Goal: Book appointment/travel/reservation: Book appointment/travel/reservation

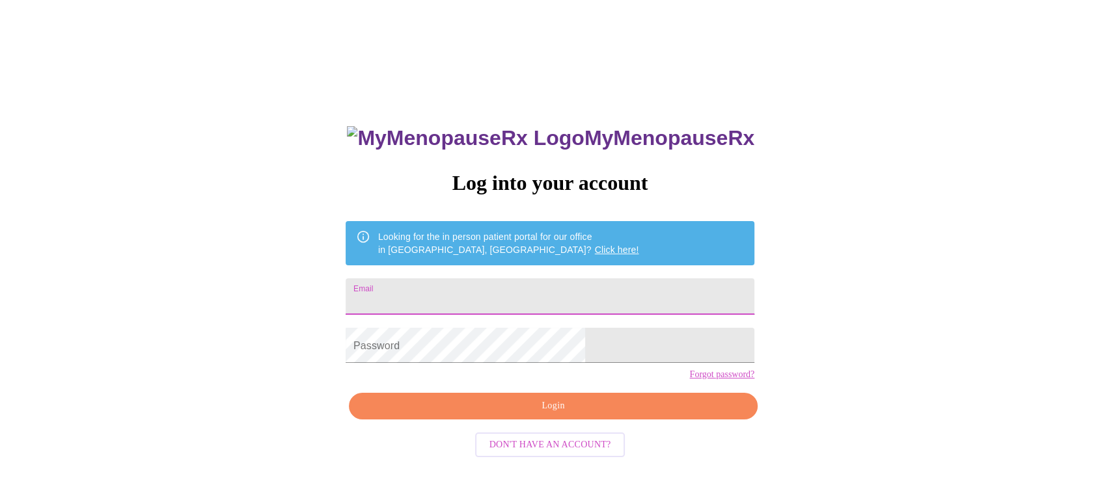
click at [497, 288] on input "Email" at bounding box center [550, 297] width 409 height 36
type input "[PERSON_NAME][EMAIL_ADDRESS][PERSON_NAME][DOMAIN_NAME]"
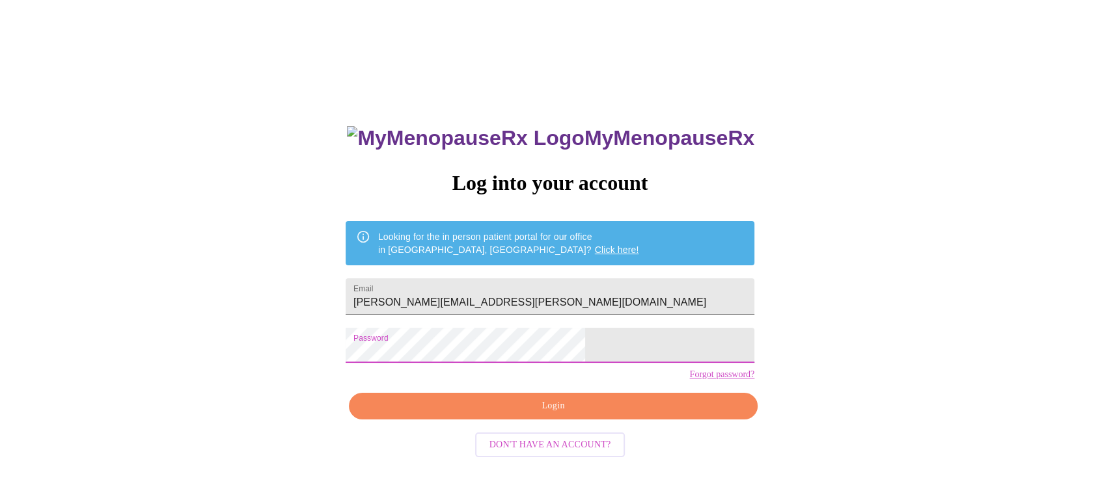
click at [469, 415] on span "Login" at bounding box center [553, 406] width 379 height 16
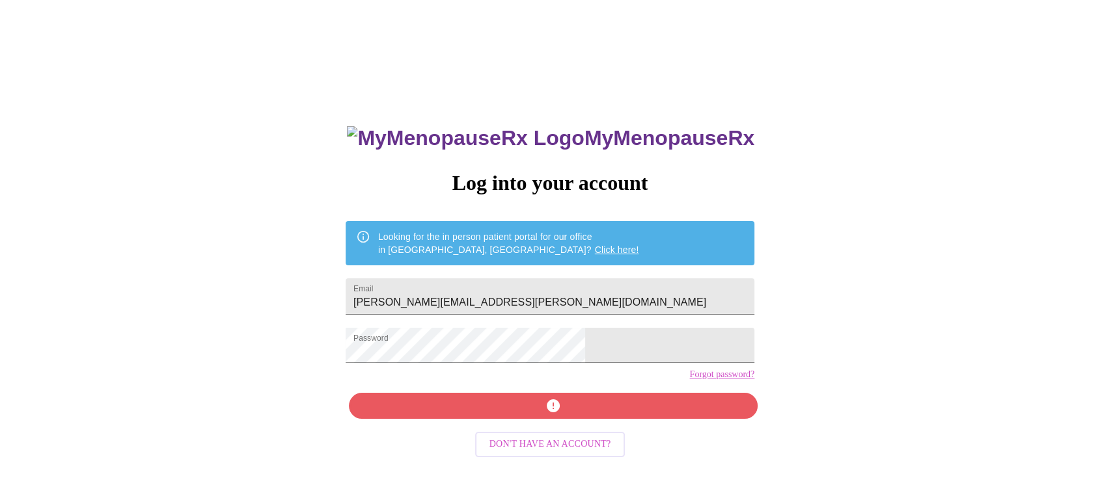
scroll to position [13, 0]
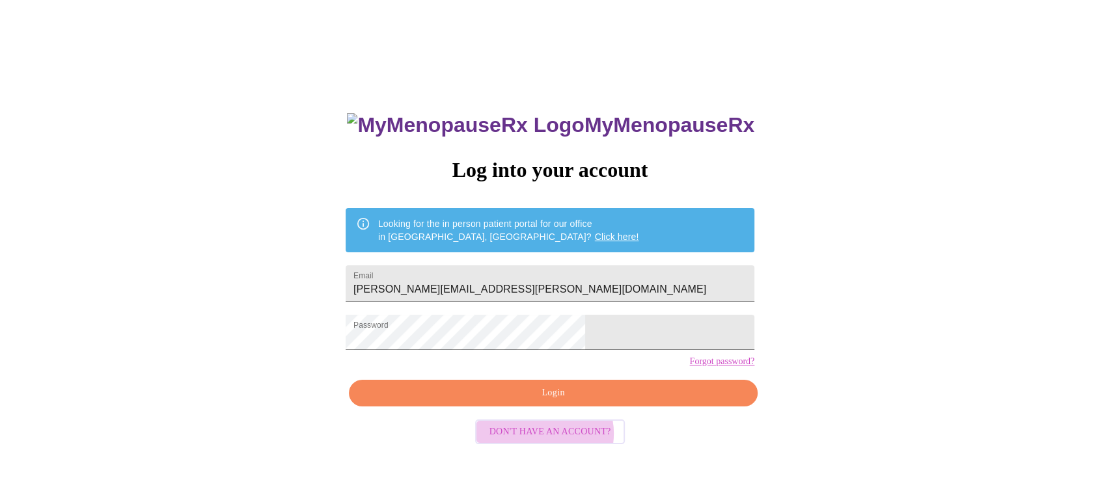
click at [553, 441] on span "Don't have an account?" at bounding box center [550, 432] width 122 height 16
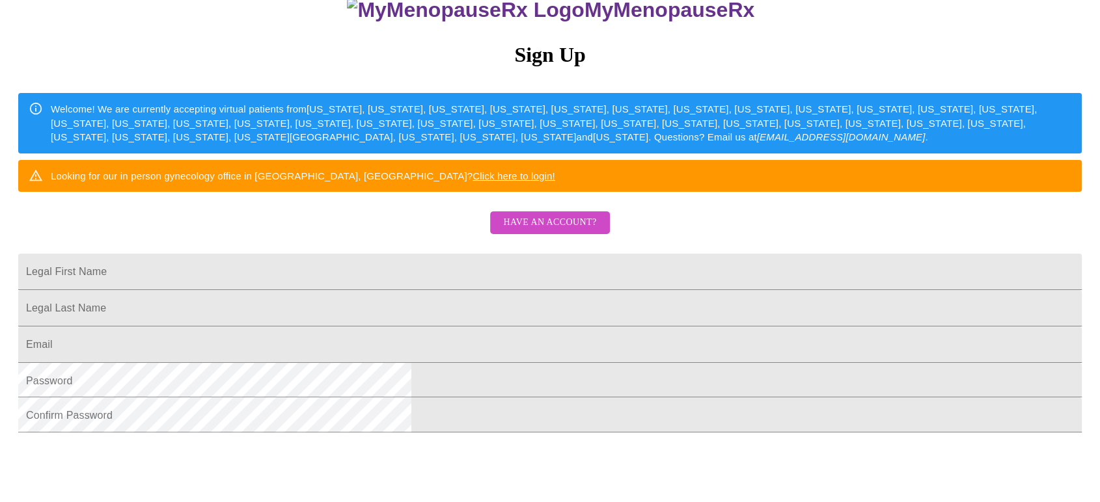
scroll to position [135, 0]
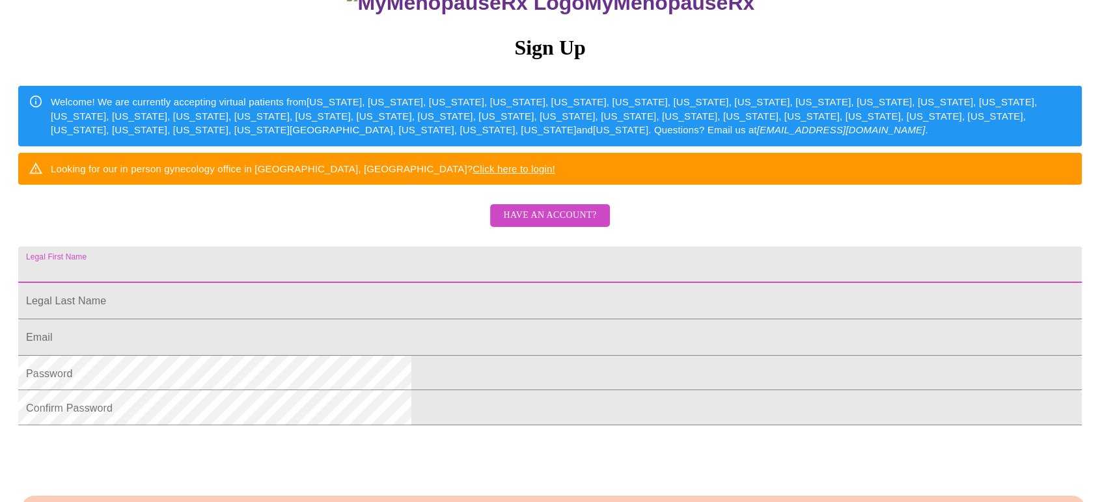
click at [433, 283] on input "Legal First Name" at bounding box center [549, 265] width 1063 height 36
type input "Joan"
type input "Horne"
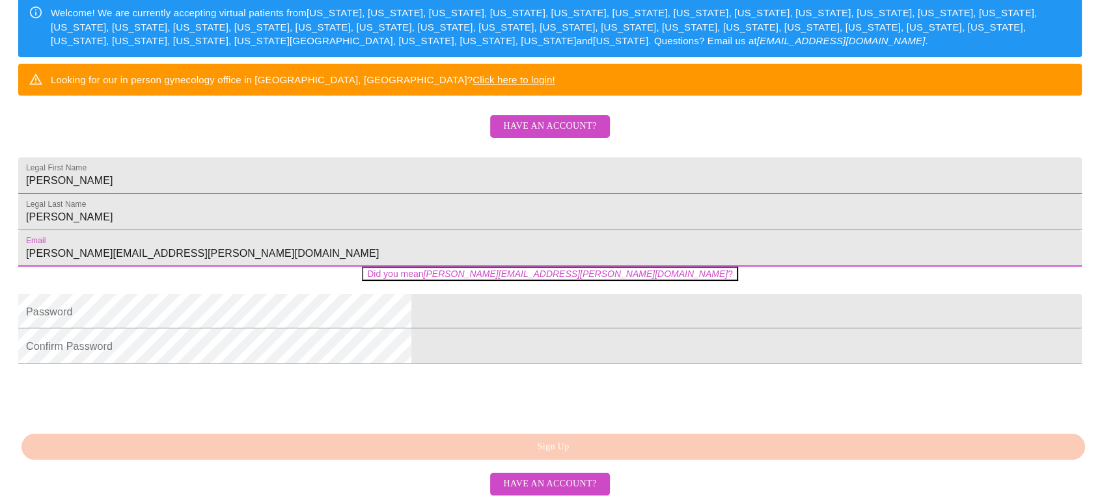
scroll to position [328, 0]
type input "joan.e.horne@pwc.com"
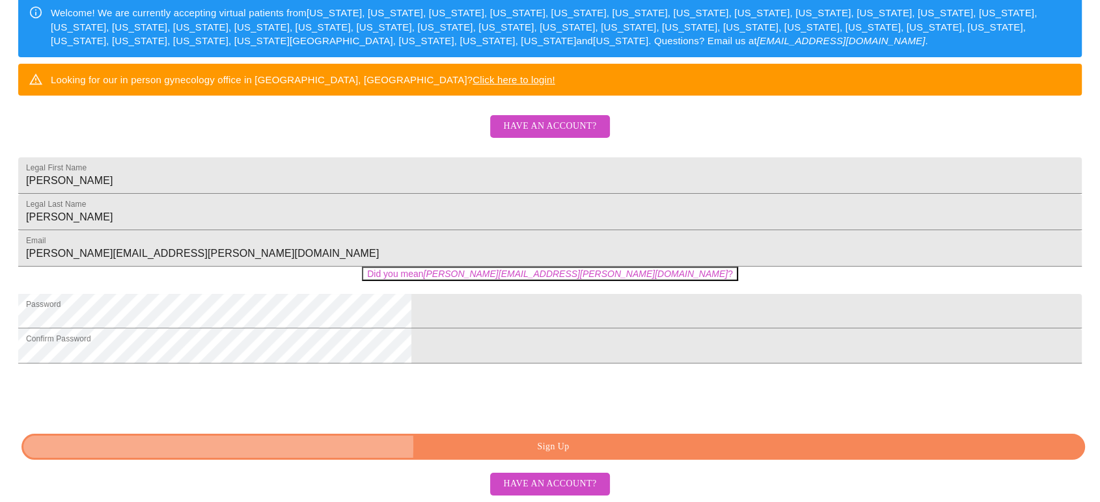
click at [446, 450] on span "Sign Up" at bounding box center [553, 447] width 1034 height 16
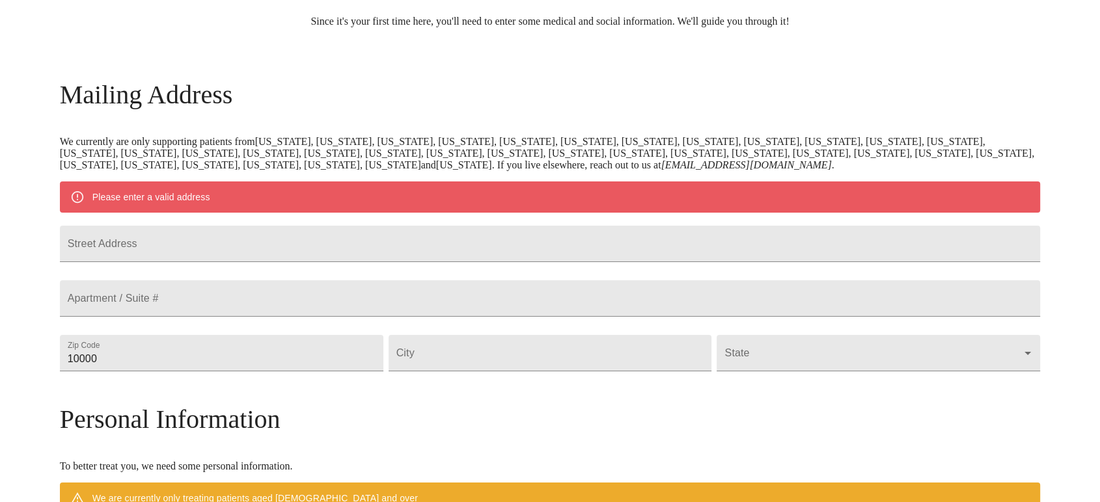
scroll to position [152, 0]
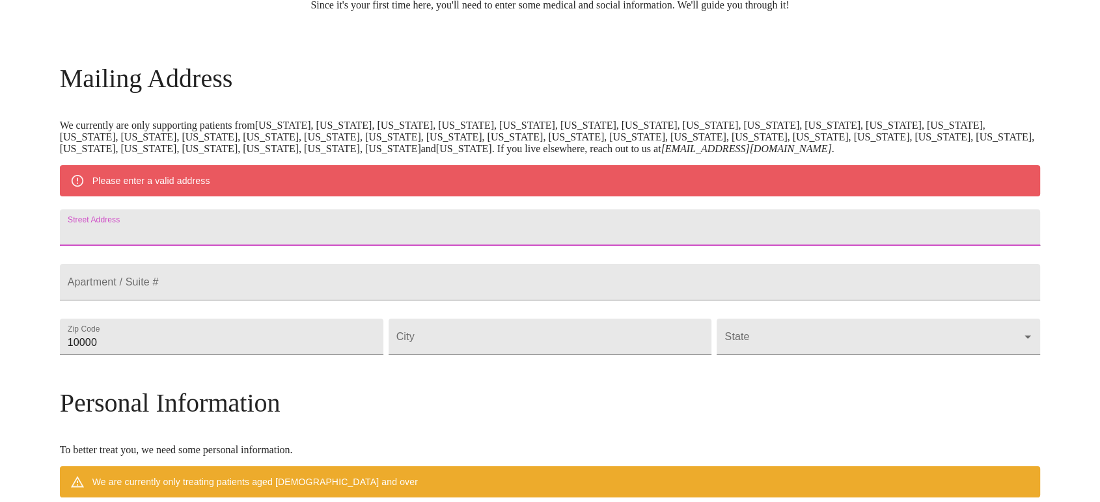
click at [313, 223] on input "Street Address" at bounding box center [550, 228] width 981 height 36
type input "1434 Cornell Circle"
type input "60554"
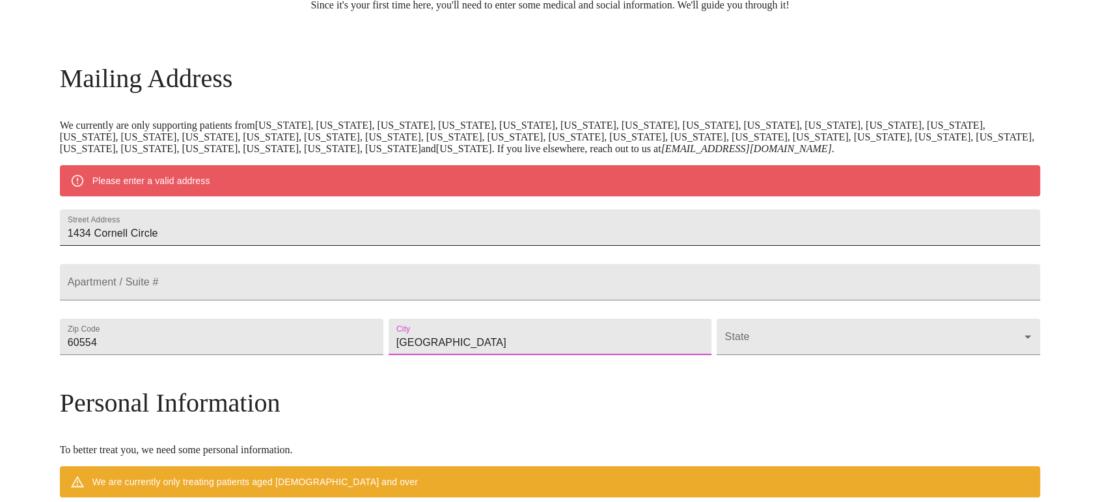
type input "Sugar Grove"
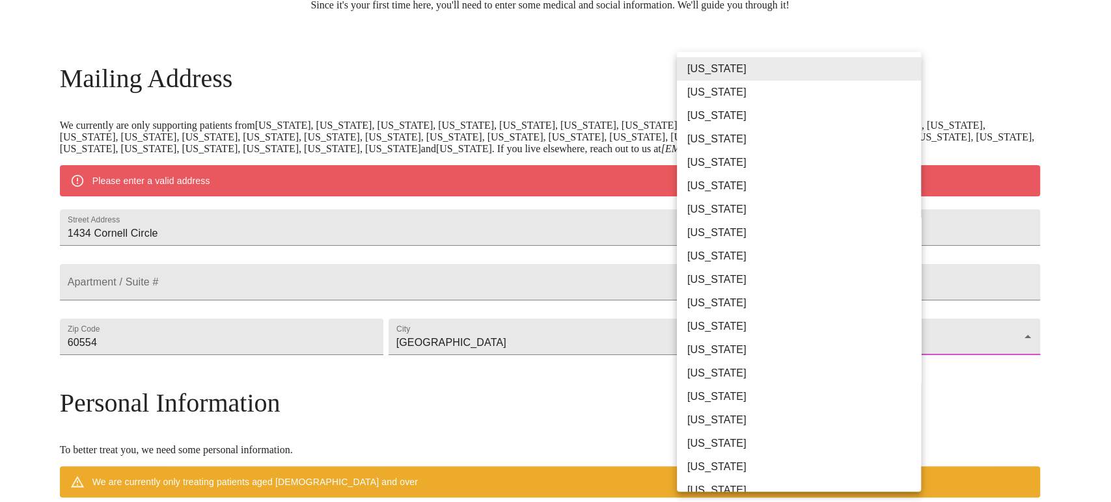
click at [748, 366] on body "MyMenopauseRx Welcome to MyMenopauseRx Since it's your first time here, you'll …" at bounding box center [555, 361] width 1101 height 1015
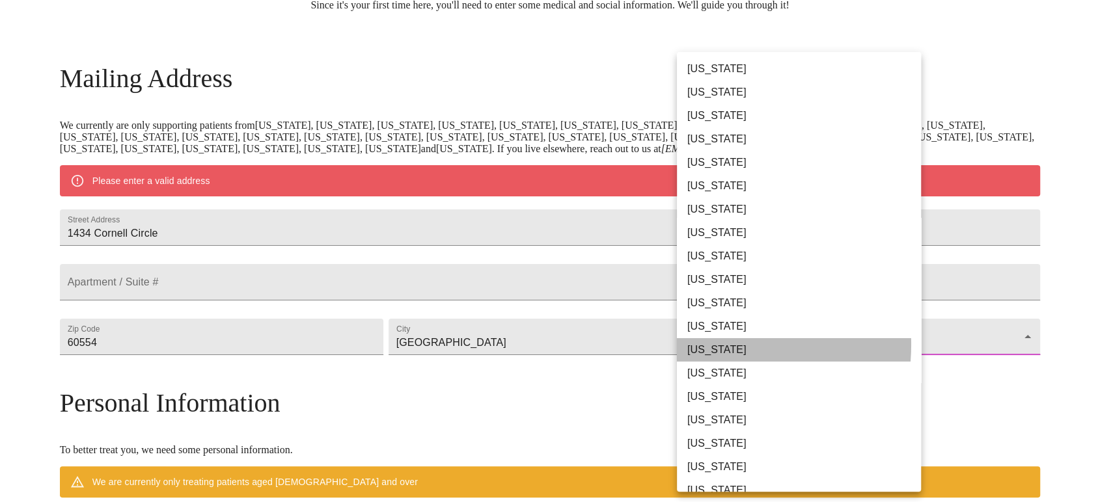
click at [698, 338] on li "Illinois" at bounding box center [804, 349] width 255 height 23
type input "Illinois"
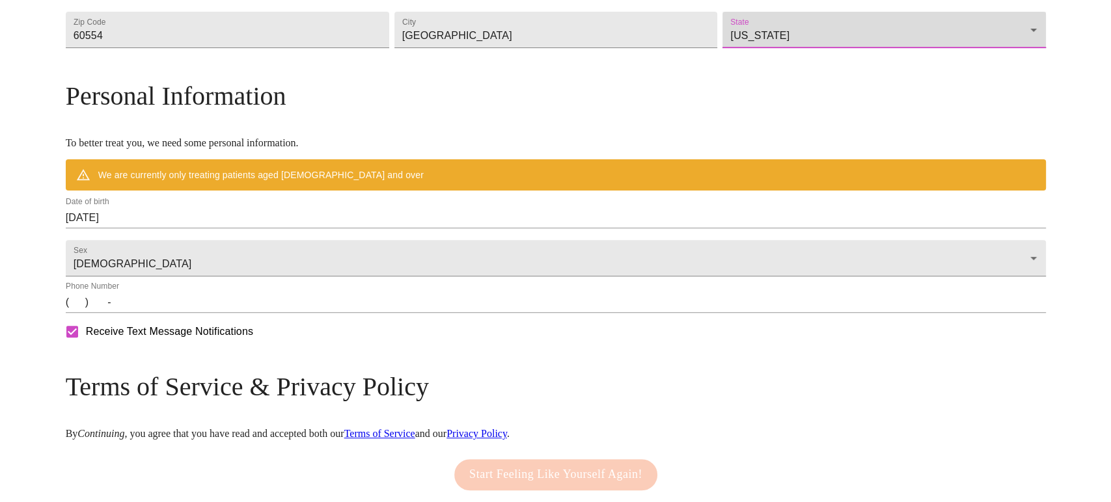
scroll to position [424, 0]
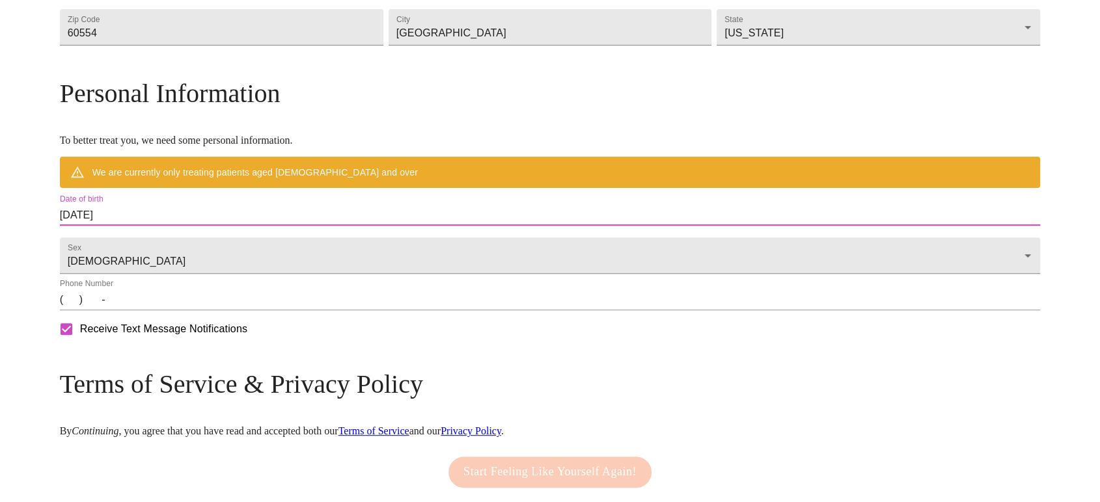
click at [264, 226] on input "10/13/2025" at bounding box center [550, 215] width 981 height 21
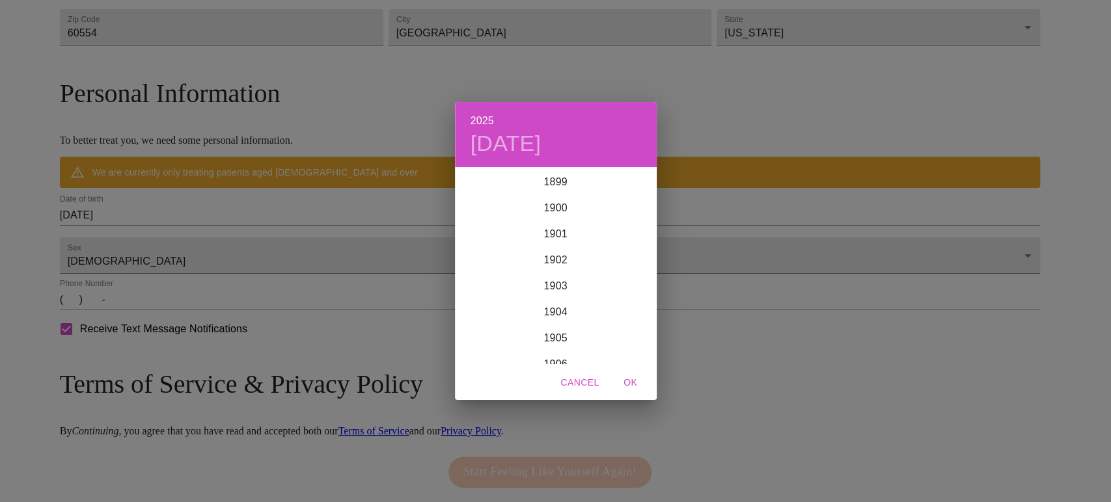
scroll to position [3202, 0]
click at [510, 150] on h4 "Mon, Oct 13" at bounding box center [506, 143] width 71 height 27
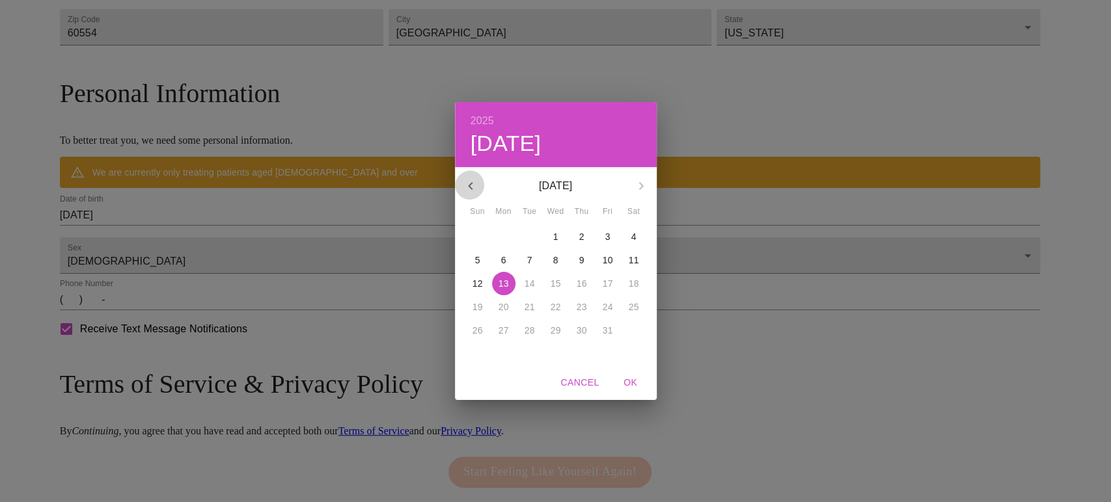
click at [472, 189] on icon "button" at bounding box center [471, 186] width 16 height 16
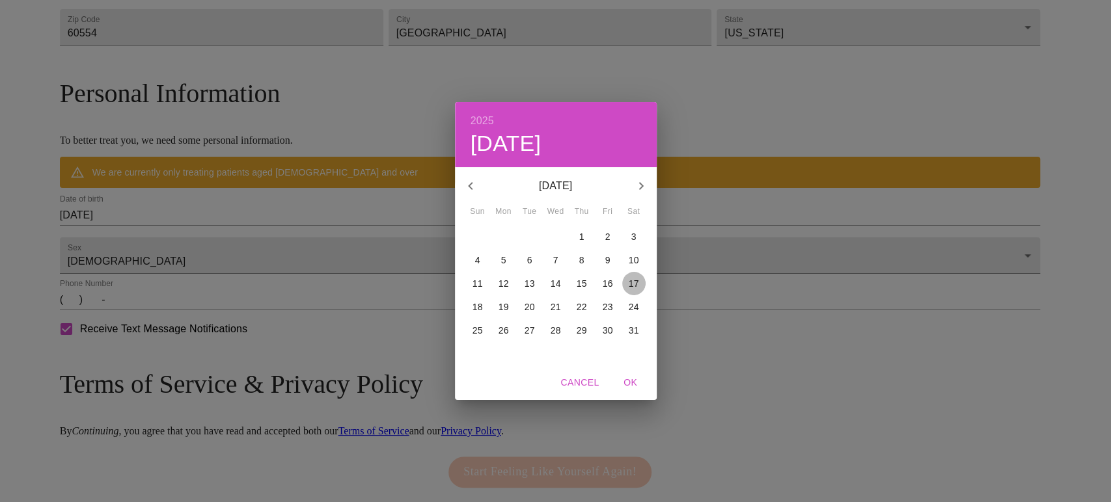
click at [633, 282] on p "17" at bounding box center [634, 283] width 10 height 13
click at [479, 121] on h6 "2025" at bounding box center [482, 121] width 23 height 18
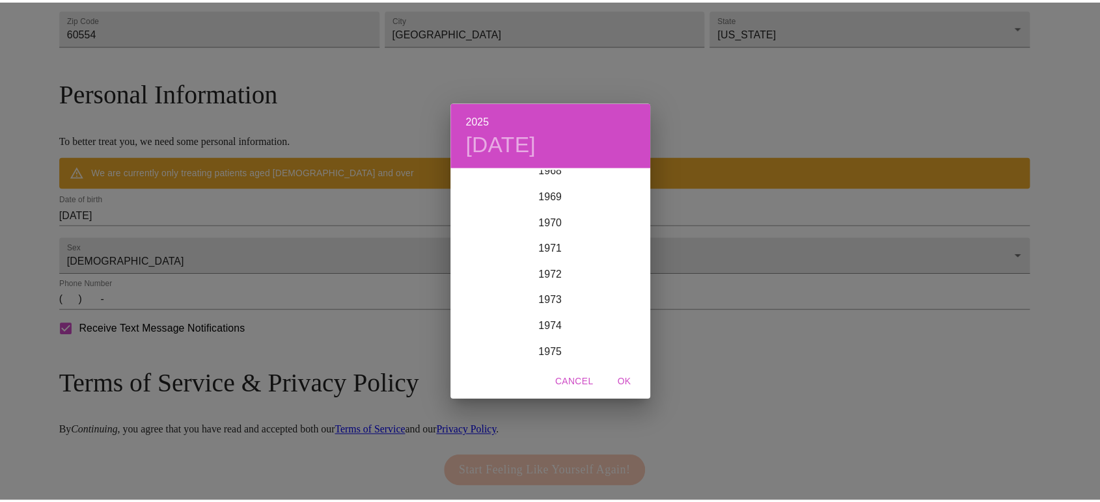
scroll to position [1807, 0]
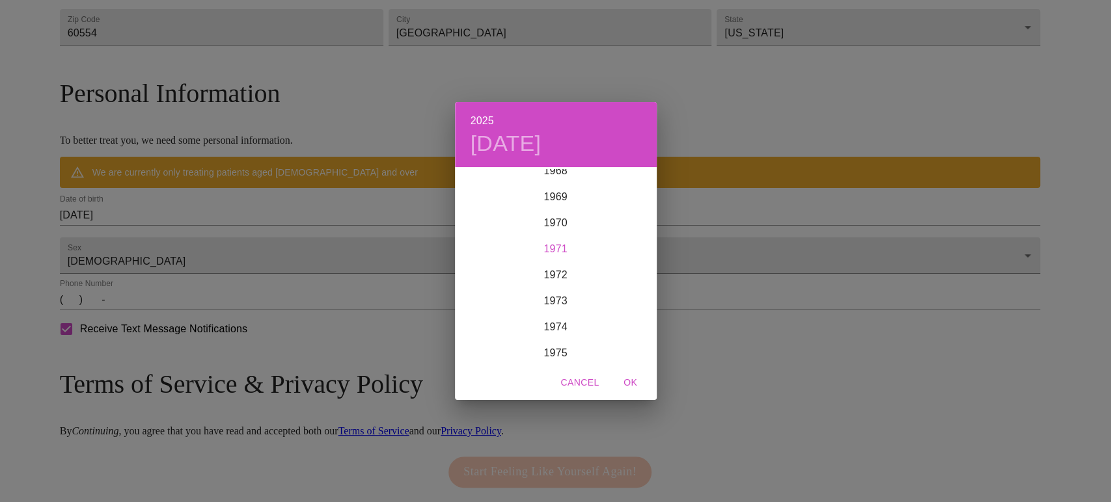
click at [544, 247] on div "1971" at bounding box center [556, 249] width 202 height 26
click at [630, 382] on span "OK" at bounding box center [630, 383] width 31 height 16
type input "05/17/1971"
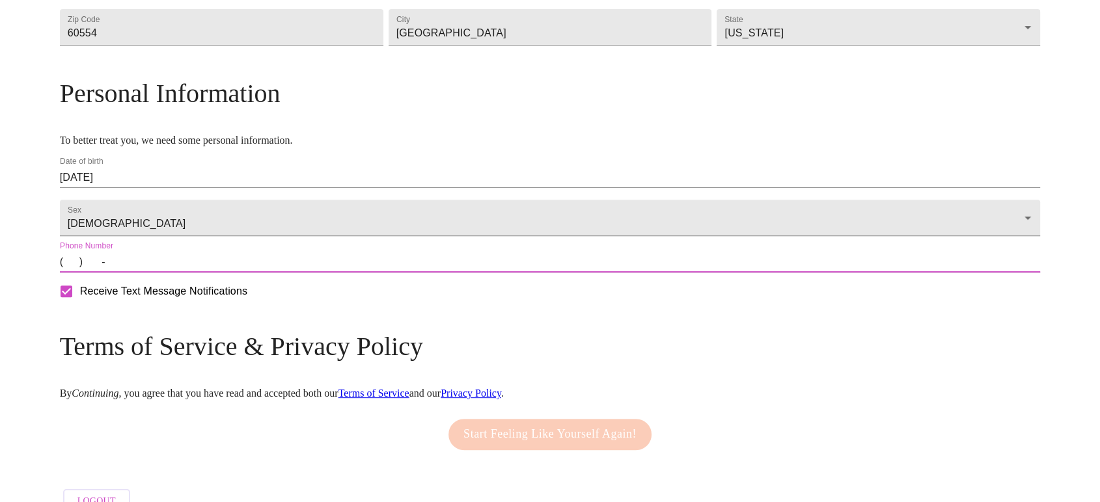
click at [185, 273] on input "(   )    -" at bounding box center [550, 262] width 981 height 21
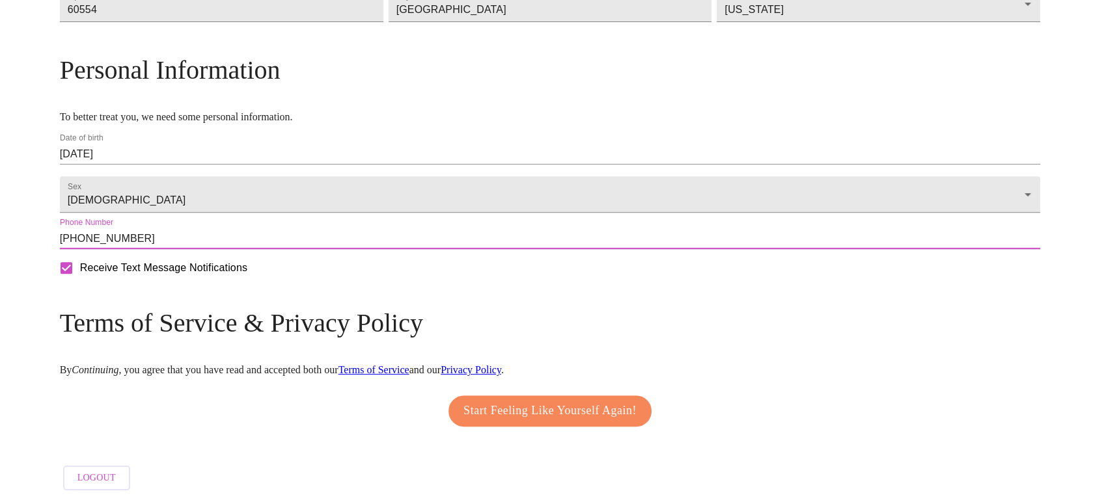
scroll to position [463, 0]
type input "(630) 618-6350"
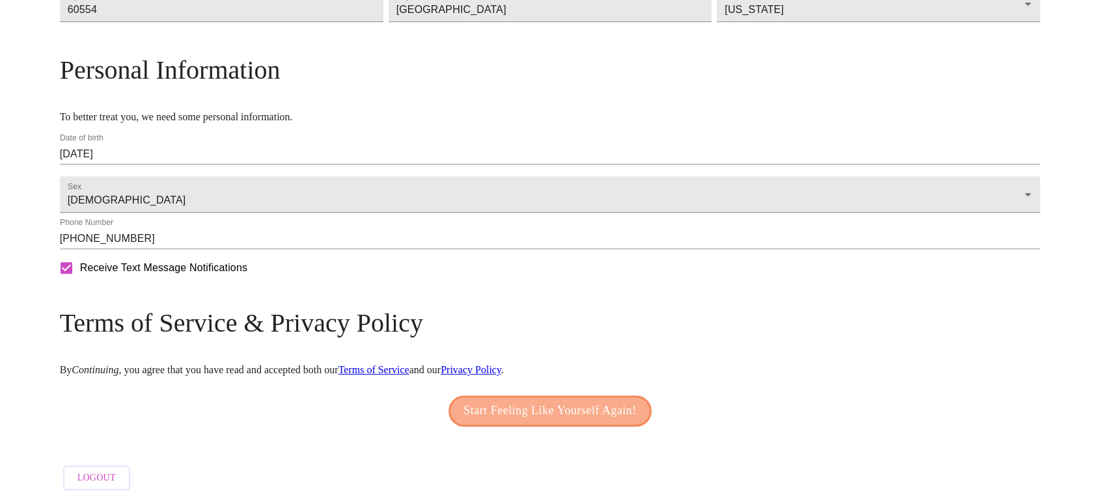
click at [588, 408] on span "Start Feeling Like Yourself Again!" at bounding box center [549, 411] width 173 height 21
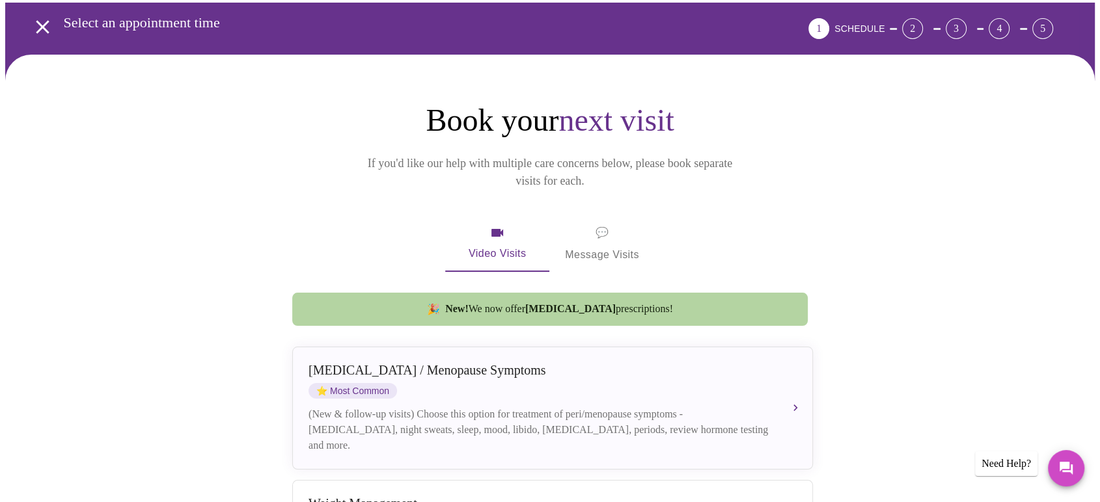
scroll to position [48, 0]
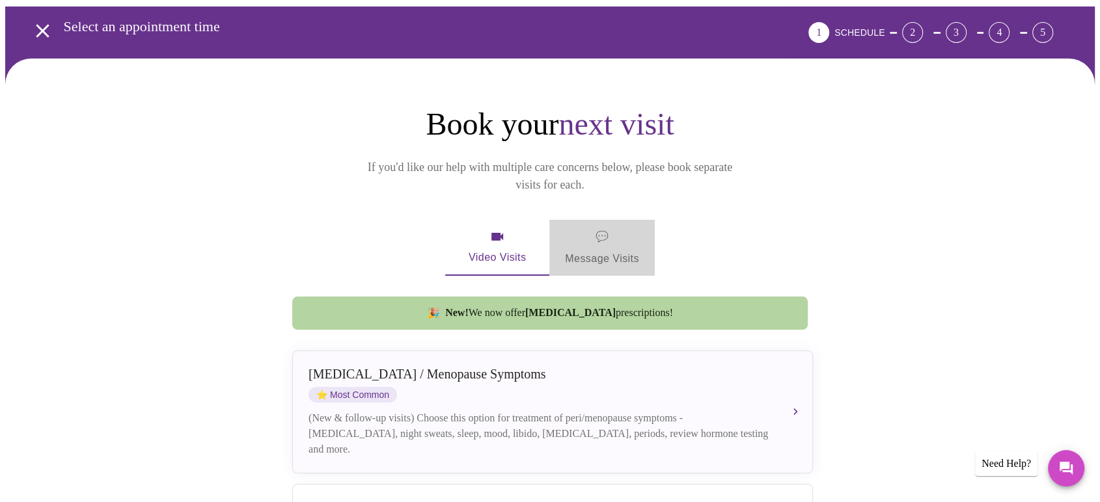
click at [594, 228] on span "💬 Message Visits" at bounding box center [602, 248] width 74 height 40
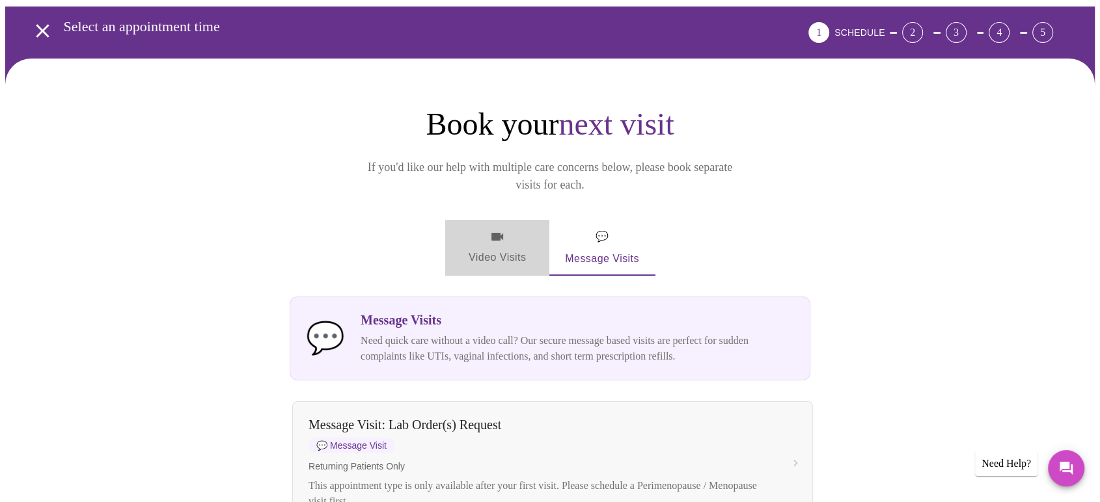
click at [491, 229] on span "Video Visits" at bounding box center [497, 248] width 73 height 38
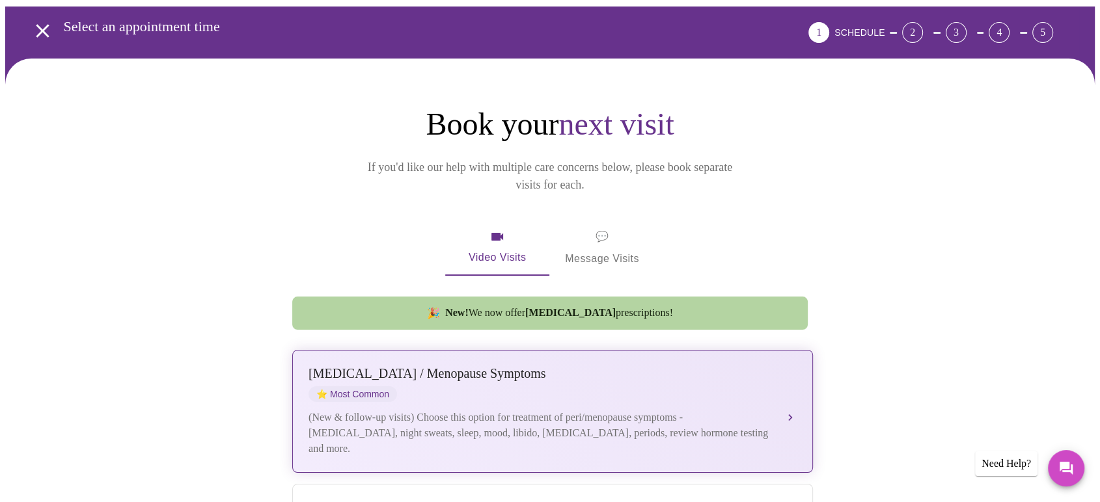
click at [533, 381] on div "Perimenopause / Menopause Symptoms ⭐ Most Common" at bounding box center [540, 384] width 462 height 36
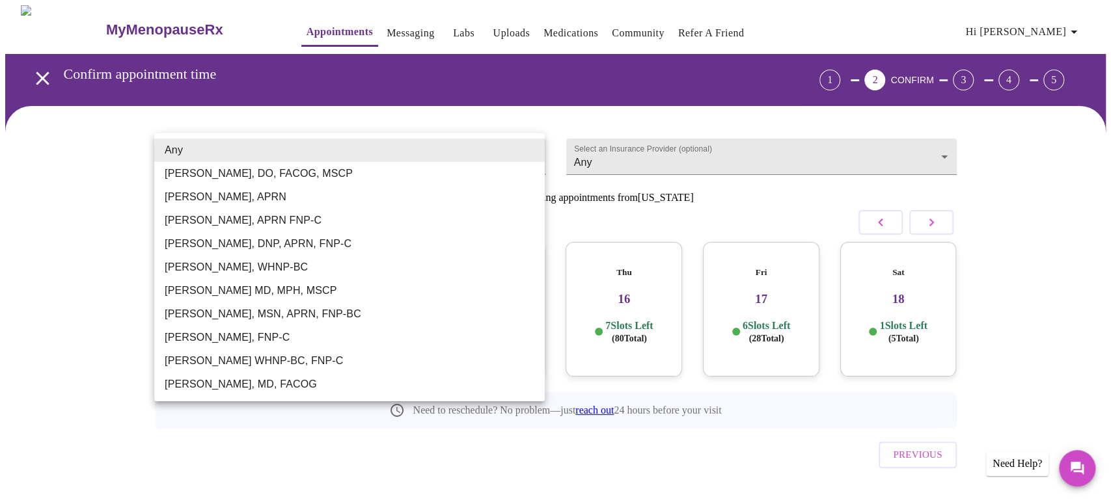
click at [529, 154] on body "MyMenopauseRx Appointments Messaging Labs Uploads Medications Community Refer a…" at bounding box center [555, 269] width 1101 height 528
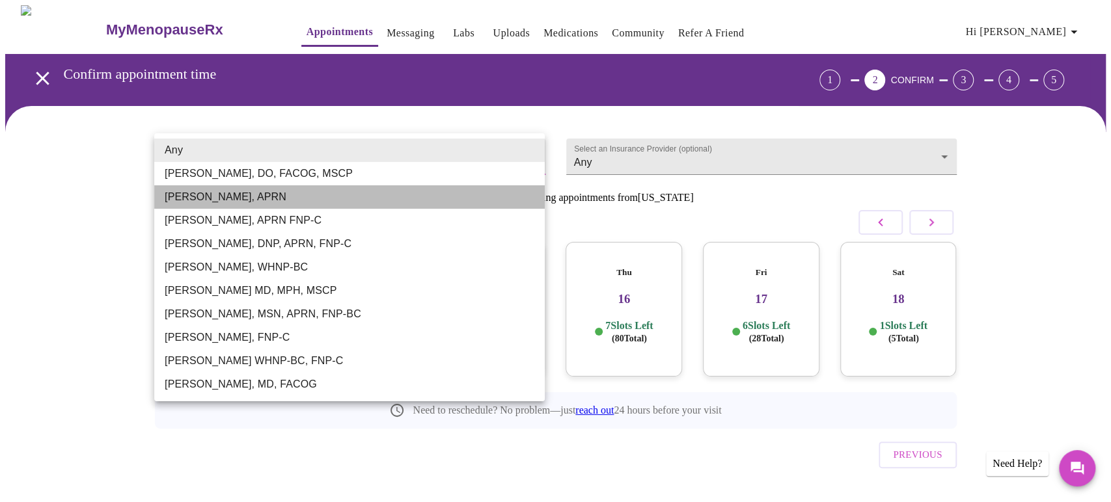
click at [232, 193] on li "Emilie McLain, APRN" at bounding box center [349, 196] width 391 height 23
type input "Emilie McLain, APRN"
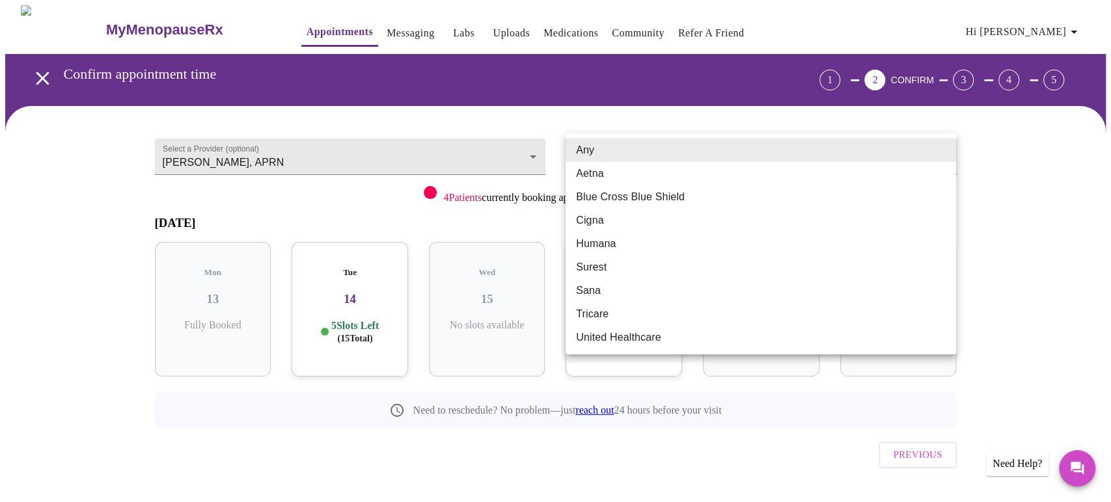
click at [946, 147] on body "MyMenopauseRx Appointments Messaging Labs Uploads Medications Community Refer a…" at bounding box center [555, 269] width 1101 height 528
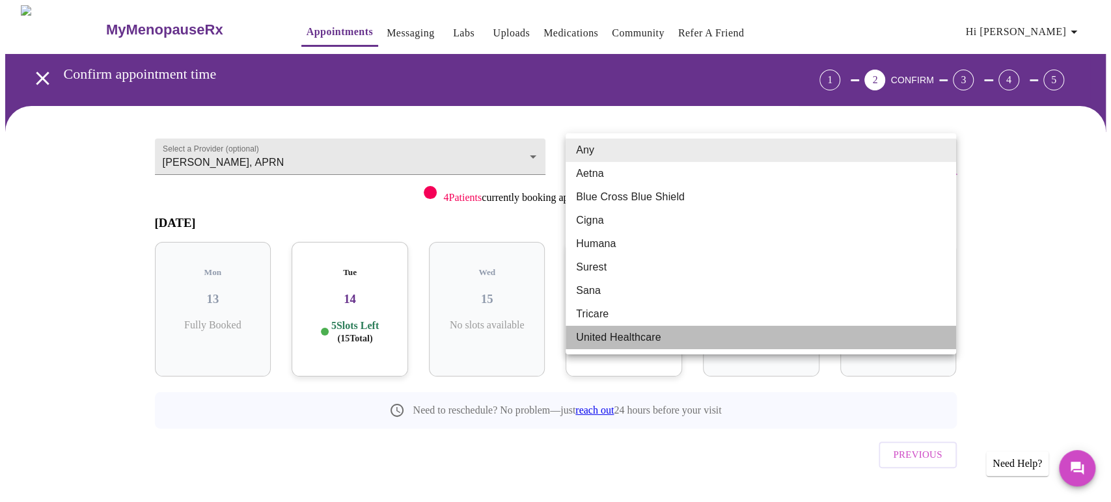
click at [612, 326] on li "United Healthcare" at bounding box center [761, 337] width 391 height 23
type input "United Healthcare"
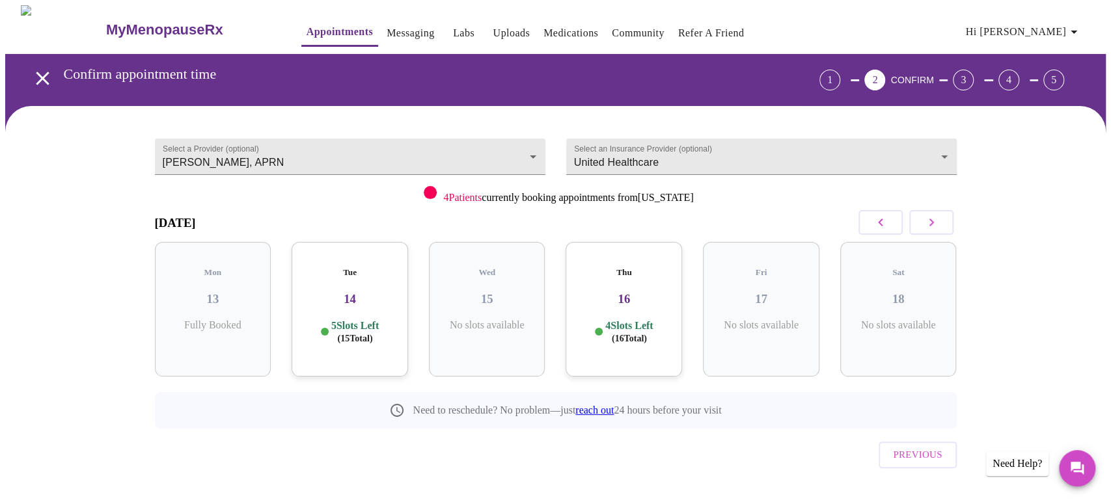
click at [622, 292] on h3 "16" at bounding box center [624, 299] width 96 height 14
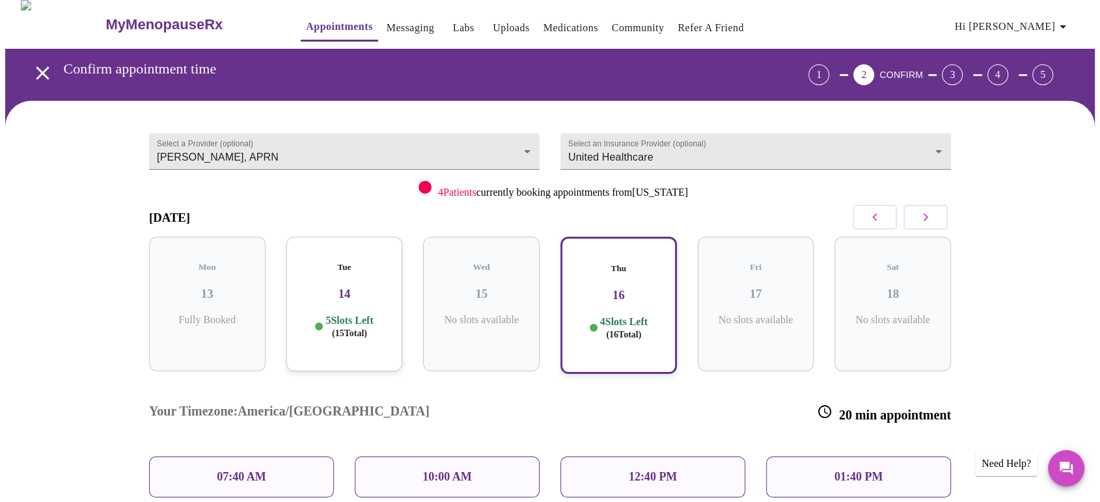
scroll to position [6, 0]
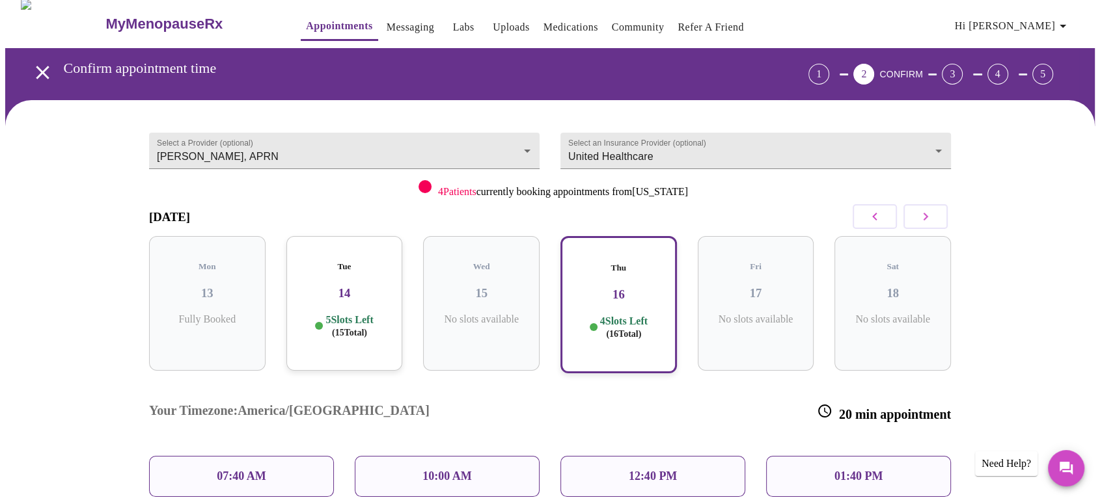
click at [663, 470] on p "12:40 PM" at bounding box center [653, 477] width 48 height 14
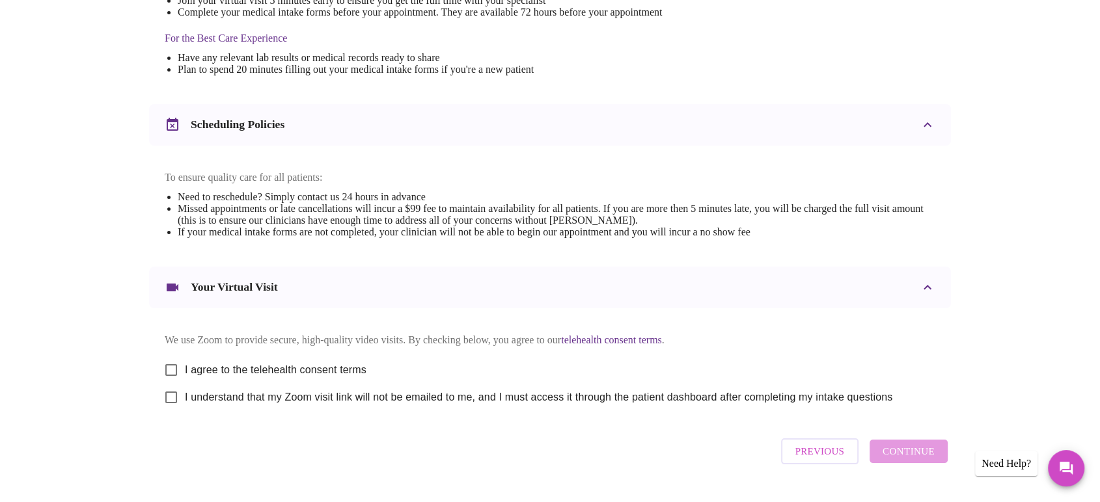
scroll to position [404, 0]
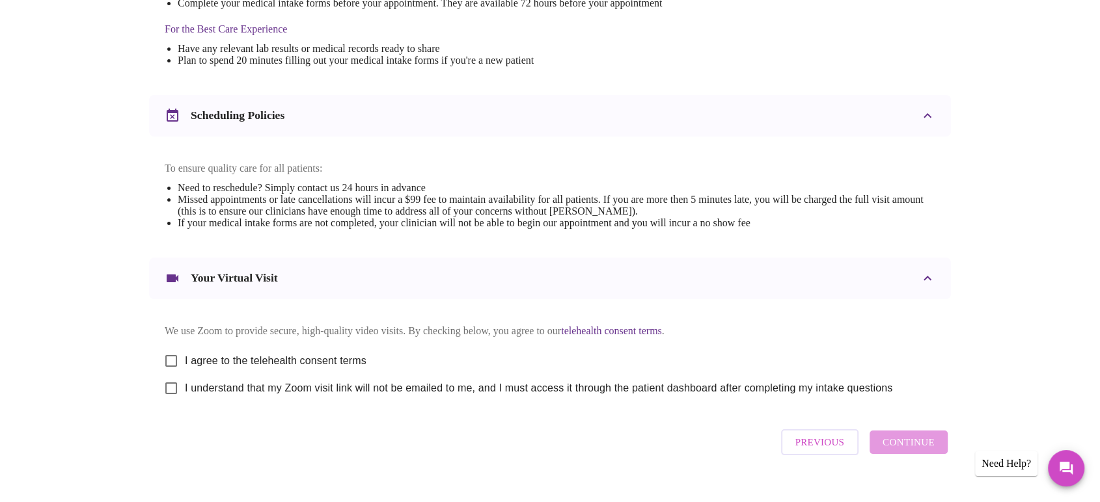
click at [170, 348] on input "I agree to the telehealth consent terms" at bounding box center [171, 361] width 27 height 27
checkbox input "true"
click at [167, 375] on input "I understand that my Zoom visit link will not be emailed to me, and I must acce…" at bounding box center [171, 388] width 27 height 27
checkbox input "true"
click at [899, 434] on span "Continue" at bounding box center [909, 442] width 52 height 17
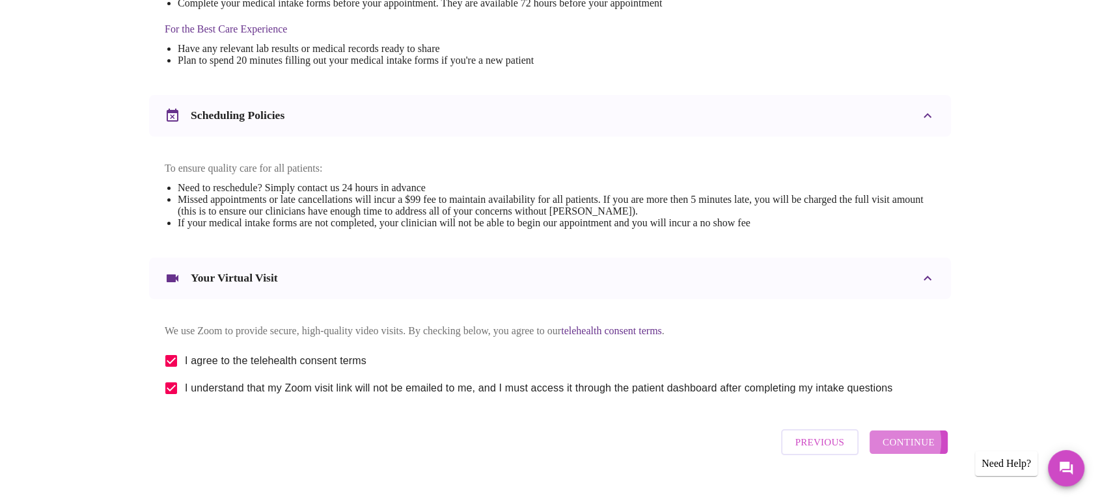
scroll to position [47, 0]
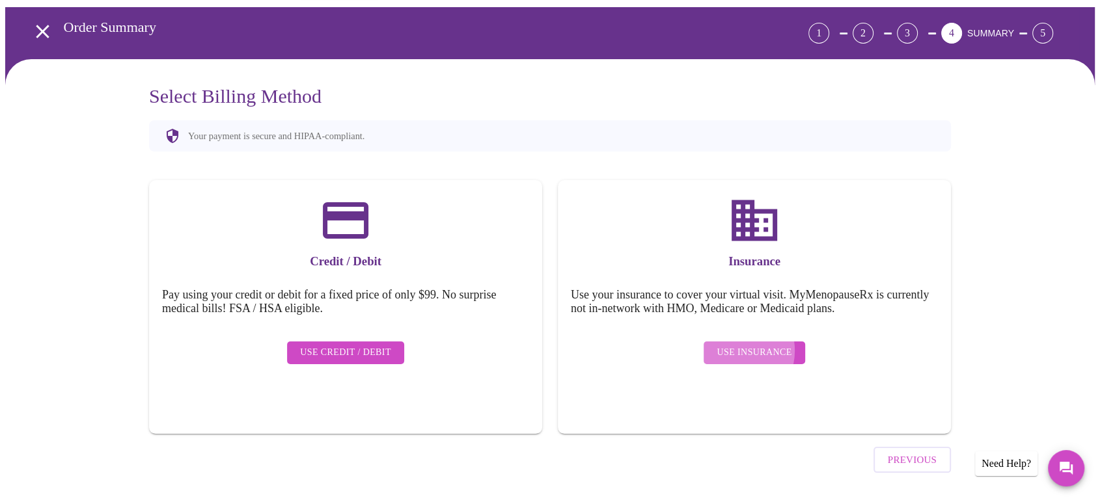
click at [740, 345] on span "Use Insurance" at bounding box center [754, 353] width 75 height 16
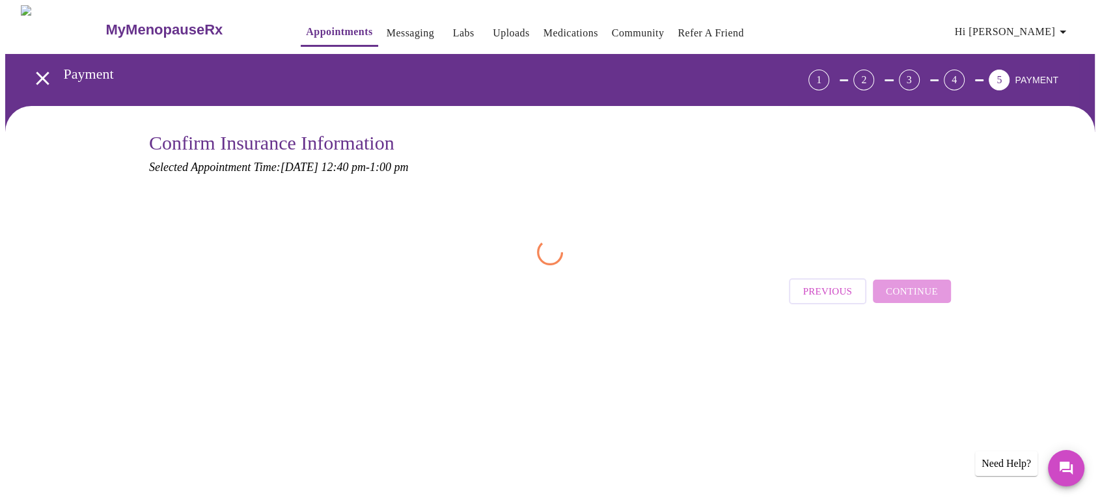
scroll to position [0, 0]
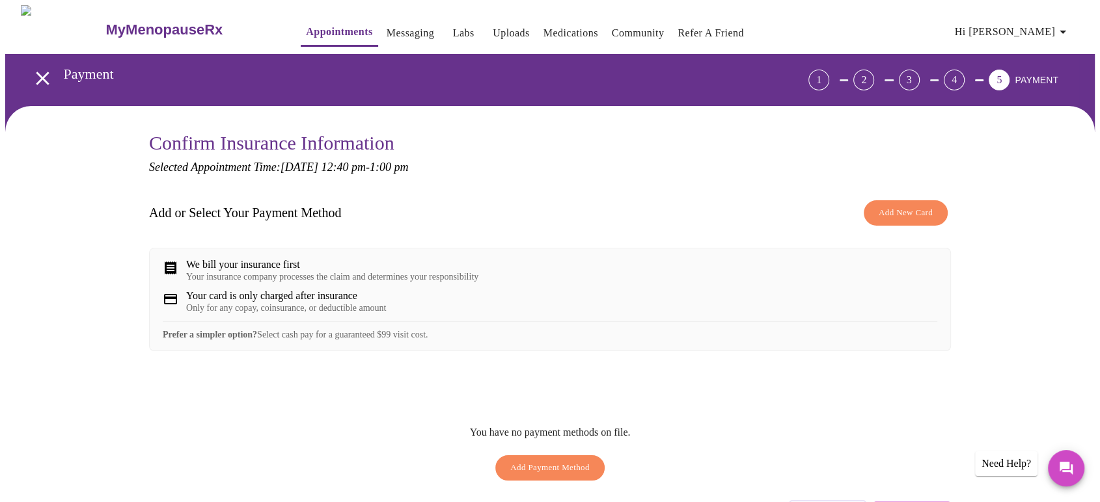
click at [910, 212] on span "Add New Card" at bounding box center [906, 213] width 54 height 15
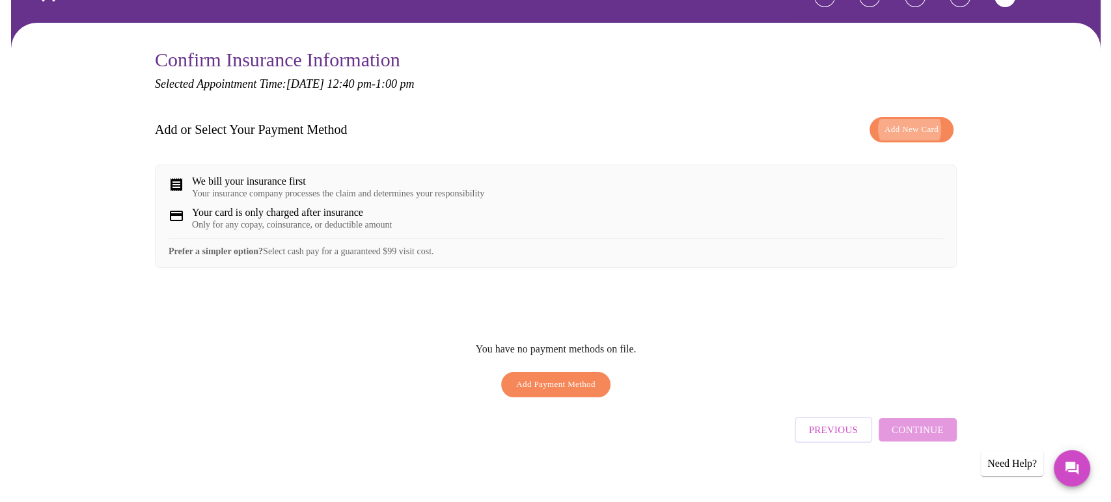
scroll to position [86, 0]
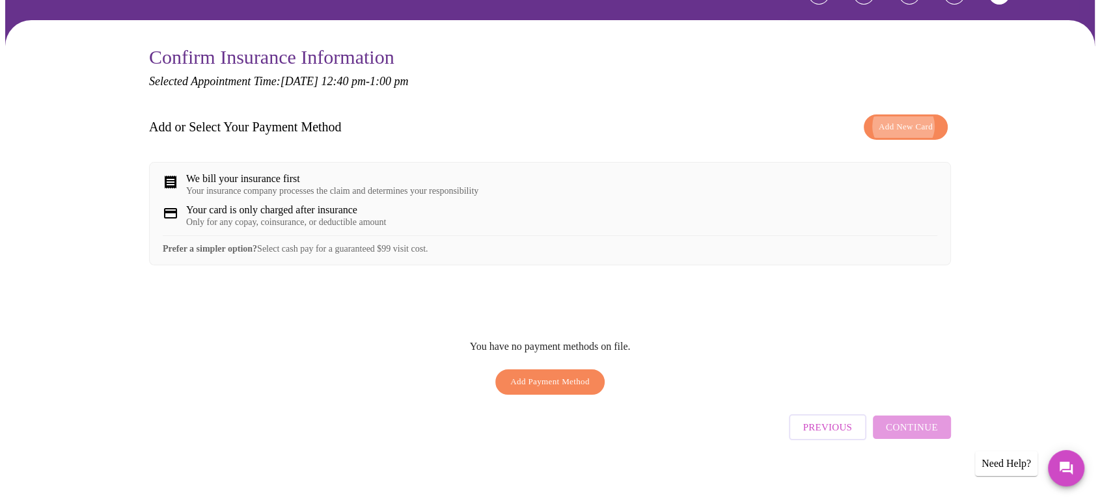
click at [559, 385] on span "Add Payment Method" at bounding box center [549, 382] width 79 height 15
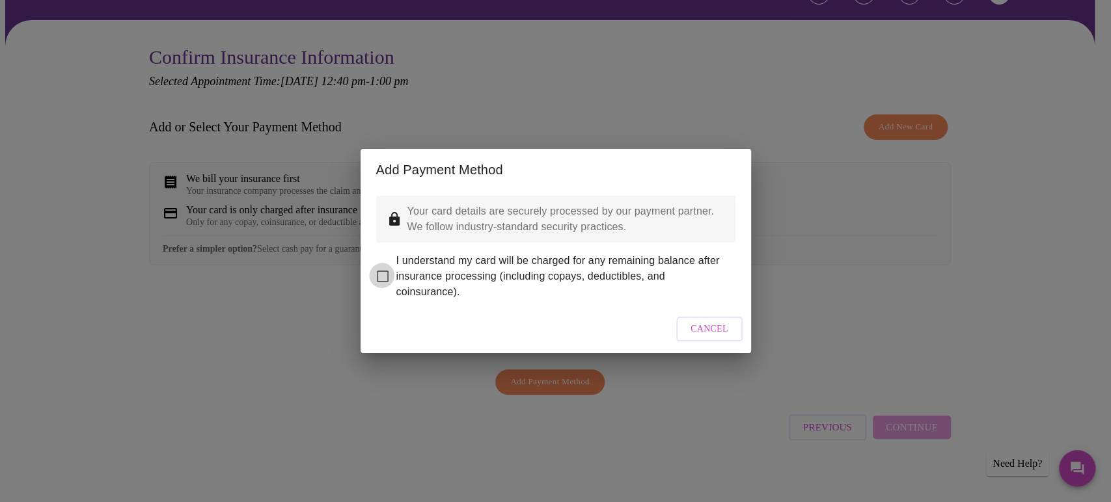
click at [381, 269] on input "I understand my card will be charged for any remaining balance after insurance …" at bounding box center [382, 276] width 27 height 27
checkbox input "true"
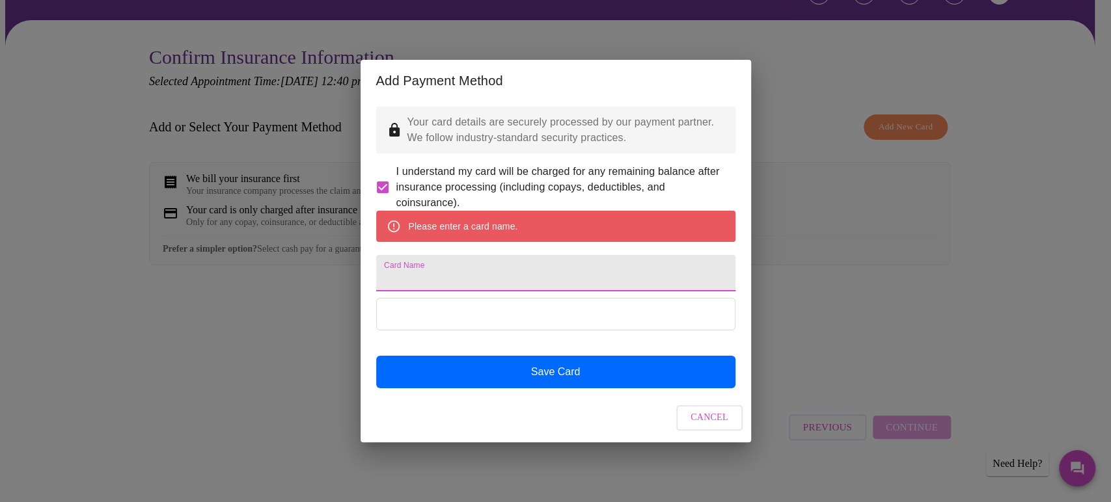
click at [402, 269] on input "Card Name" at bounding box center [555, 273] width 359 height 36
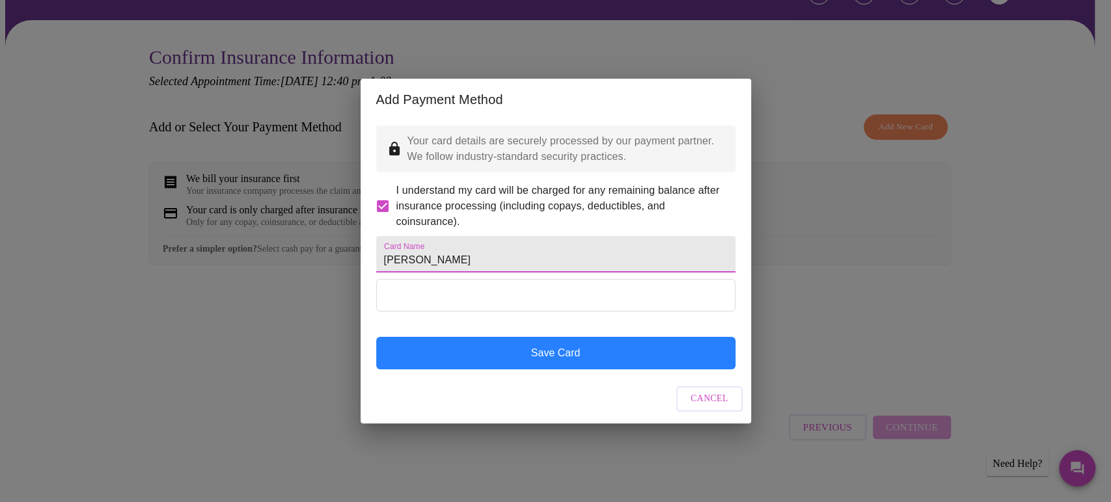
type input "Joan Horne"
click at [433, 364] on button "Save Card" at bounding box center [555, 353] width 359 height 33
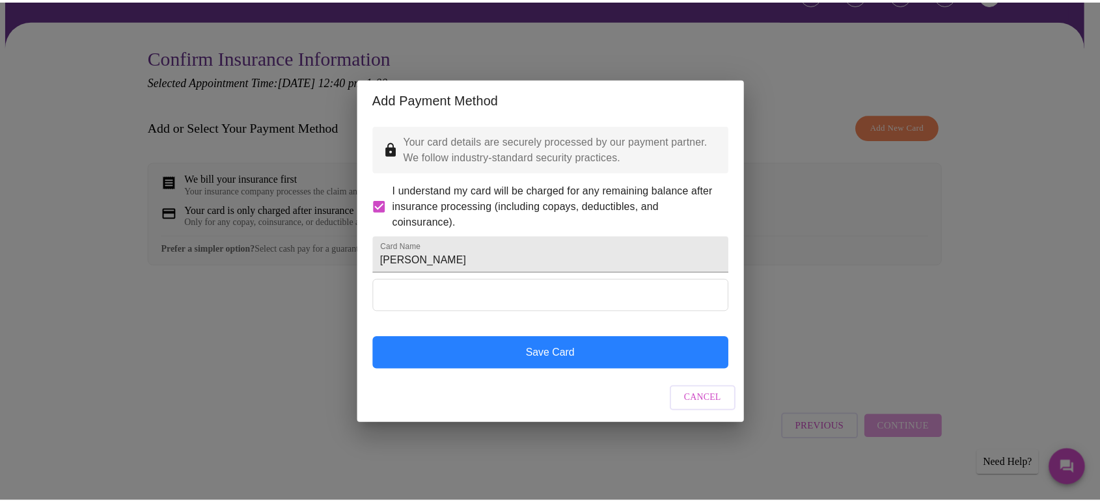
scroll to position [0, 0]
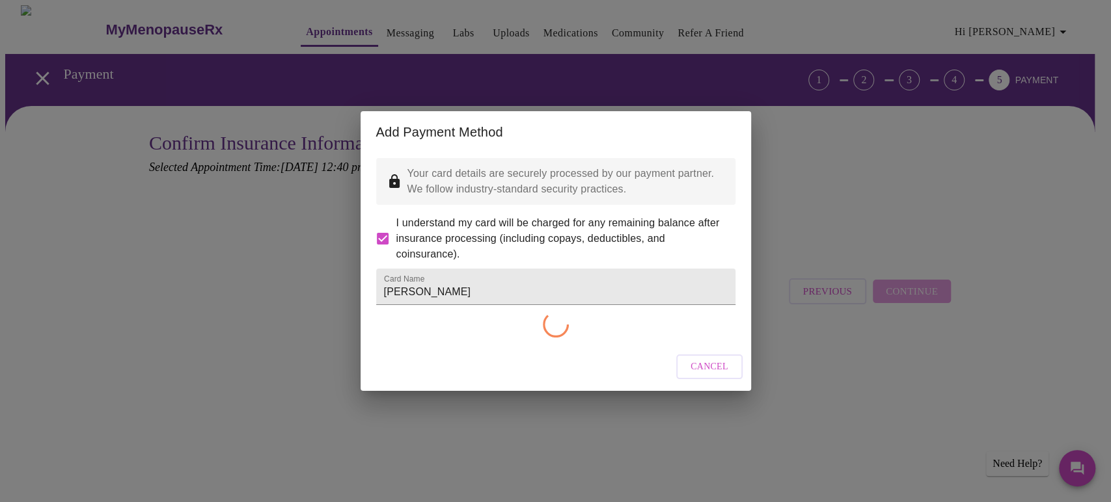
checkbox input "false"
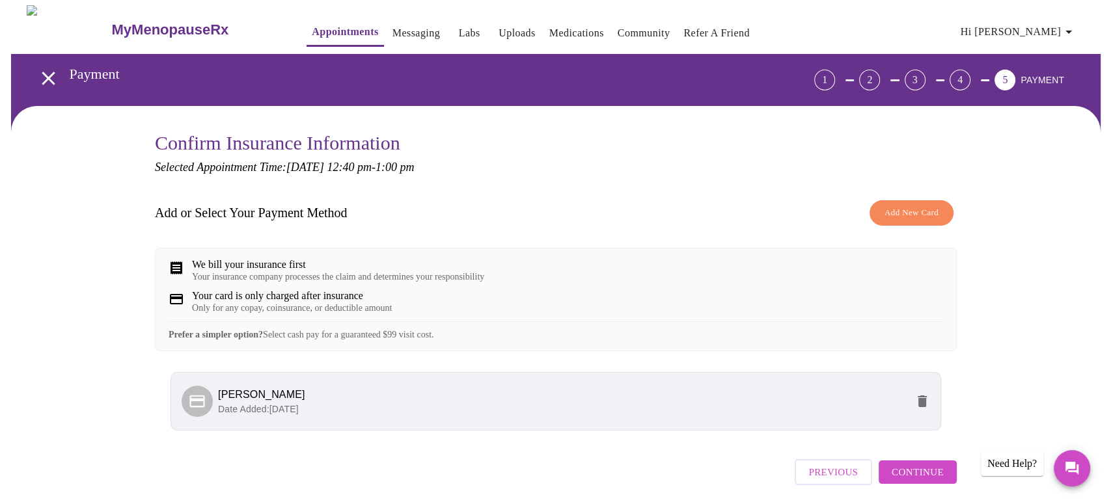
scroll to position [51, 0]
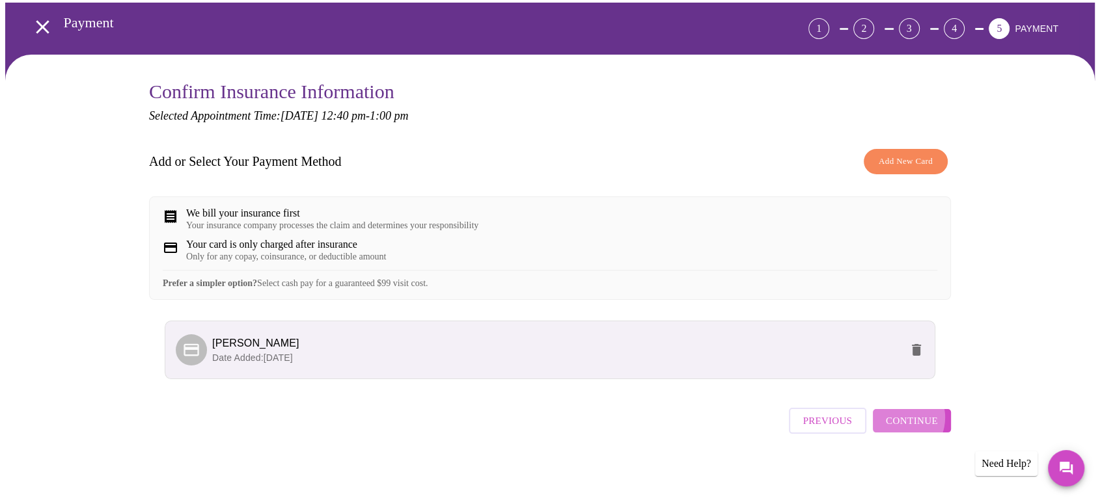
click at [905, 424] on span "Continue" at bounding box center [912, 421] width 52 height 17
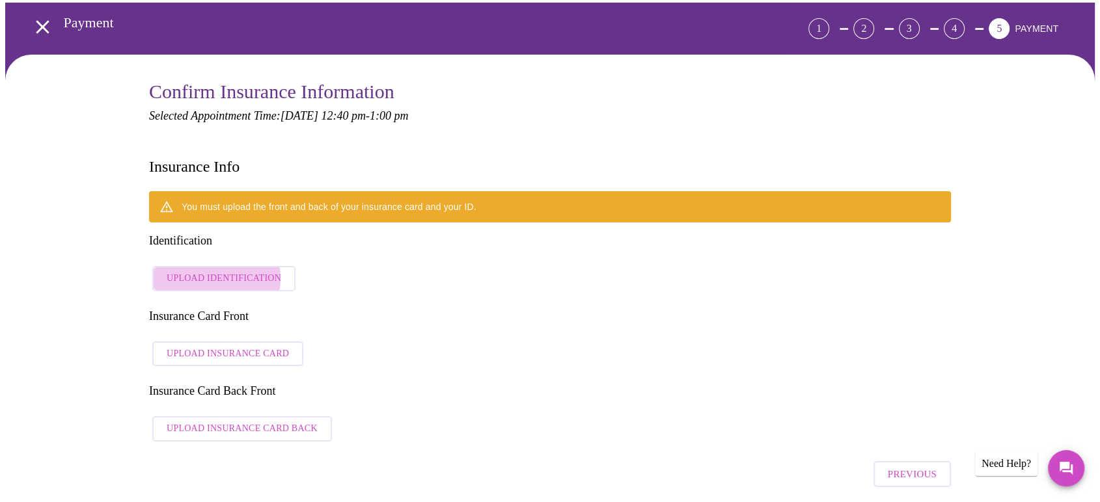
click at [216, 271] on span "Upload Identification" at bounding box center [224, 279] width 115 height 16
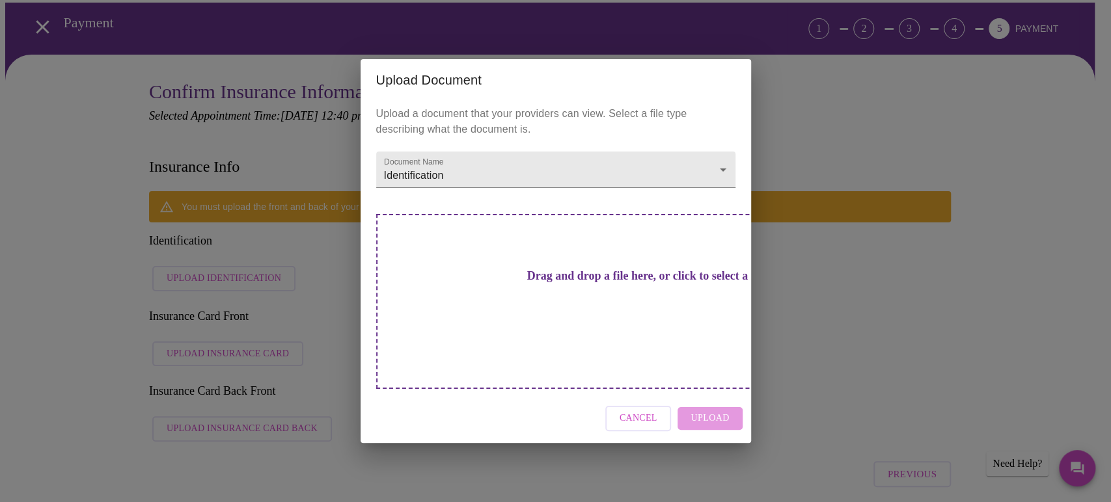
click at [559, 283] on h3 "Drag and drop a file here, or click to select a file" at bounding box center [646, 276] width 359 height 14
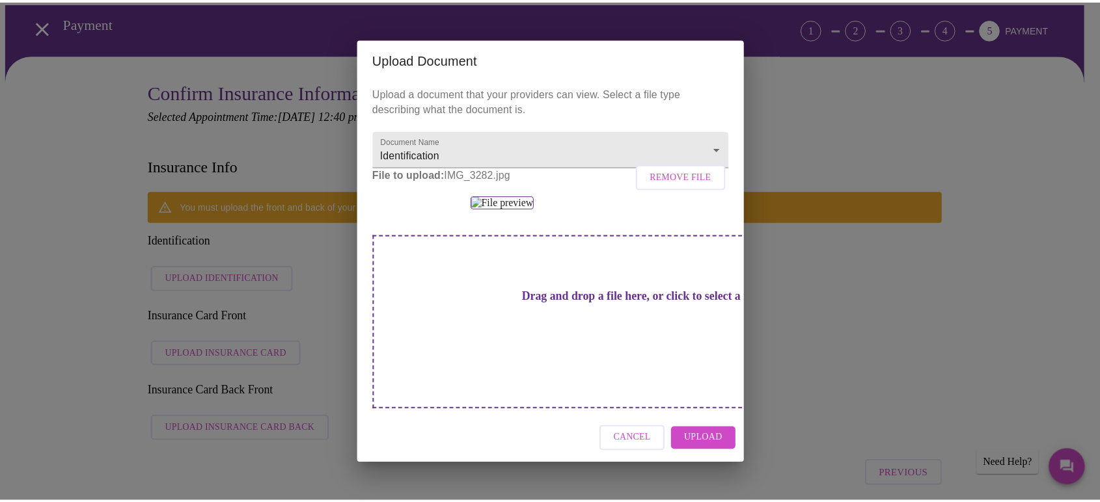
scroll to position [0, 0]
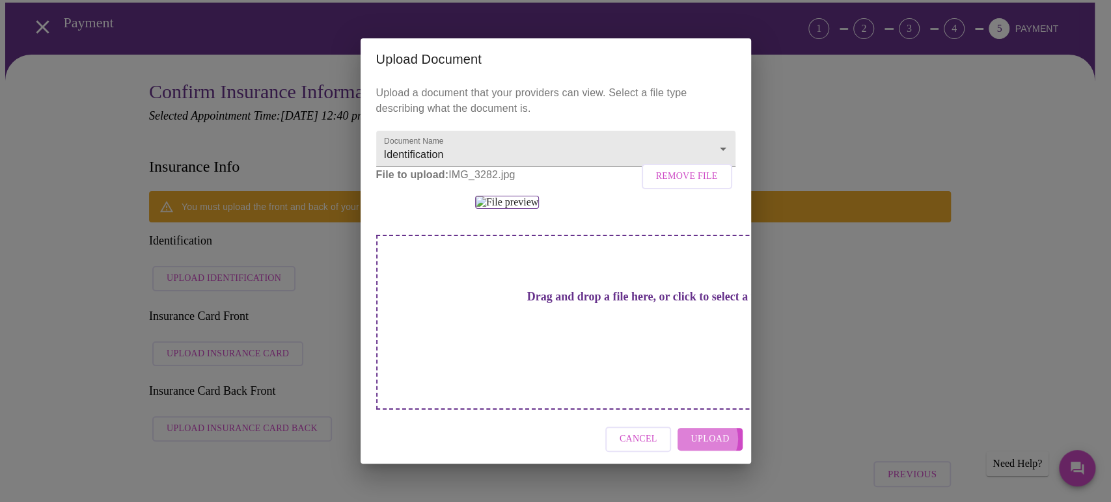
click at [709, 448] on span "Upload" at bounding box center [710, 440] width 38 height 16
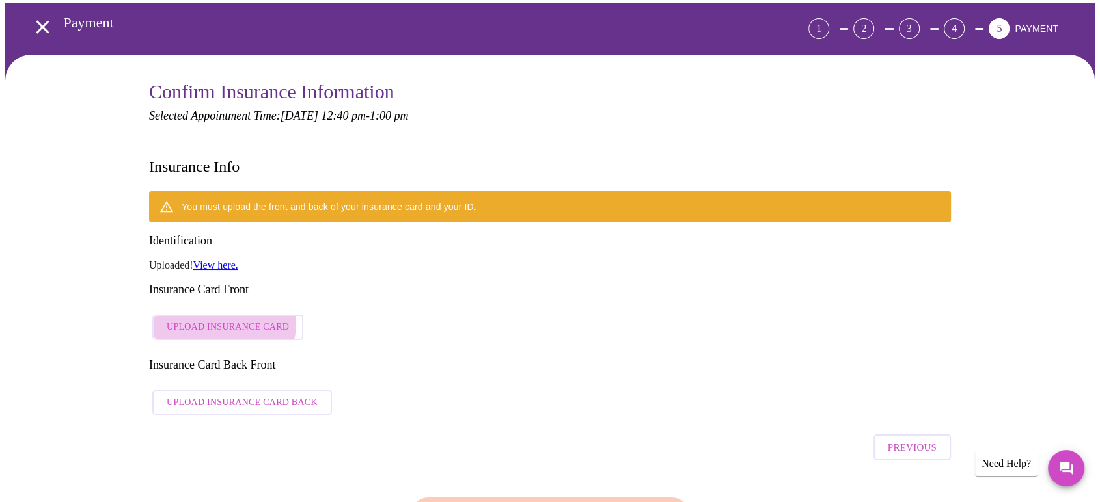
click at [224, 320] on span "Upload Insurance Card" at bounding box center [228, 328] width 122 height 16
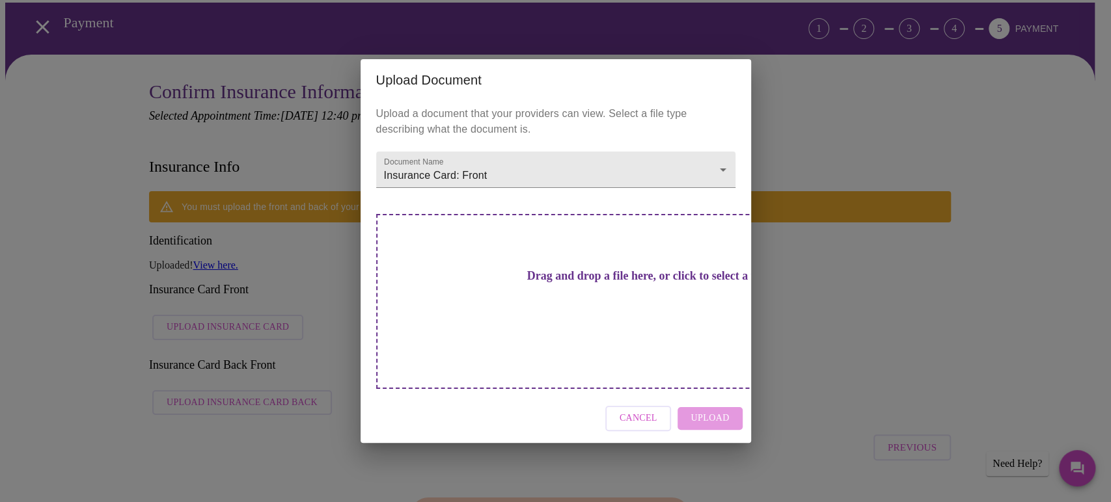
click at [536, 283] on h3 "Drag and drop a file here, or click to select a file" at bounding box center [646, 276] width 359 height 14
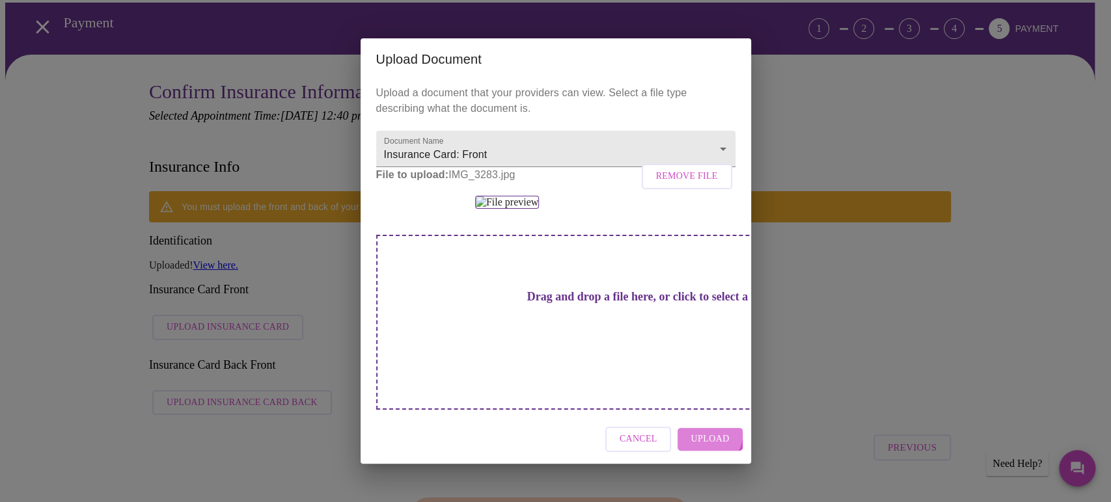
click at [715, 448] on span "Upload" at bounding box center [710, 440] width 38 height 16
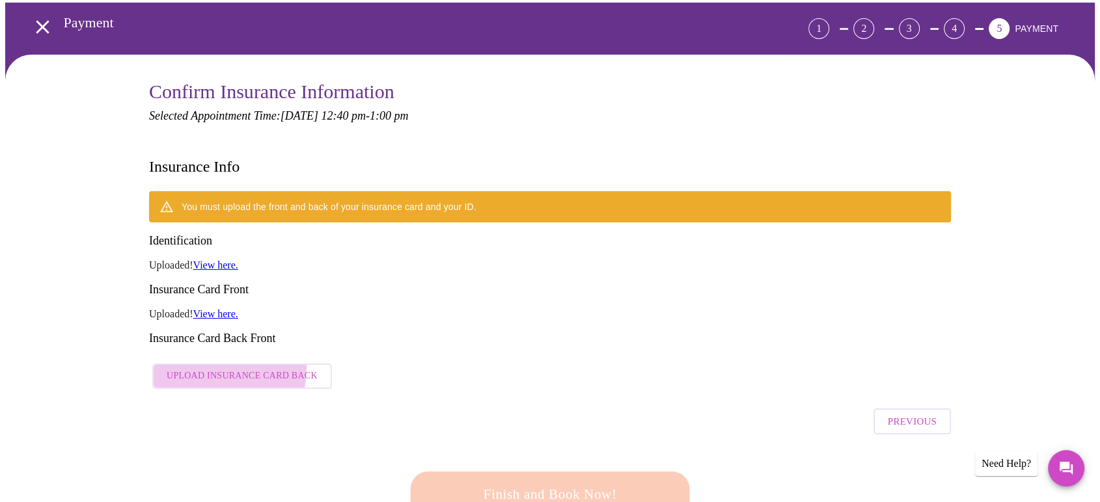
click at [199, 368] on span "Upload Insurance Card Back" at bounding box center [242, 376] width 151 height 16
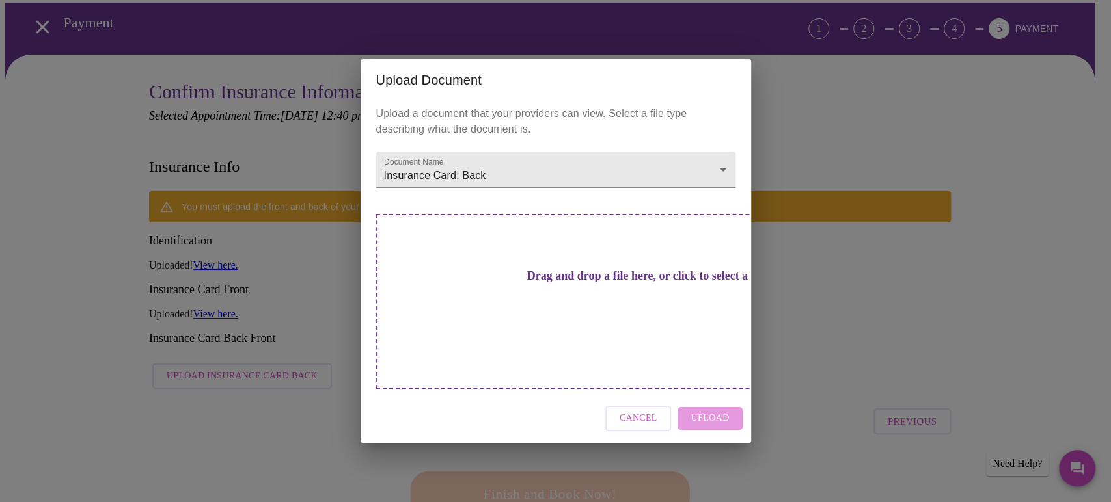
click at [552, 283] on h3 "Drag and drop a file here, or click to select a file" at bounding box center [646, 276] width 359 height 14
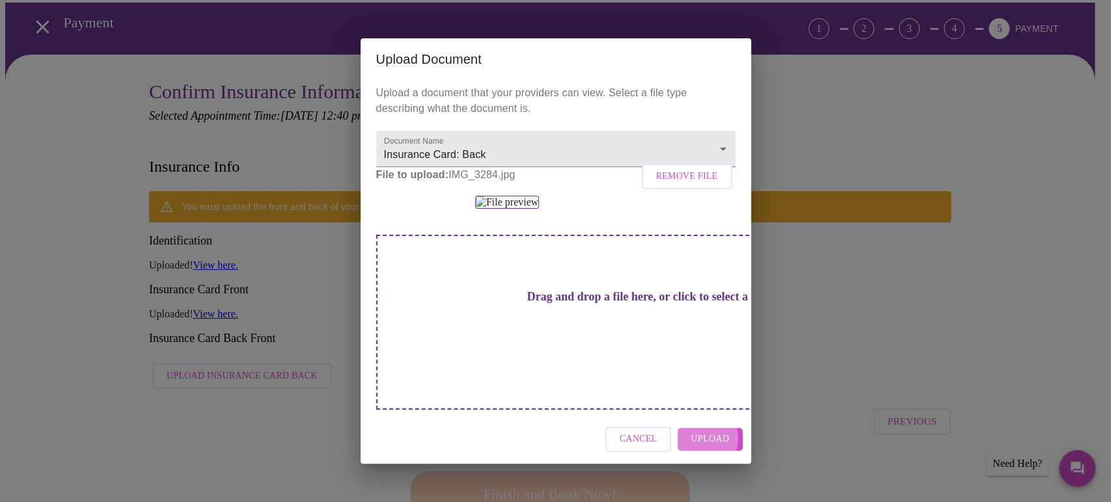
click at [711, 448] on span "Upload" at bounding box center [710, 440] width 38 height 16
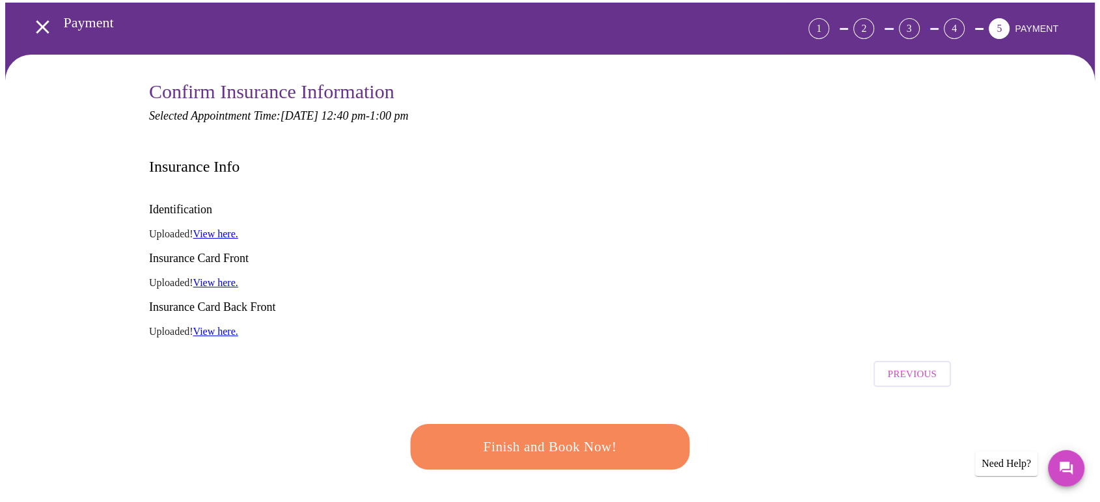
click at [562, 435] on span "Finish and Book Now!" at bounding box center [550, 447] width 244 height 24
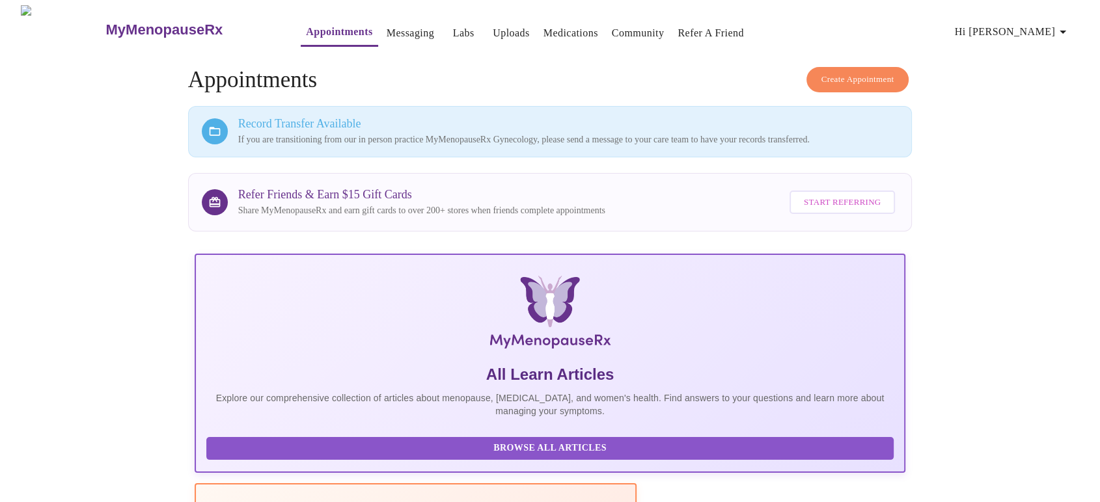
click at [387, 28] on link "Messaging" at bounding box center [411, 33] width 48 height 18
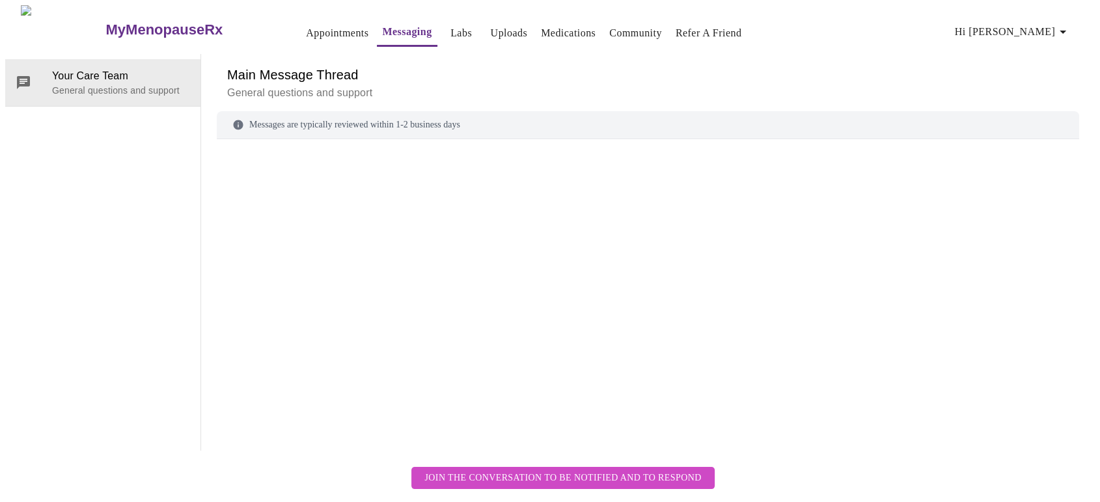
scroll to position [48, 0]
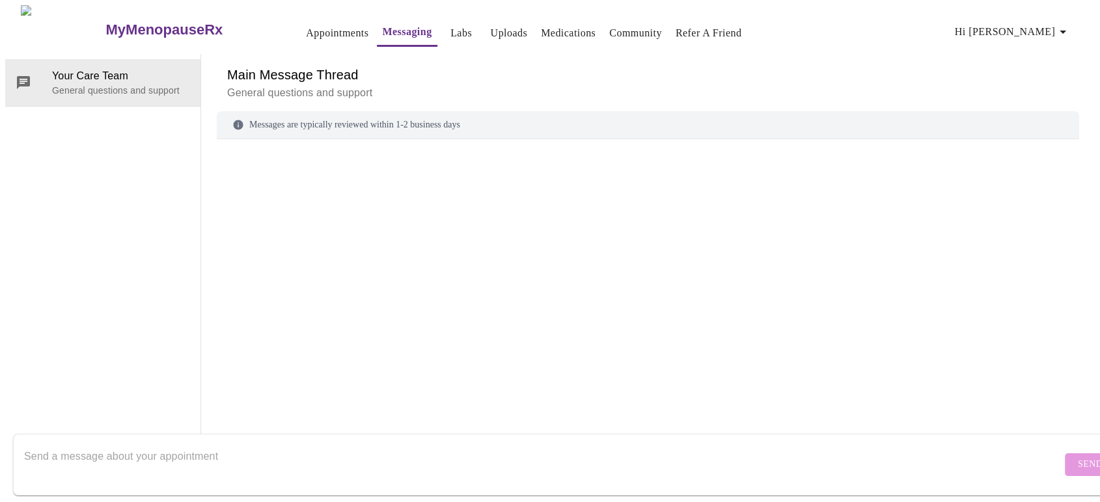
click at [174, 466] on textarea "Send a message about your appointment" at bounding box center [542, 465] width 1037 height 42
type textarea "C"
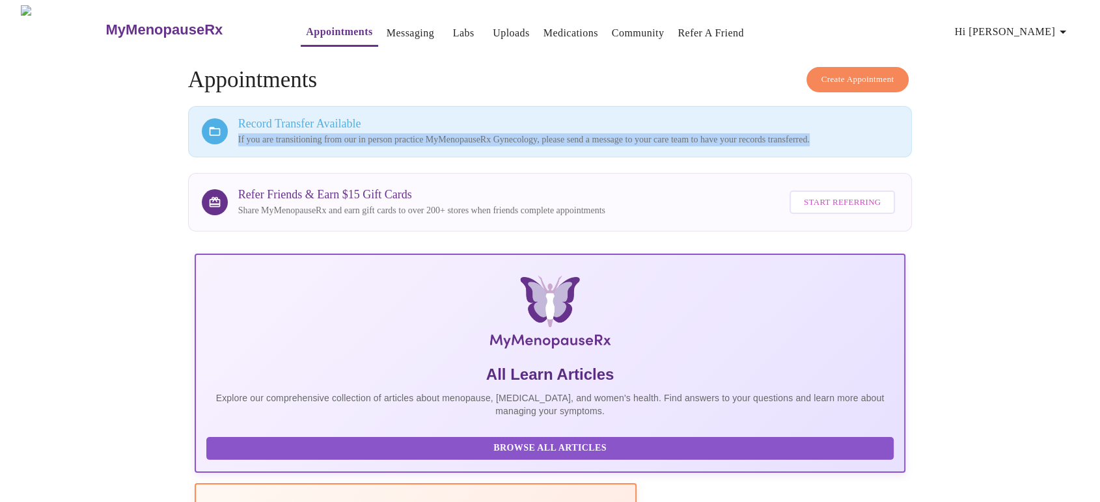
drag, startPoint x: 238, startPoint y: 135, endPoint x: 870, endPoint y: 142, distance: 631.4
click at [870, 142] on p "If you are transitioning from our in person practice MyMenopauseRx Gynecology, …" at bounding box center [568, 139] width 661 height 13
copy p "If you are transitioning from our in person practice MyMenopauseRx Gynecology, …"
click at [387, 27] on link "Messaging" at bounding box center [411, 33] width 48 height 18
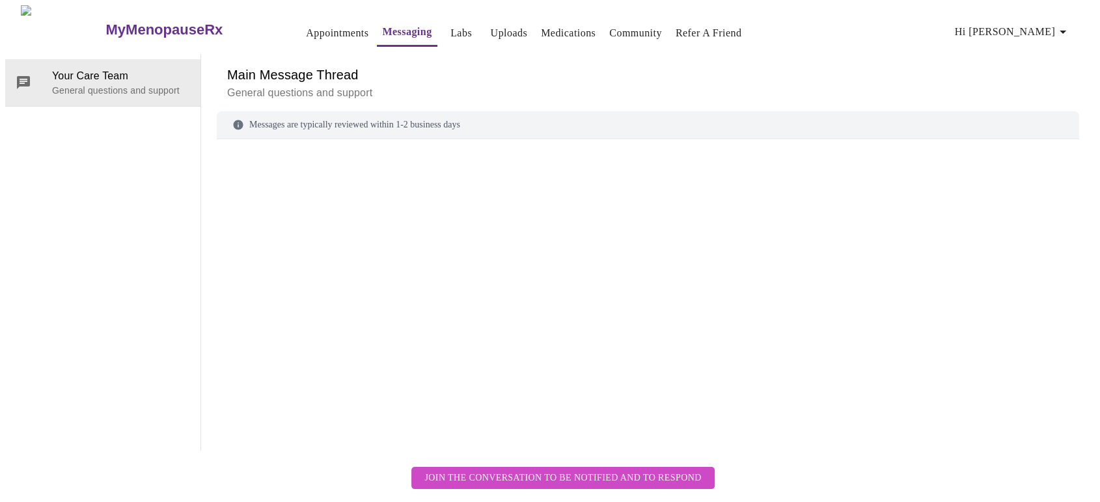
scroll to position [48, 0]
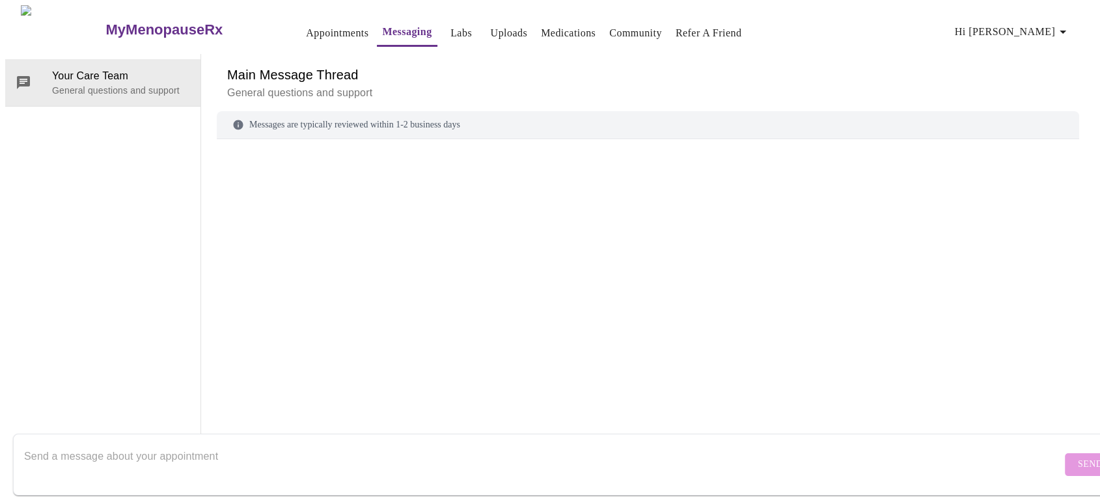
click at [105, 444] on textarea "Send a message about your appointment" at bounding box center [542, 465] width 1037 height 42
paste textarea "If you are transitioning from our in person practice MyMenopauseRx Gynecology, …"
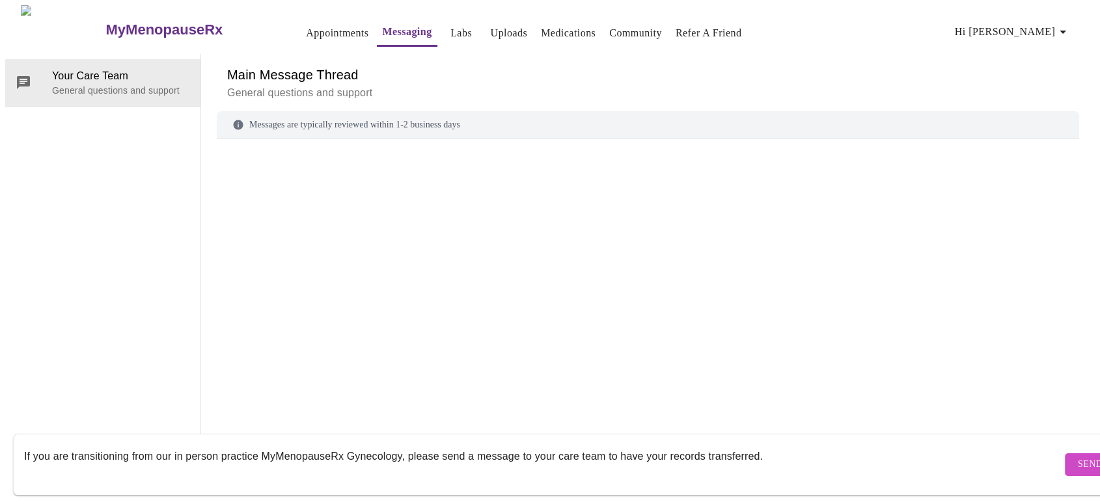
click at [27, 444] on textarea "If you are transitioning from our in person practice MyMenopauseRx Gynecology, …" at bounding box center [542, 465] width 1037 height 42
click at [133, 444] on textarea "I am transitioning from our in person practice MyMenopauseRx Gynecology, please…" at bounding box center [542, 465] width 1037 height 42
click at [382, 445] on textarea "I am transitioning from your in person practice MyMenopauseRx Gynecology, pleas…" at bounding box center [542, 465] width 1037 height 42
type textarea "I am transitioning from your in person practice MyMenopauseRx Gynecology - plea…"
click at [1078, 457] on span "Send" at bounding box center [1090, 465] width 25 height 16
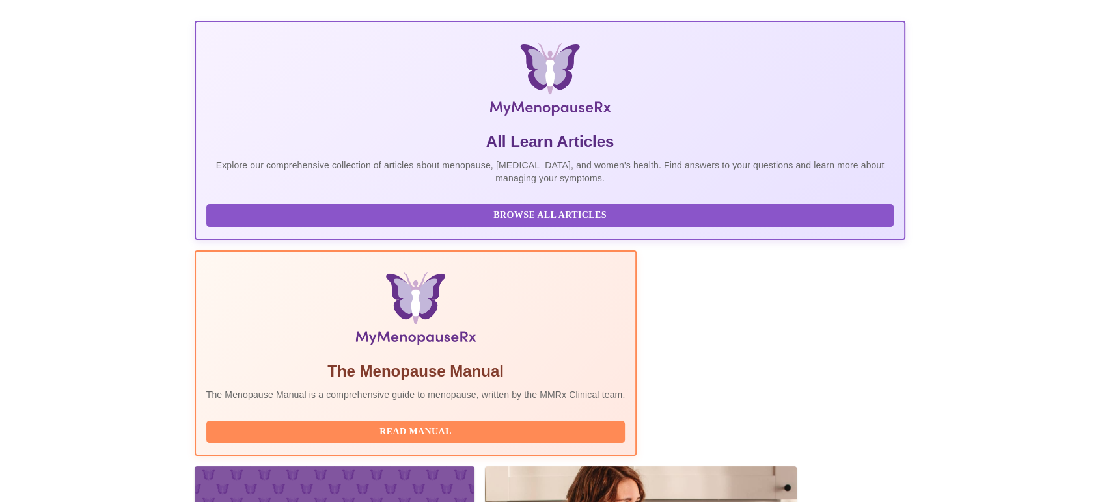
scroll to position [253, 0]
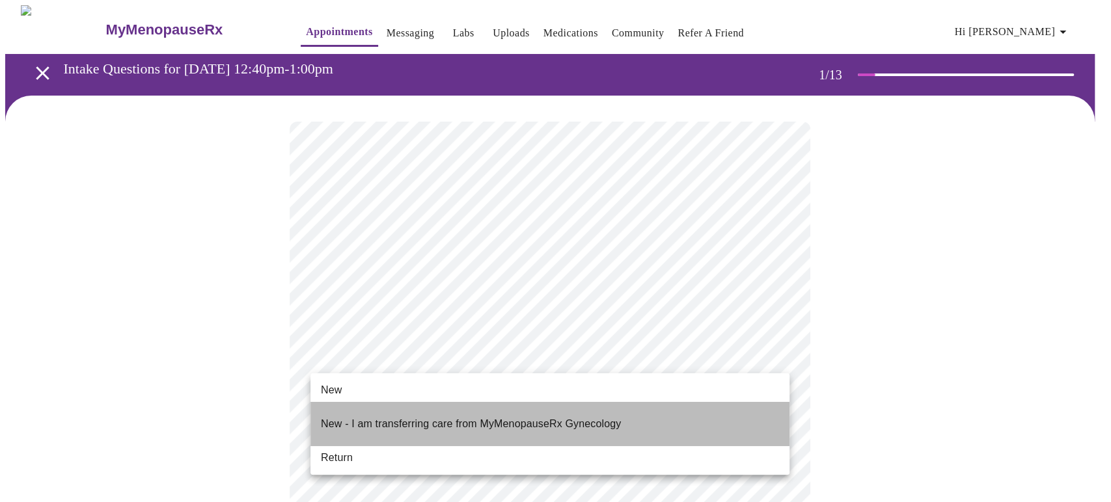
click at [469, 417] on p "New - I am transferring care from MyMenopauseRx Gynecology" at bounding box center [471, 425] width 300 height 16
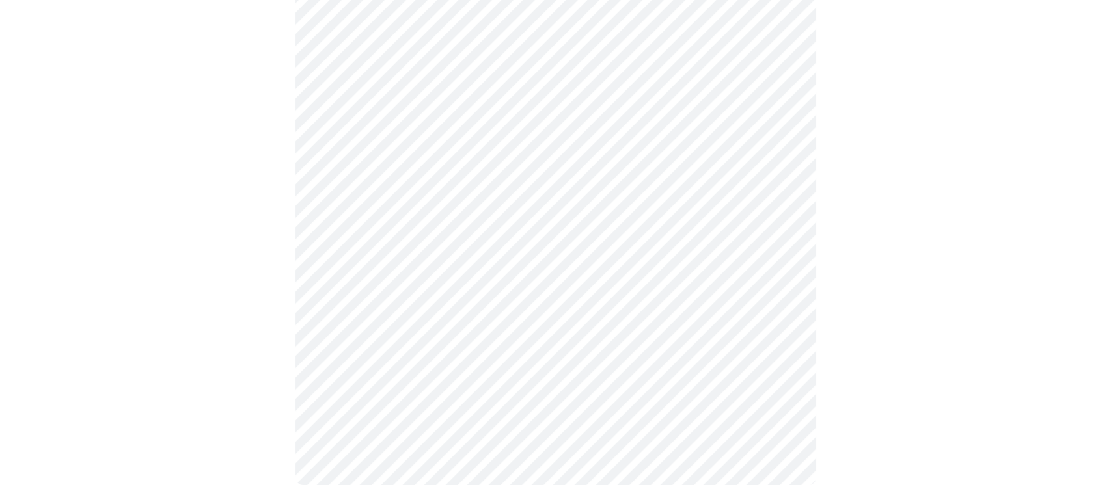
scroll to position [714, 0]
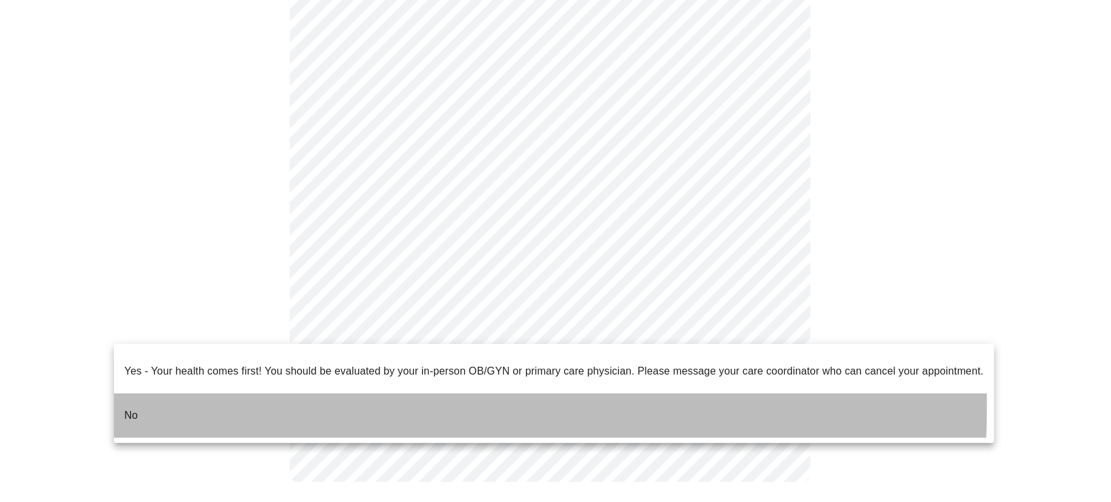
click at [127, 408] on p "No" at bounding box center [131, 416] width 14 height 16
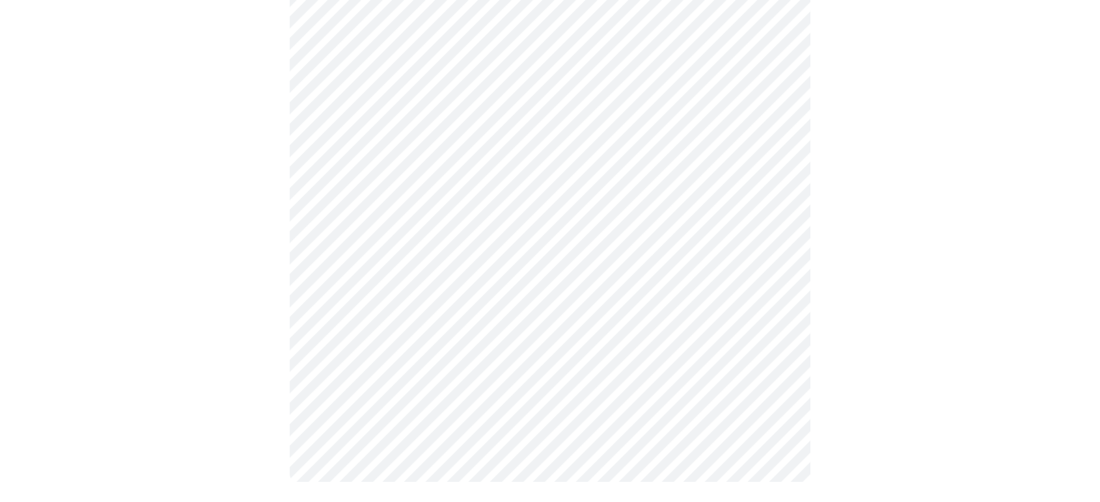
scroll to position [0, 0]
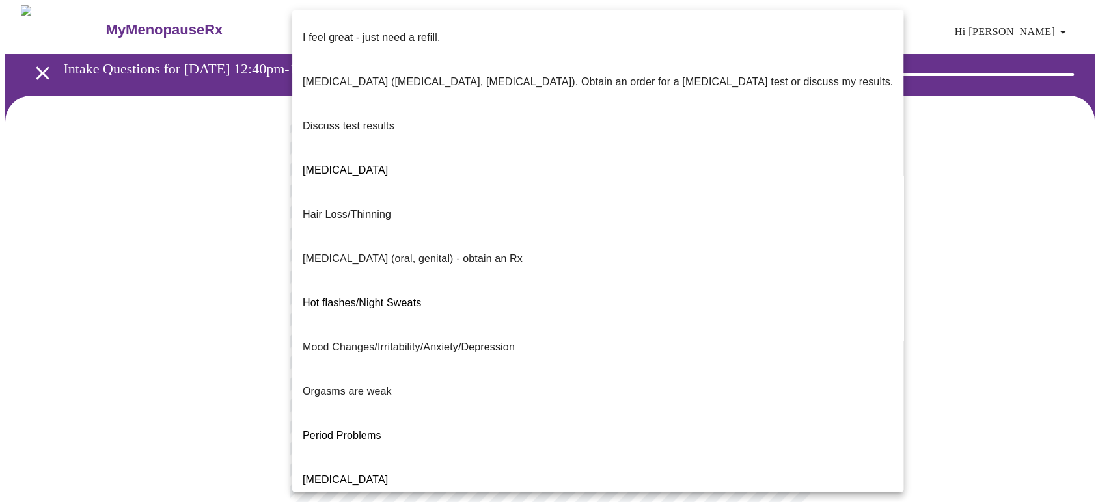
click at [779, 267] on body "MyMenopauseRx Appointments Messaging Labs Uploads Medications Community Refer a…" at bounding box center [555, 448] width 1101 height 886
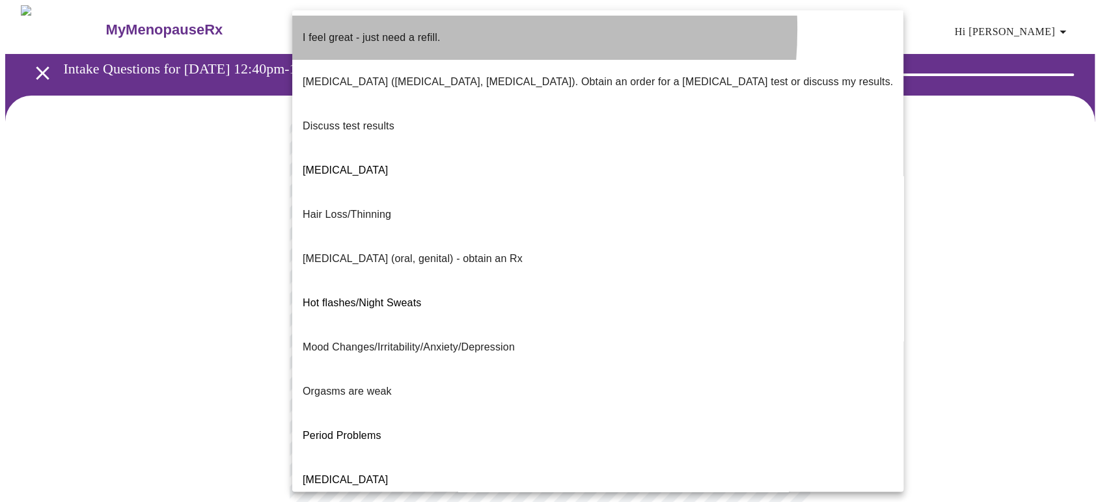
click at [424, 30] on p "I feel great - just need a refill." at bounding box center [371, 38] width 137 height 16
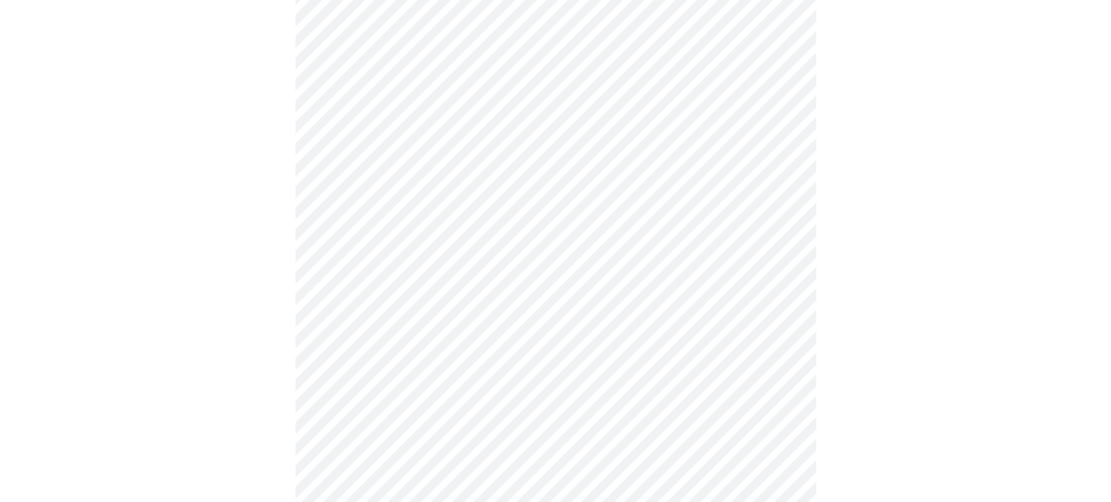
scroll to position [154, 0]
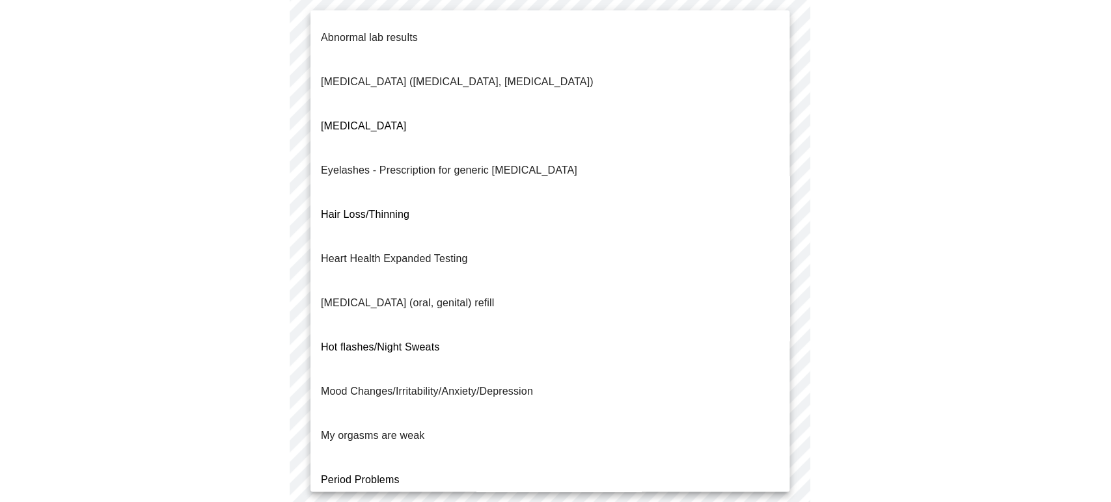
click at [778, 221] on body "MyMenopauseRx Appointments Messaging Labs Uploads Medications Community Refer a…" at bounding box center [555, 291] width 1101 height 879
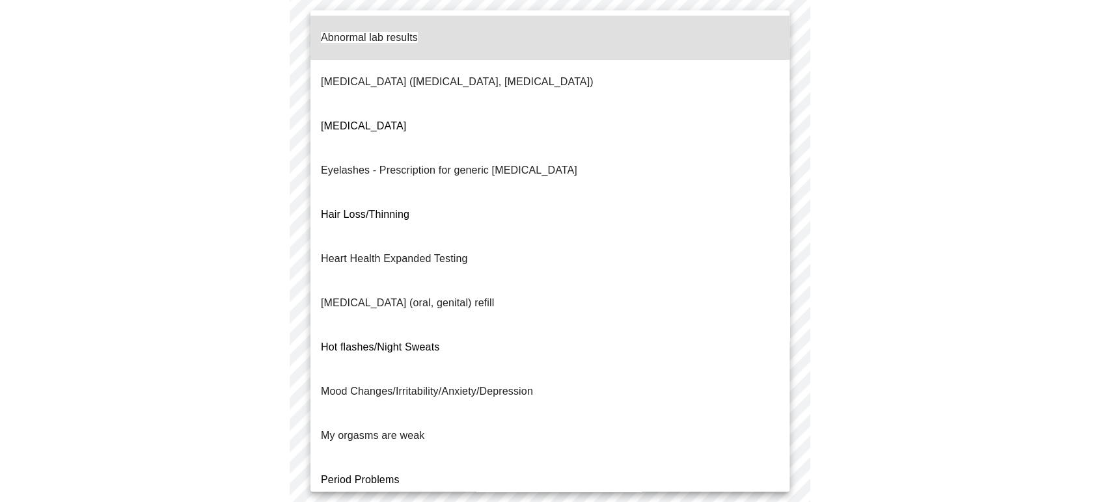
click at [568, 219] on body "MyMenopauseRx Appointments Messaging Labs Uploads Medications Community Refer a…" at bounding box center [555, 291] width 1101 height 879
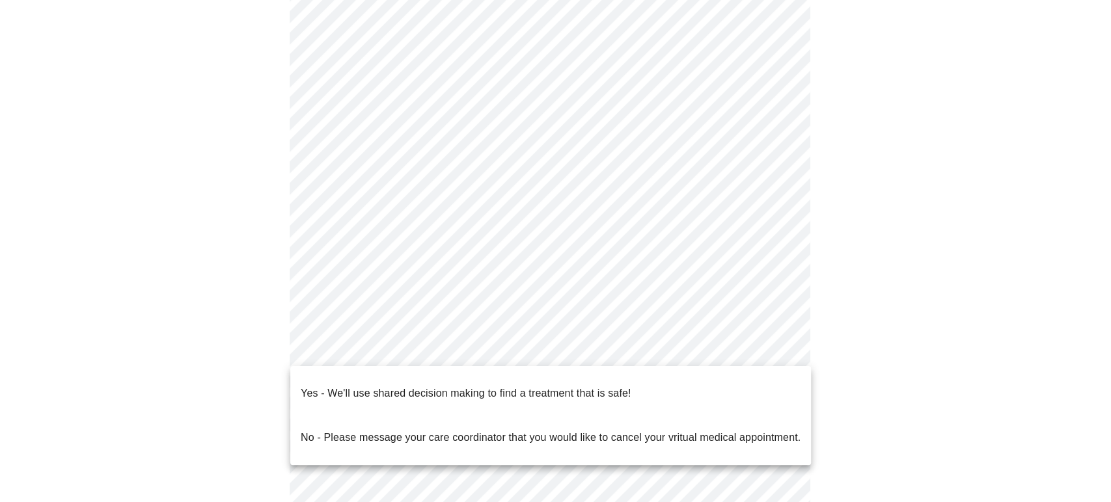
click at [511, 348] on body "MyMenopauseRx Appointments Messaging Labs Uploads Medications Community Refer a…" at bounding box center [555, 288] width 1101 height 872
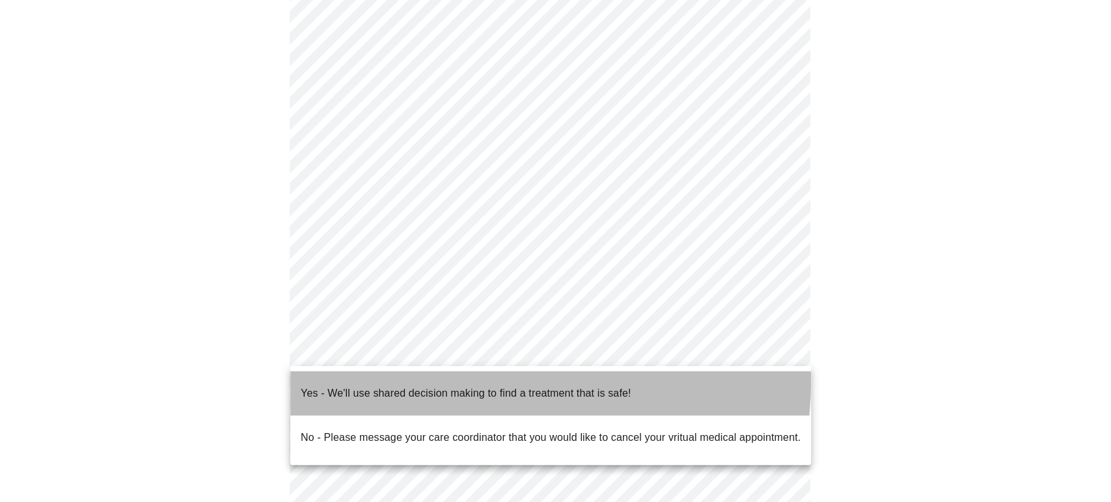
click at [448, 386] on p "Yes - We'll use shared decision making to find a treatment that is safe!" at bounding box center [466, 394] width 330 height 16
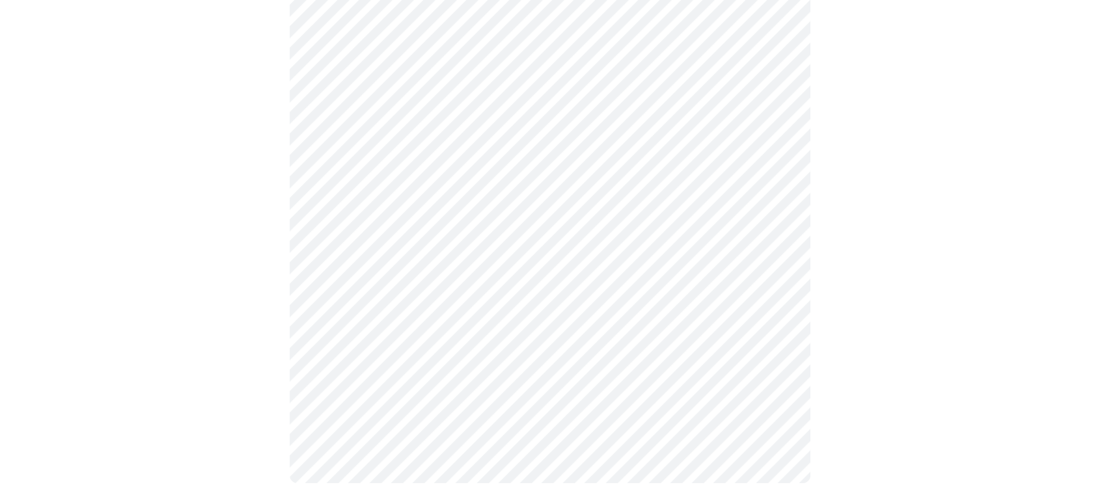
scroll to position [0, 0]
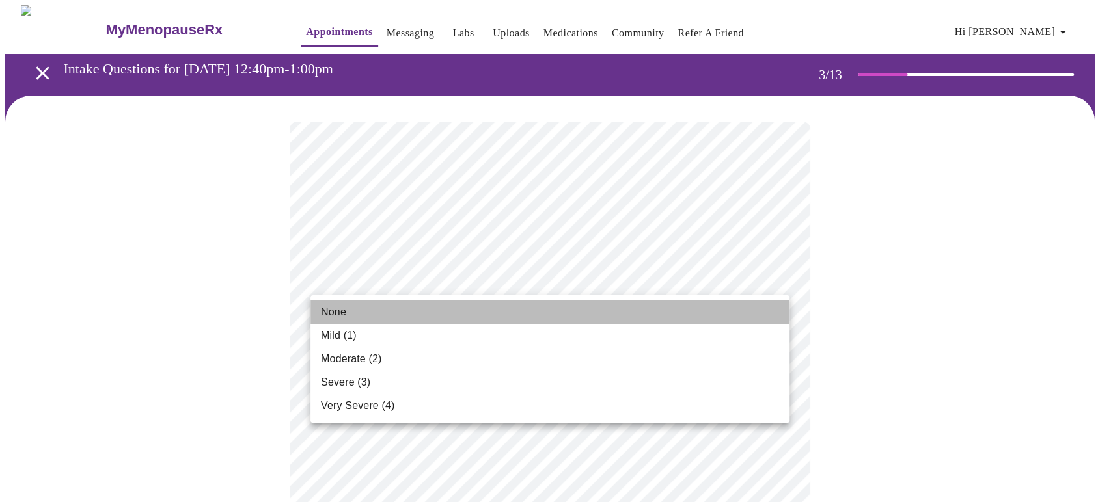
click at [341, 309] on span "None" at bounding box center [333, 313] width 25 height 16
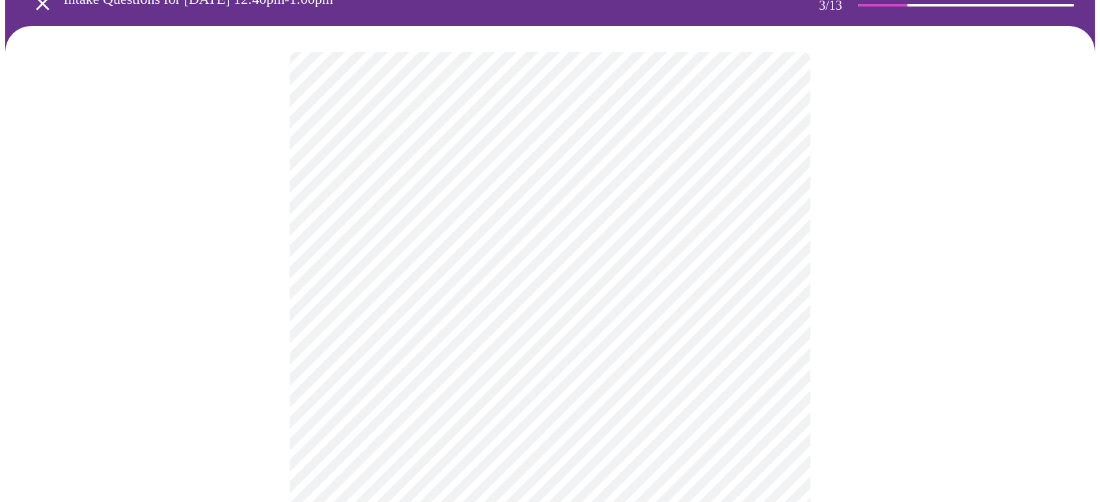
scroll to position [71, 0]
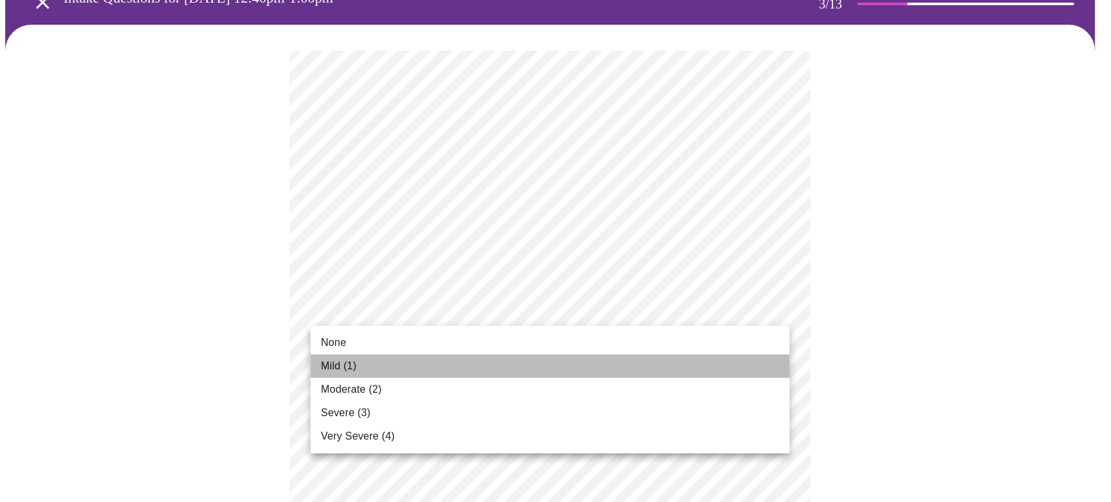
click at [331, 364] on span "Mild (1)" at bounding box center [339, 367] width 36 height 16
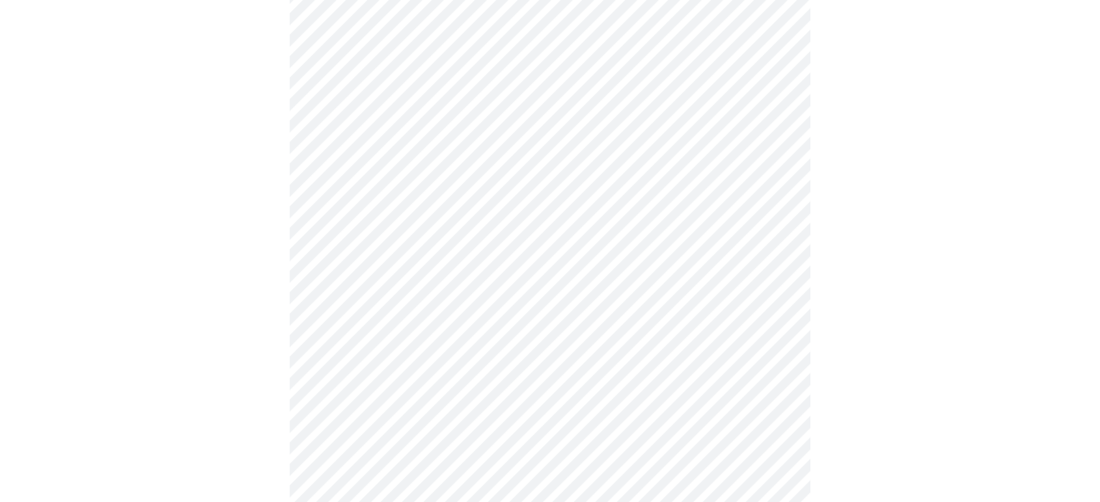
scroll to position [131, 0]
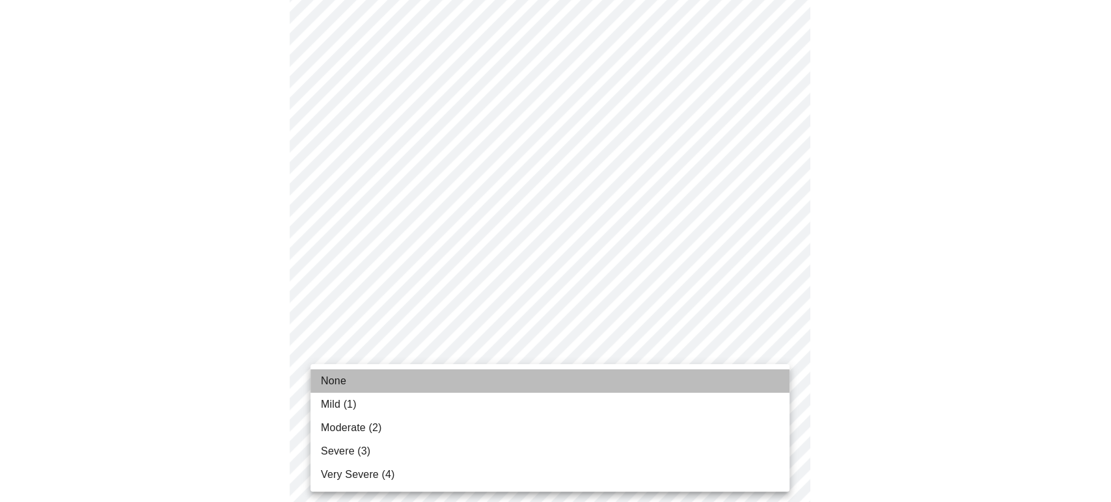
click at [333, 382] on span "None" at bounding box center [333, 382] width 25 height 16
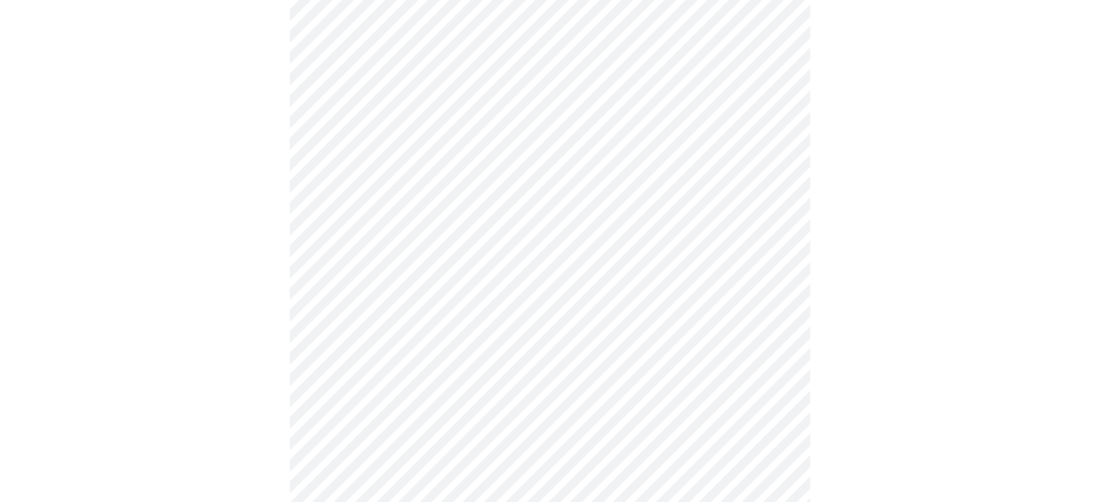
scroll to position [201, 0]
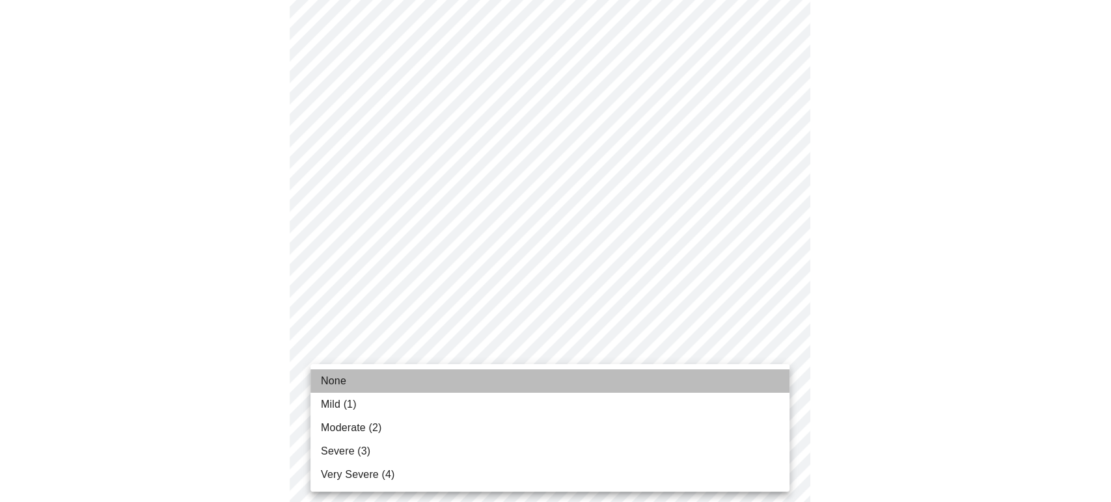
click at [331, 379] on span "None" at bounding box center [333, 382] width 25 height 16
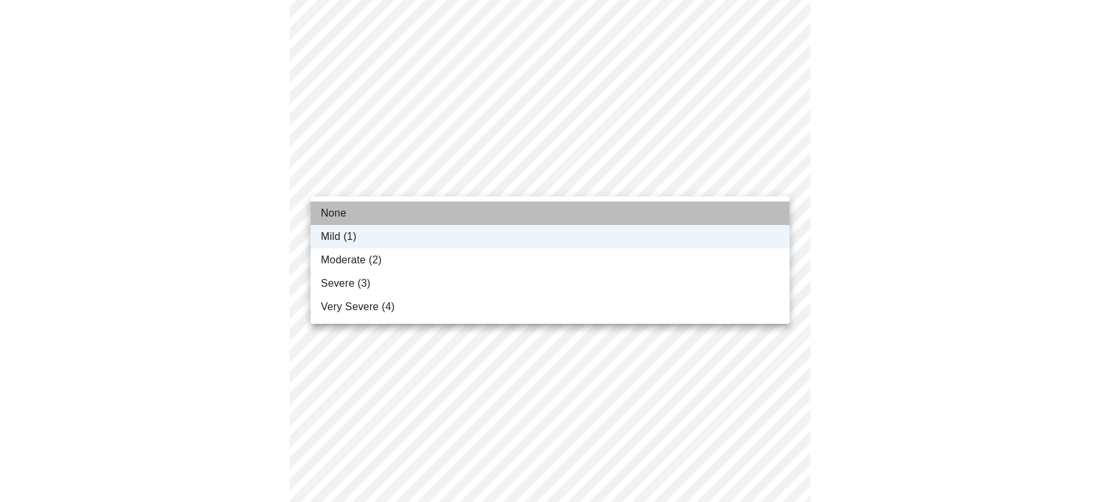
click at [335, 211] on span "None" at bounding box center [333, 214] width 25 height 16
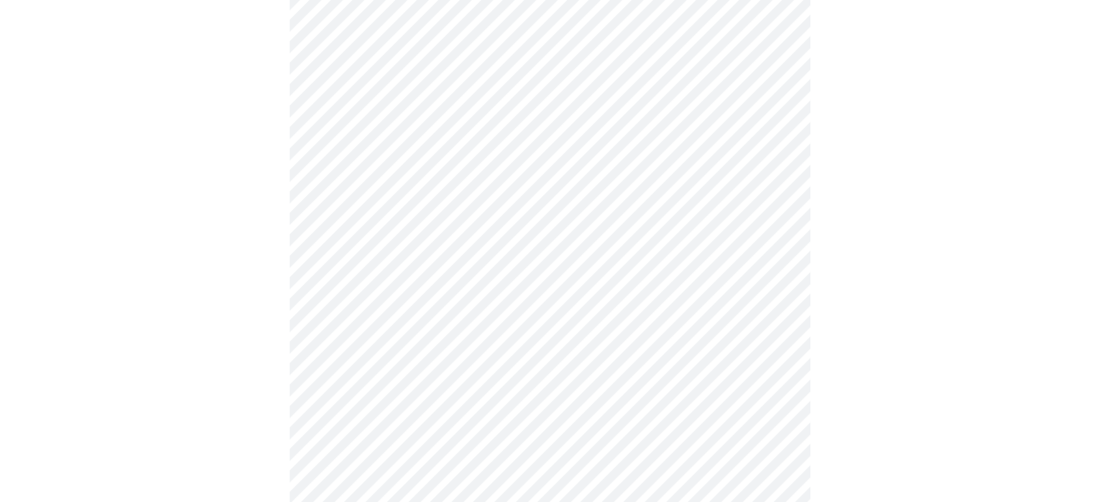
scroll to position [447, 0]
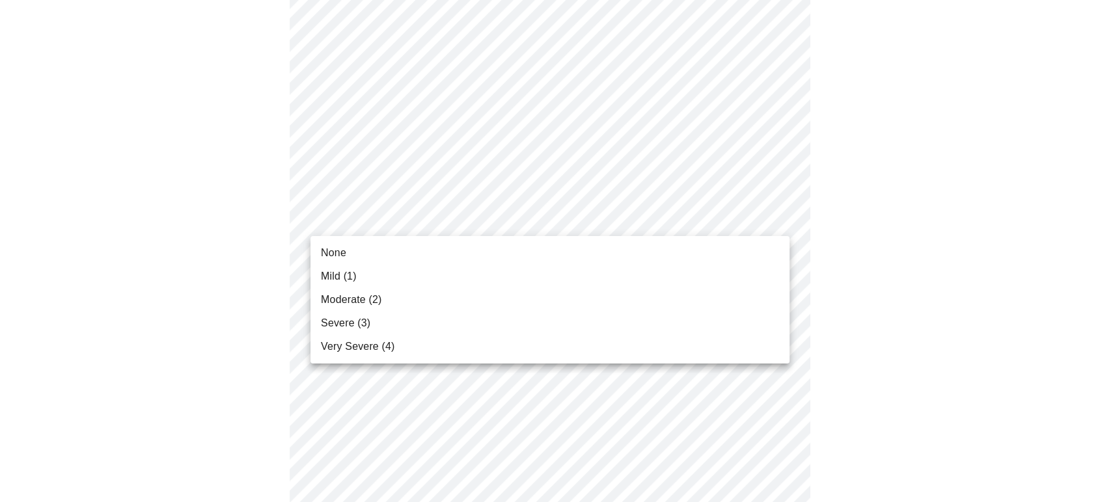
click at [335, 211] on body "MyMenopauseRx Appointments Messaging Labs Uploads Medications Community Refer a…" at bounding box center [555, 368] width 1101 height 1621
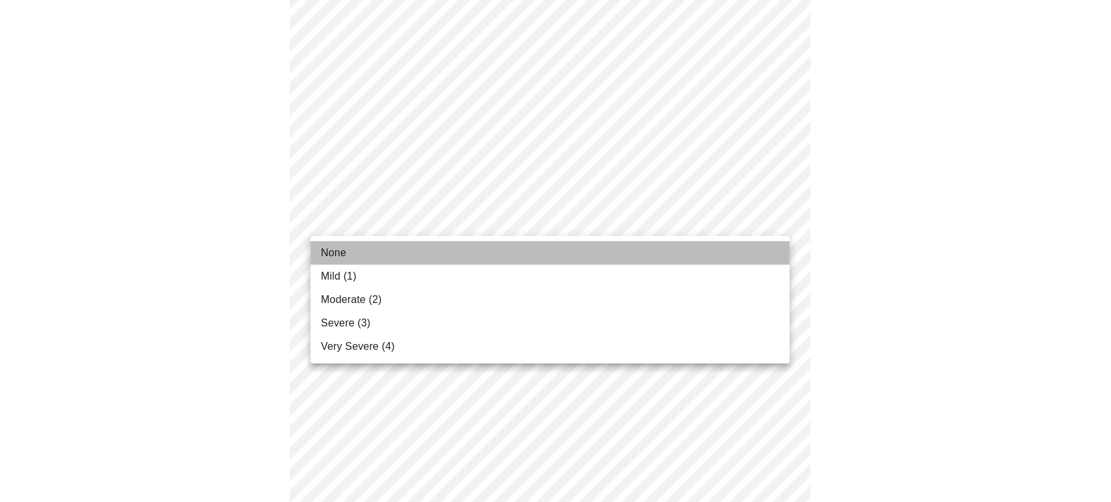
click at [330, 254] on span "None" at bounding box center [333, 253] width 25 height 16
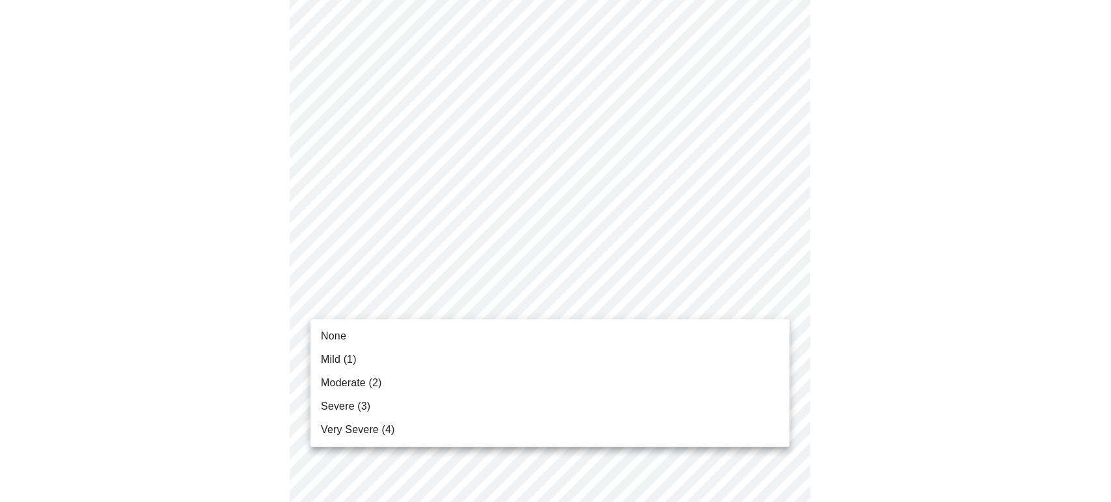
click at [338, 303] on body "MyMenopauseRx Appointments Messaging Labs Uploads Medications Community Refer a…" at bounding box center [555, 360] width 1101 height 1605
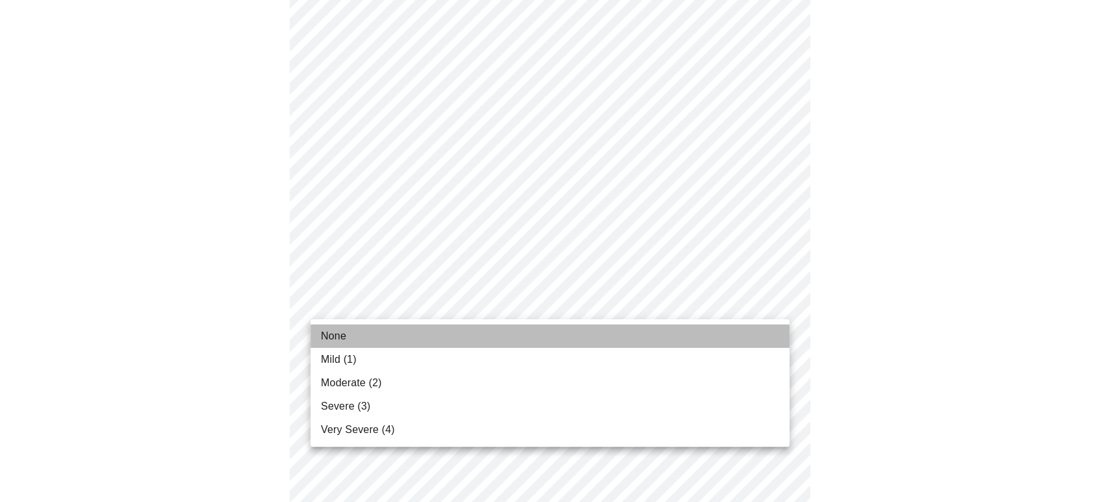
click at [338, 333] on span "None" at bounding box center [333, 337] width 25 height 16
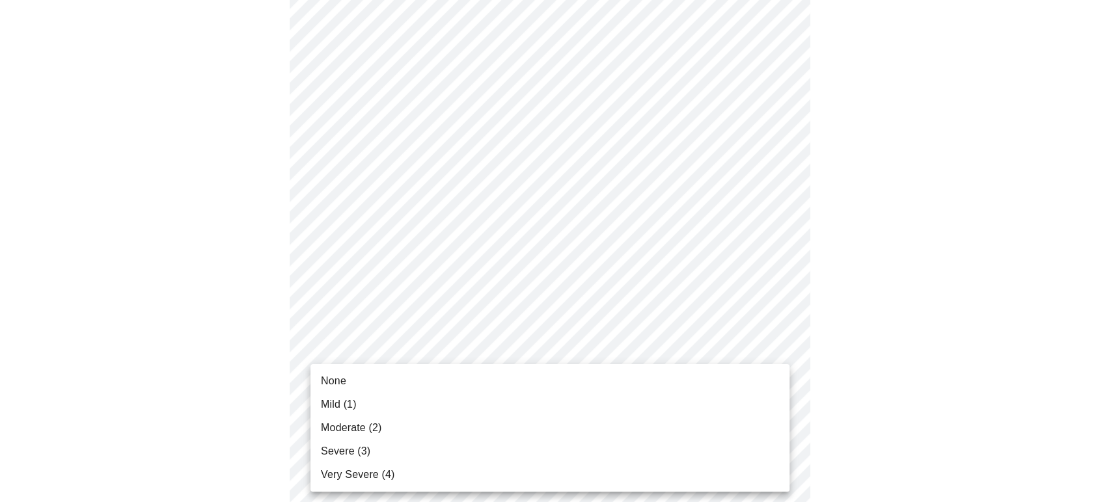
click at [349, 405] on body "MyMenopauseRx Appointments Messaging Labs Uploads Medications Community Refer a…" at bounding box center [555, 352] width 1101 height 1589
click at [338, 378] on span "None" at bounding box center [333, 382] width 25 height 16
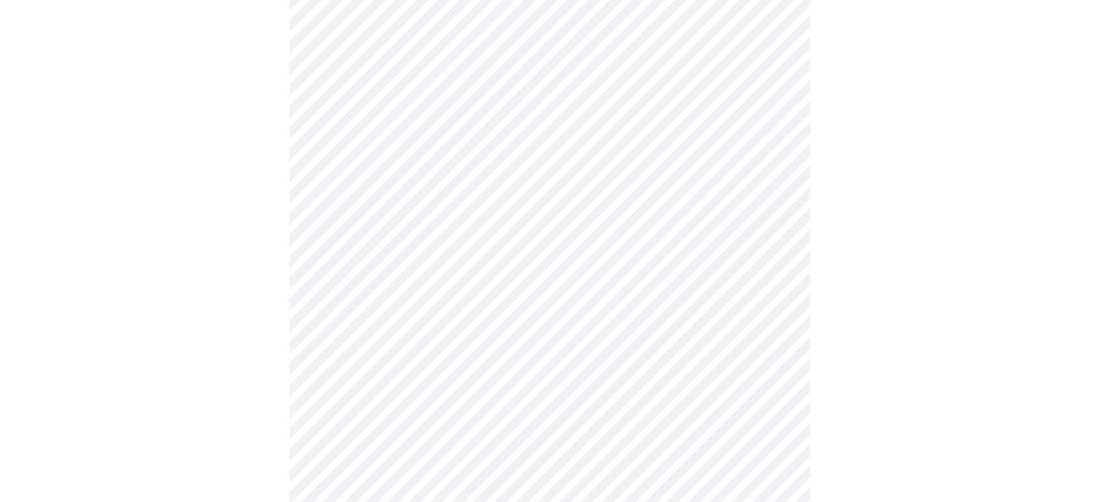
scroll to position [575, 0]
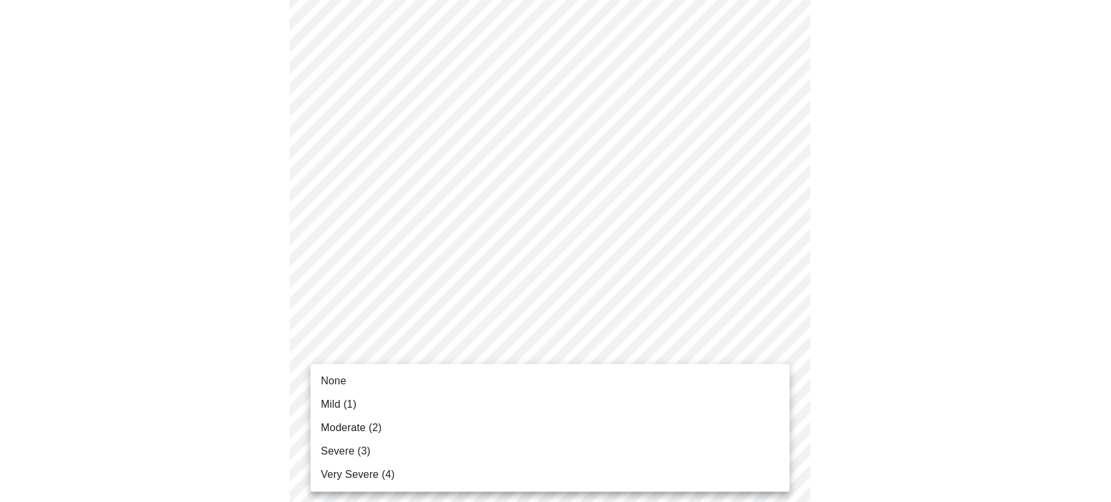
click at [338, 378] on body "MyMenopauseRx Appointments Messaging Labs Uploads Medications Community Refer a…" at bounding box center [555, 216] width 1101 height 1573
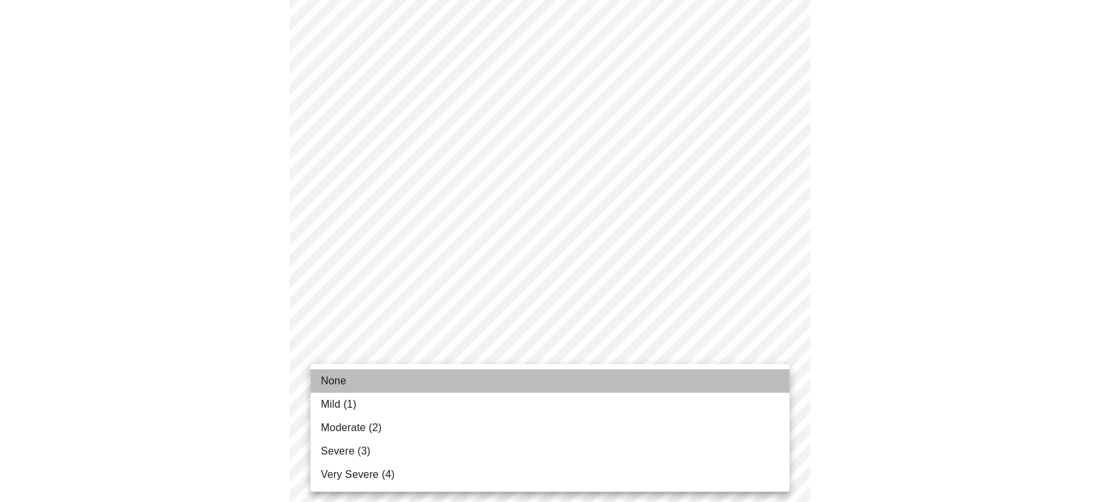
click at [338, 379] on span "None" at bounding box center [333, 382] width 25 height 16
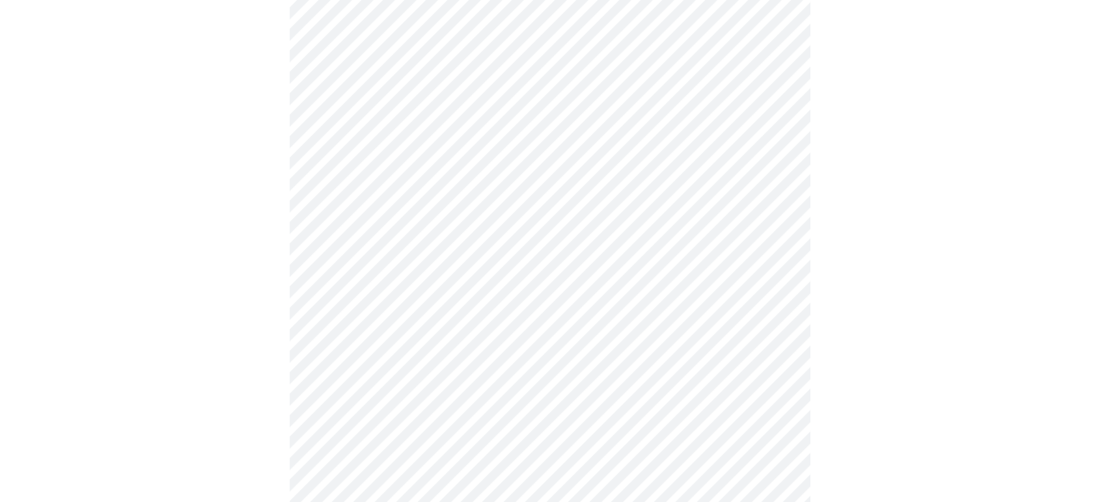
scroll to position [674, 0]
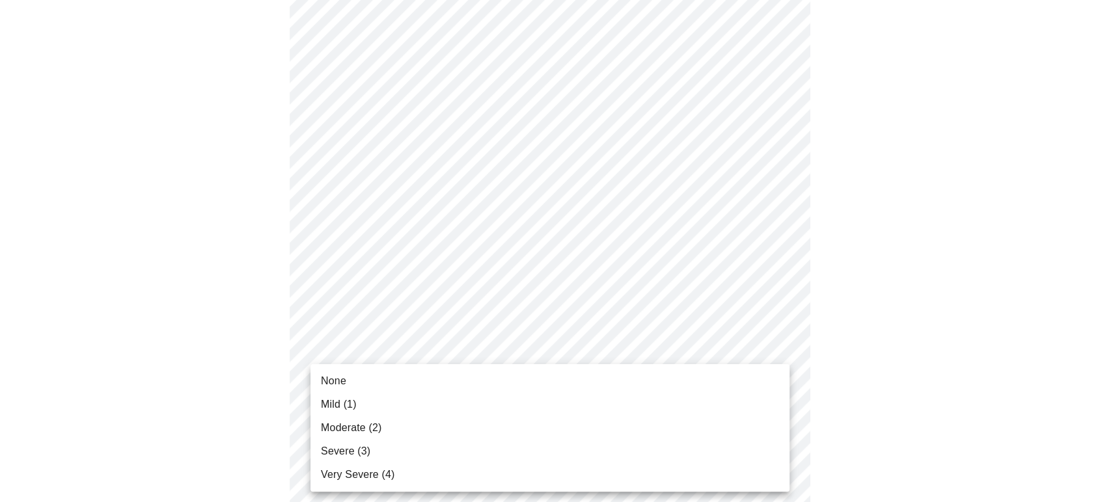
click at [338, 379] on body "MyMenopauseRx Appointments Messaging Labs Uploads Medications Community Refer a…" at bounding box center [555, 110] width 1101 height 1557
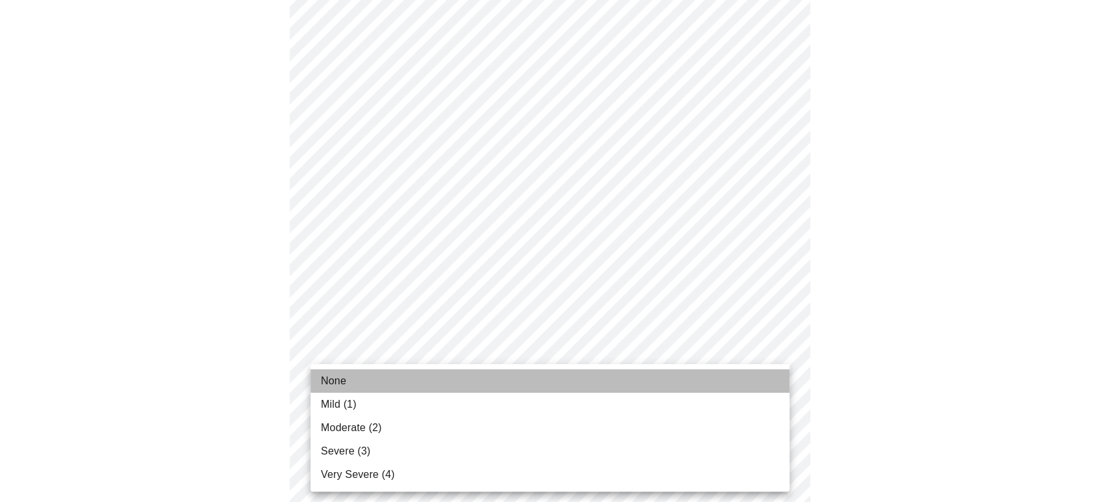
click at [338, 383] on span "None" at bounding box center [333, 382] width 25 height 16
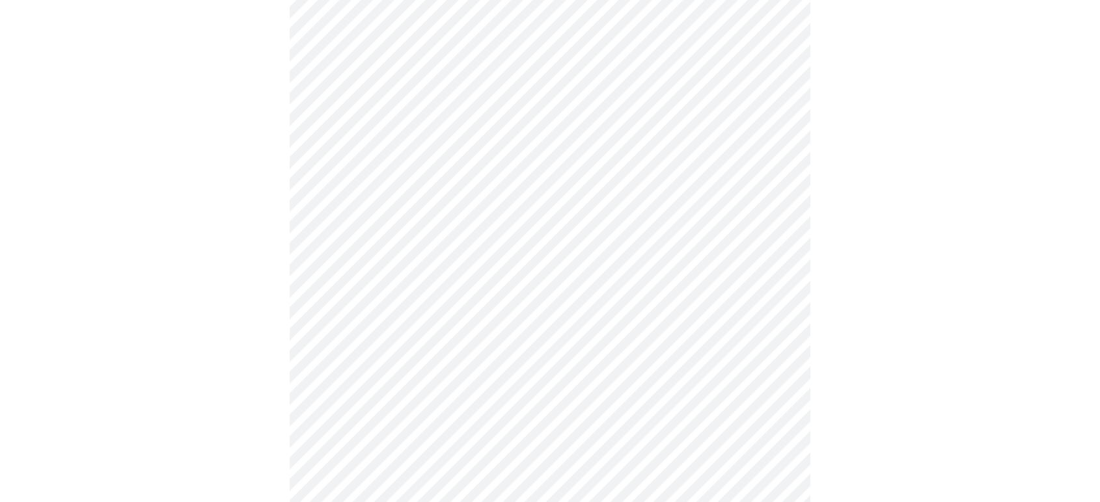
scroll to position [781, 0]
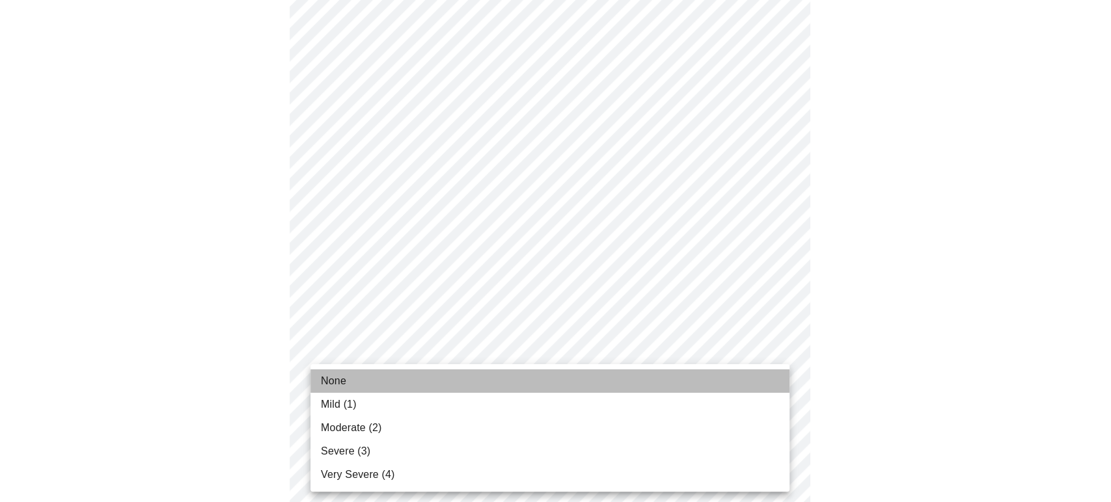
click at [332, 378] on span "None" at bounding box center [333, 382] width 25 height 16
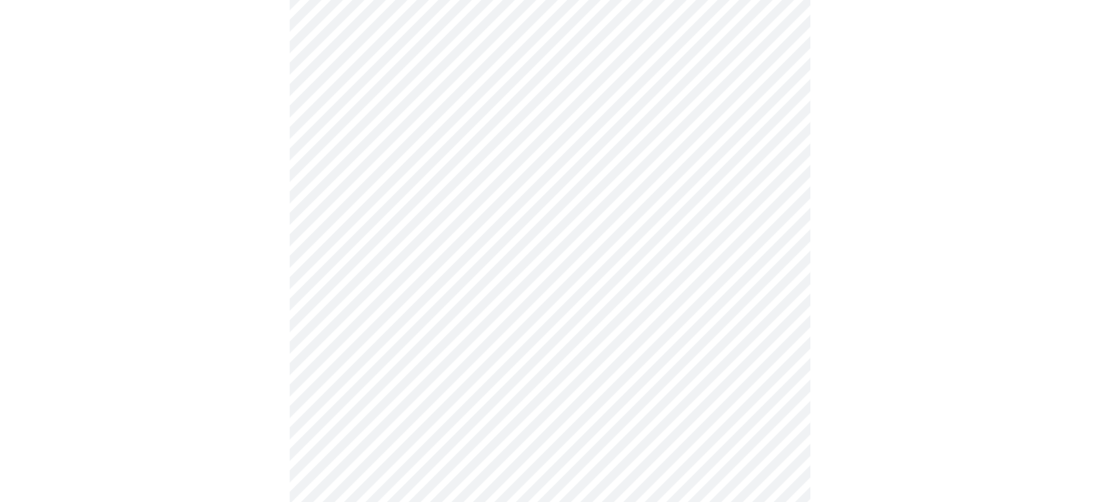
scroll to position [876, 0]
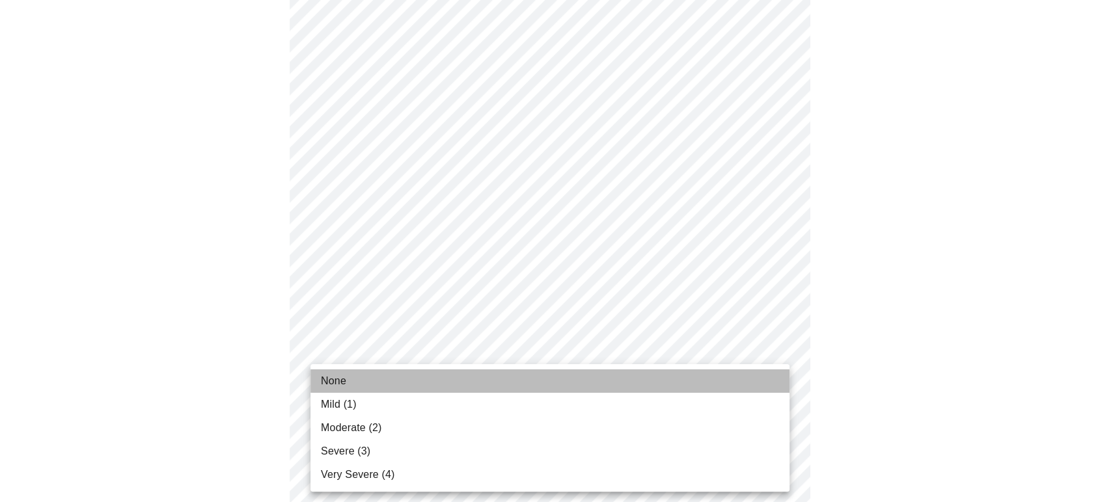
click at [329, 376] on span "None" at bounding box center [333, 382] width 25 height 16
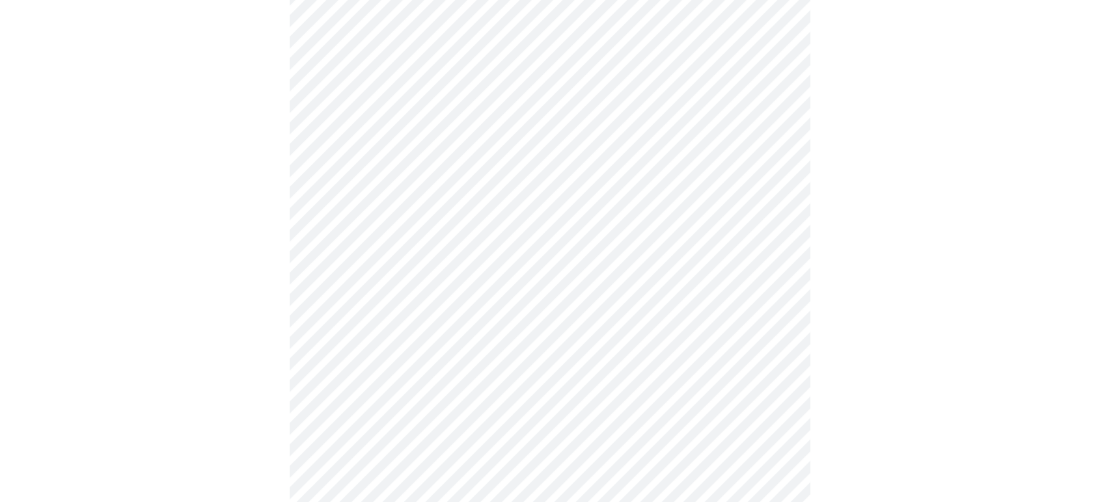
scroll to position [517, 0]
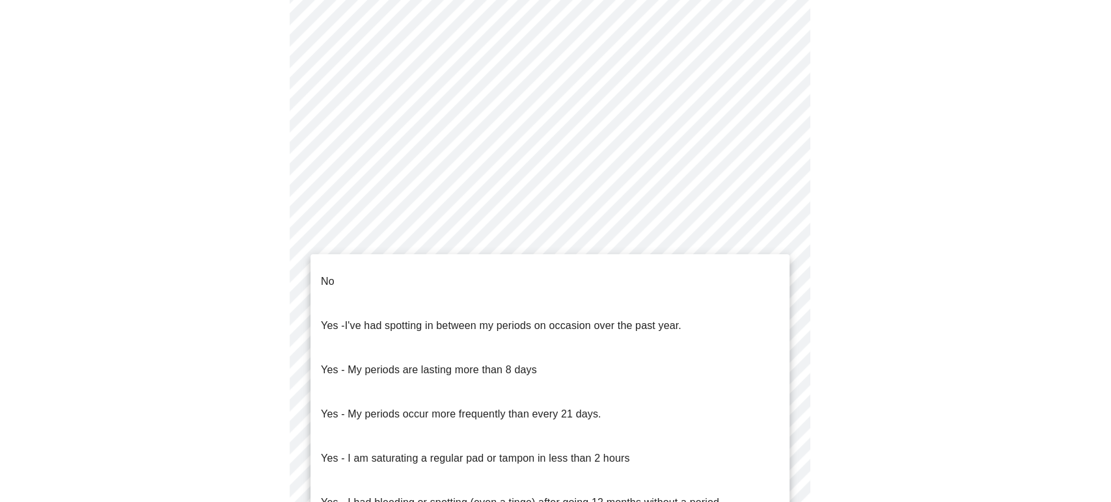
click at [471, 236] on body "MyMenopauseRx Appointments Messaging Labs Uploads Medications Community Refer a…" at bounding box center [555, 103] width 1101 height 1231
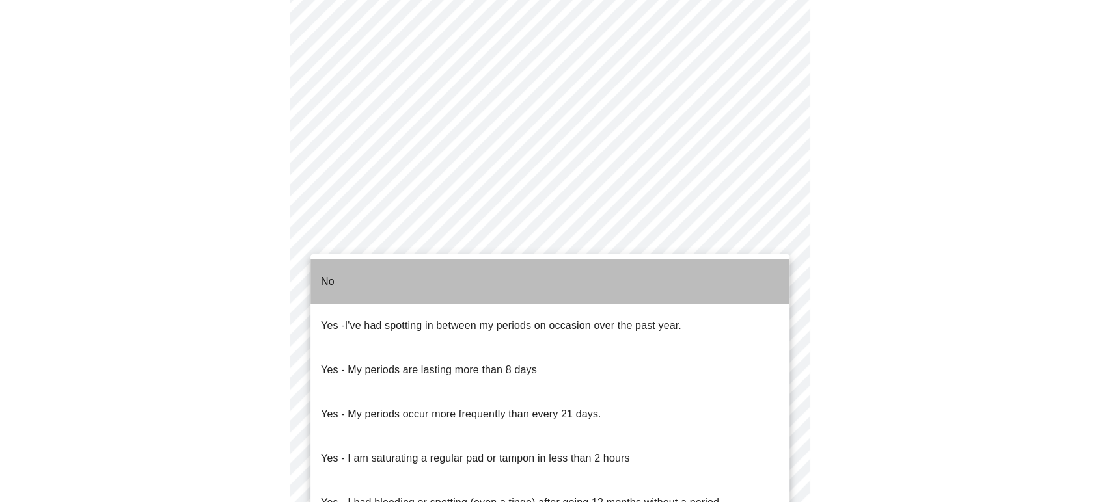
click at [331, 274] on p "No" at bounding box center [328, 282] width 14 height 16
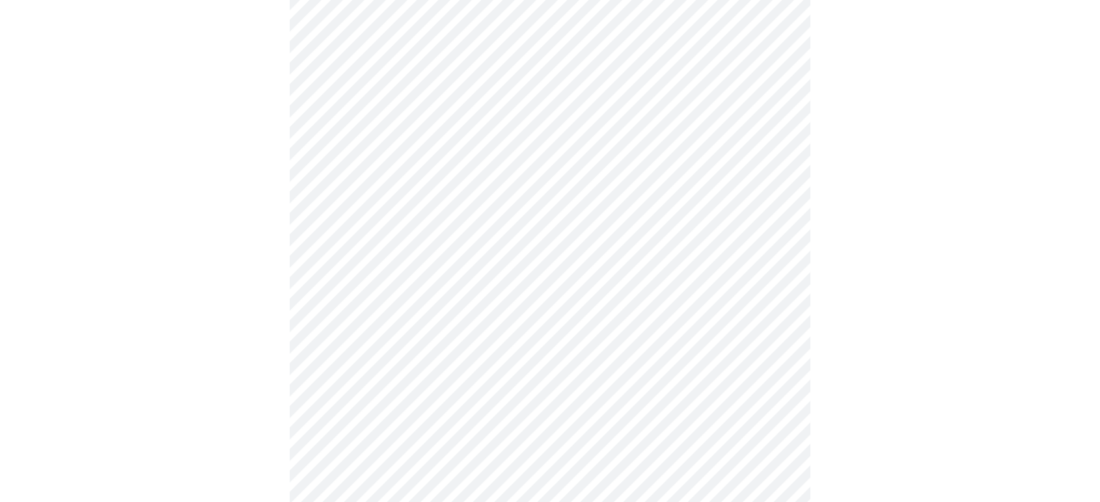
scroll to position [575, 0]
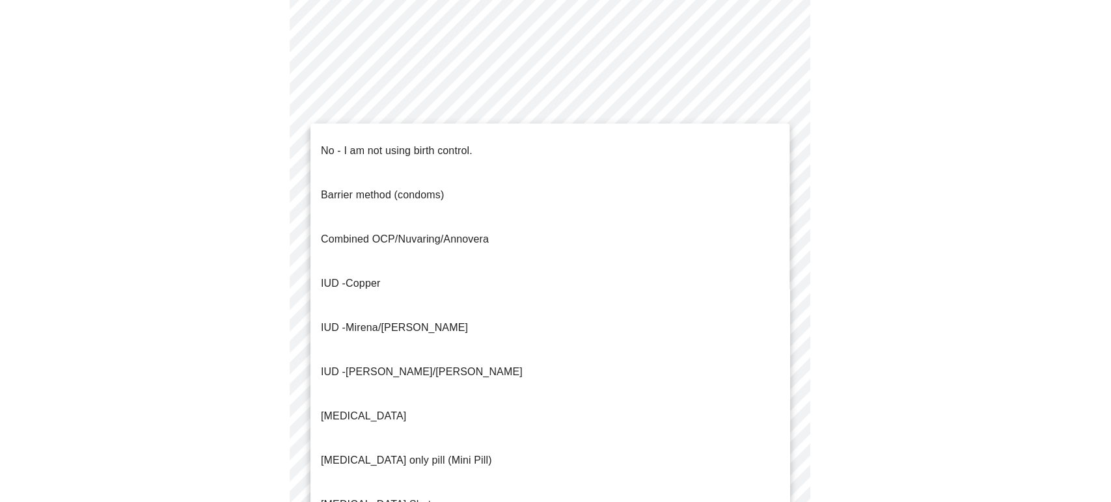
click at [392, 271] on body "MyMenopauseRx Appointments Messaging Labs Uploads Medications Community Refer a…" at bounding box center [555, 41] width 1101 height 1223
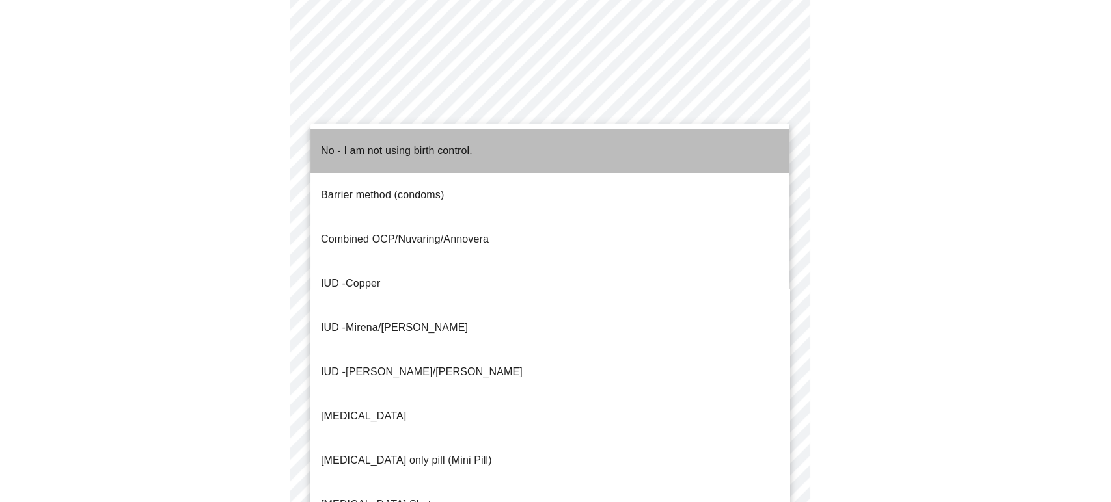
click at [385, 149] on span "No - I am not using birth control." at bounding box center [397, 151] width 152 height 36
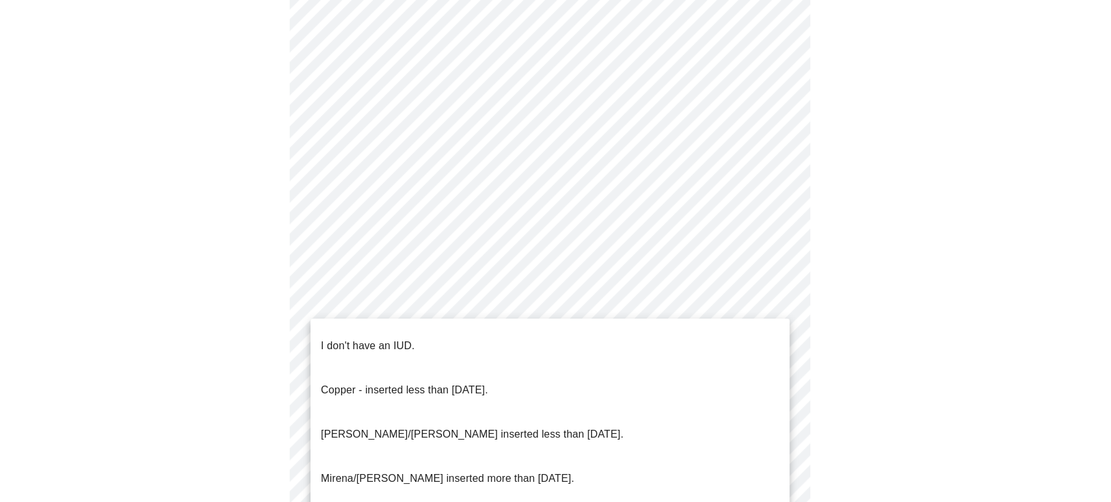
click at [407, 364] on body "MyMenopauseRx Appointments Messaging Labs Uploads Medications Community Refer a…" at bounding box center [555, 38] width 1101 height 1216
click at [379, 338] on p "I don't have an IUD." at bounding box center [368, 346] width 94 height 16
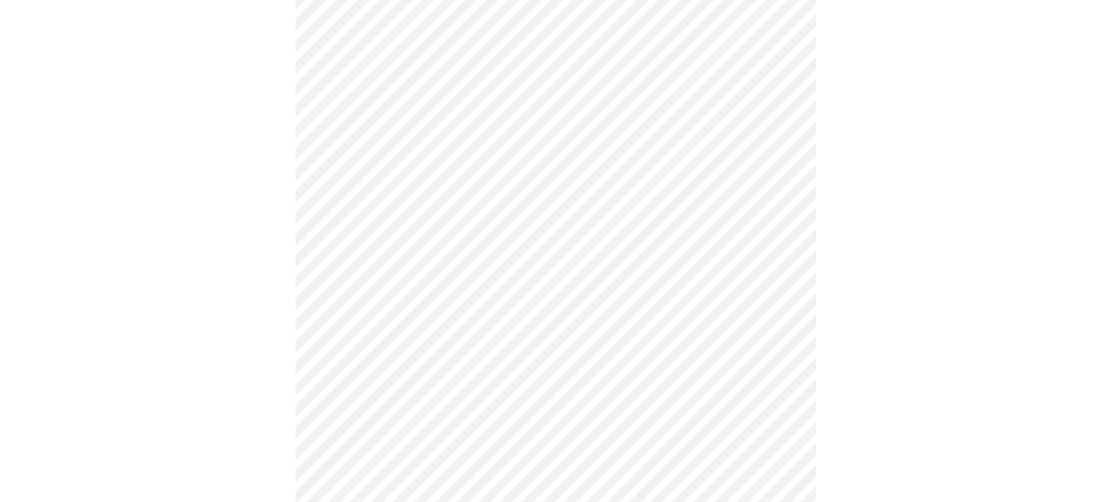
click at [384, 450] on body "MyMenopauseRx Appointments Messaging Labs Uploads Medications Community Refer a…" at bounding box center [555, 34] width 1101 height 1208
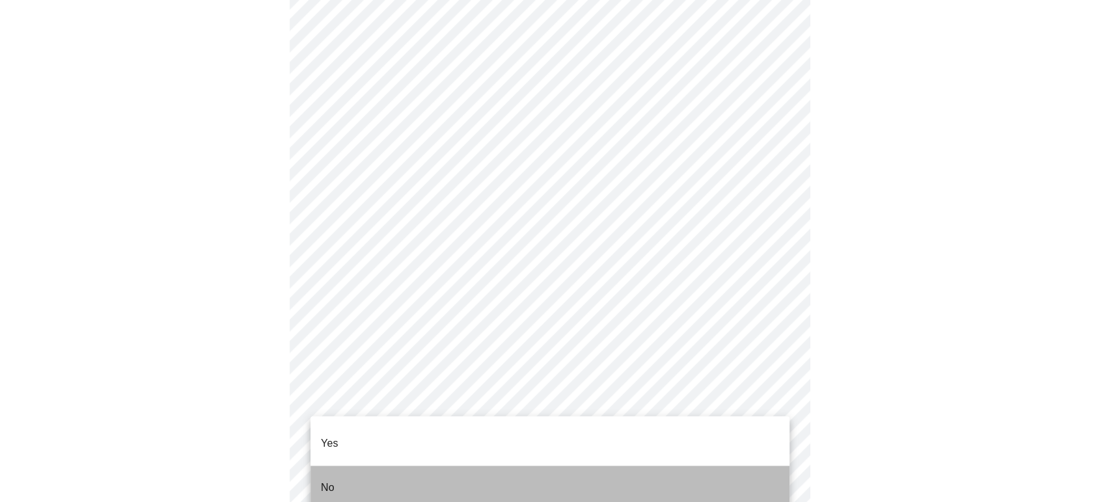
click at [348, 467] on li "No" at bounding box center [549, 488] width 479 height 44
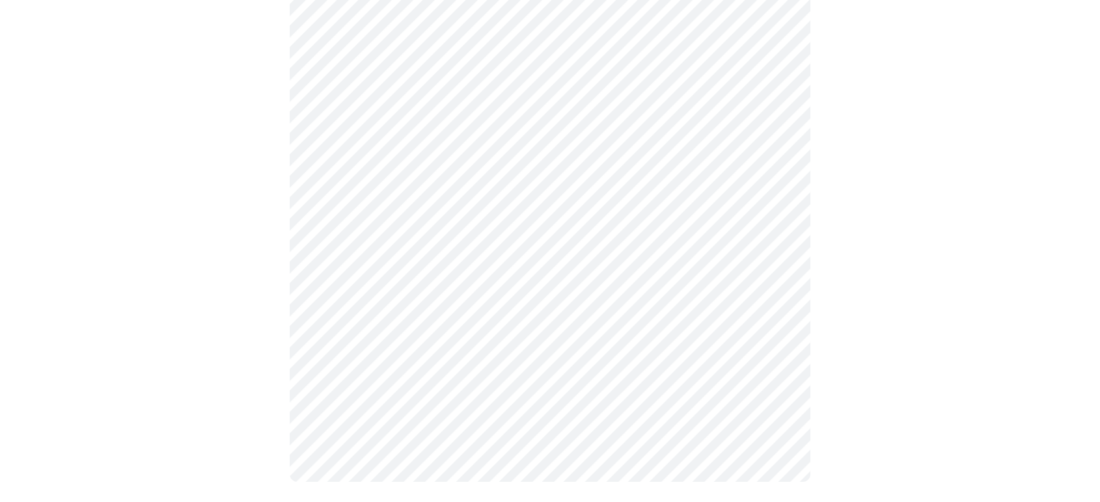
scroll to position [0, 0]
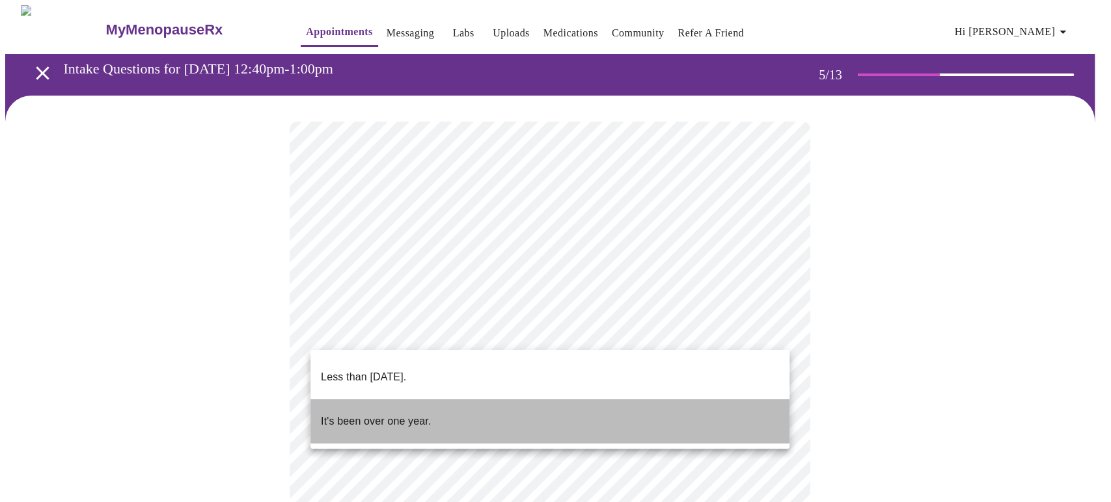
click at [372, 414] on p "It's been over one year." at bounding box center [376, 422] width 110 height 16
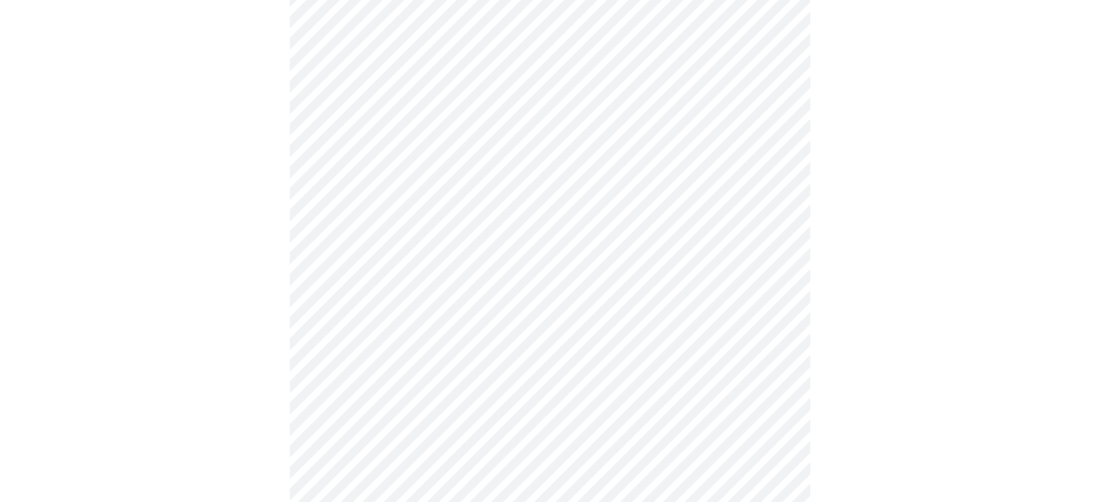
scroll to position [128, 0]
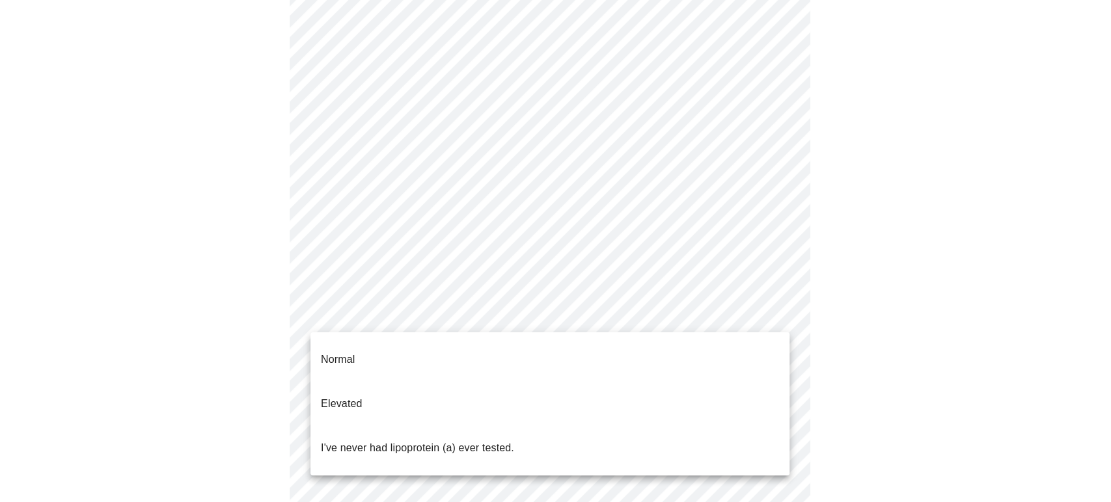
click at [441, 310] on body "MyMenopauseRx Appointments Messaging Labs Uploads Medications Community Refer a…" at bounding box center [555, 392] width 1101 height 1029
click at [169, 311] on div at bounding box center [555, 251] width 1111 height 502
click at [424, 312] on body "MyMenopauseRx Appointments Messaging Labs Uploads Medications Community Refer a…" at bounding box center [555, 392] width 1101 height 1029
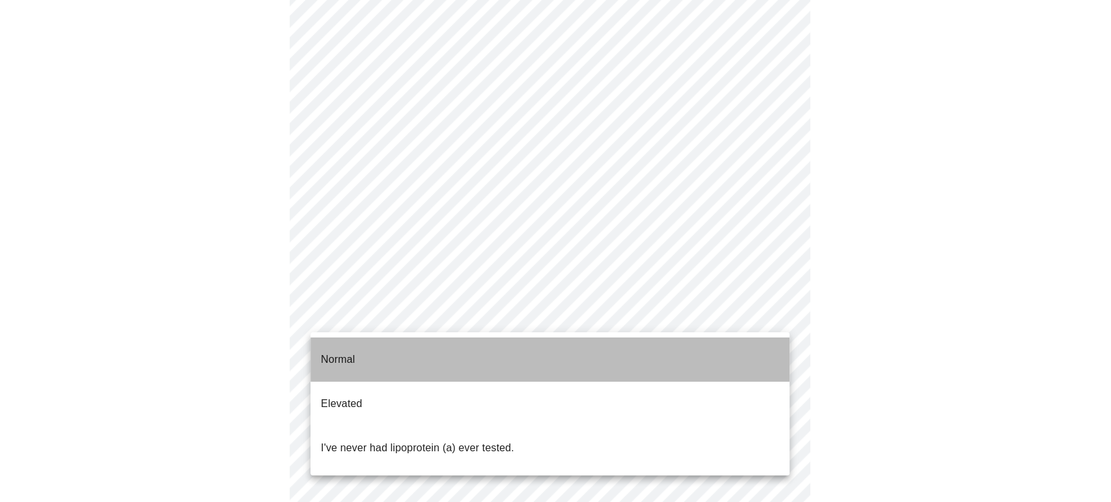
click at [329, 352] on p "Normal" at bounding box center [338, 360] width 34 height 16
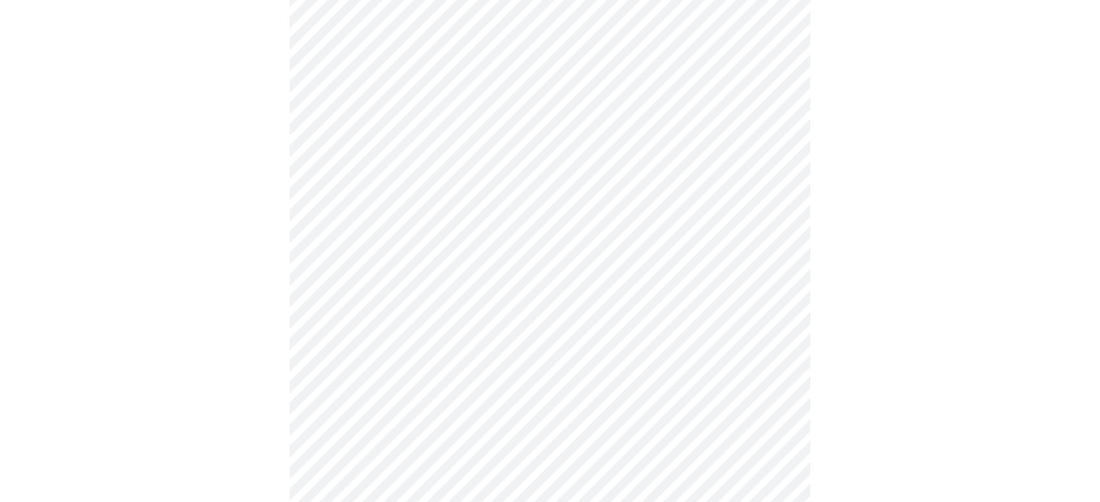
scroll to position [234, 0]
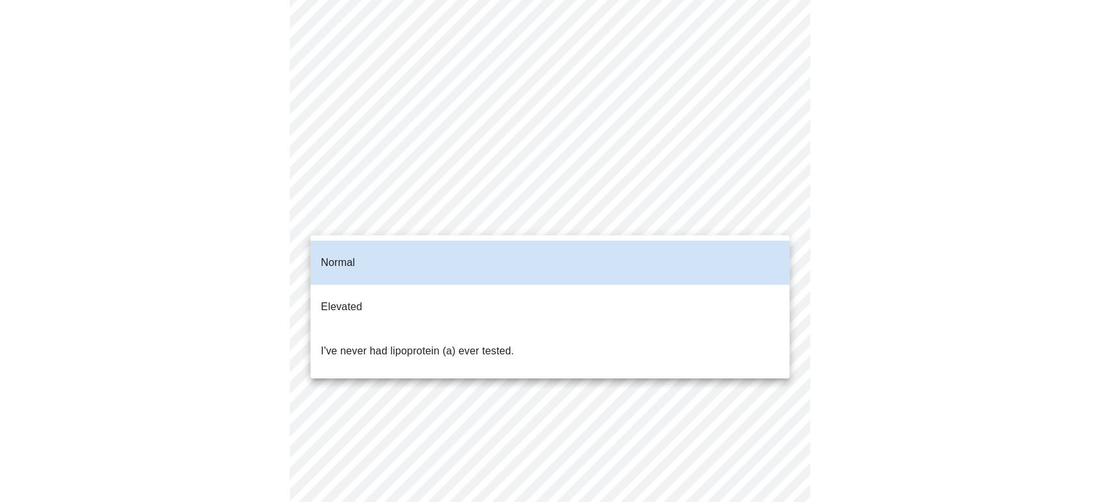
click at [437, 215] on body "MyMenopauseRx Appointments Messaging Labs Uploads Medications Community Refer a…" at bounding box center [555, 240] width 1101 height 937
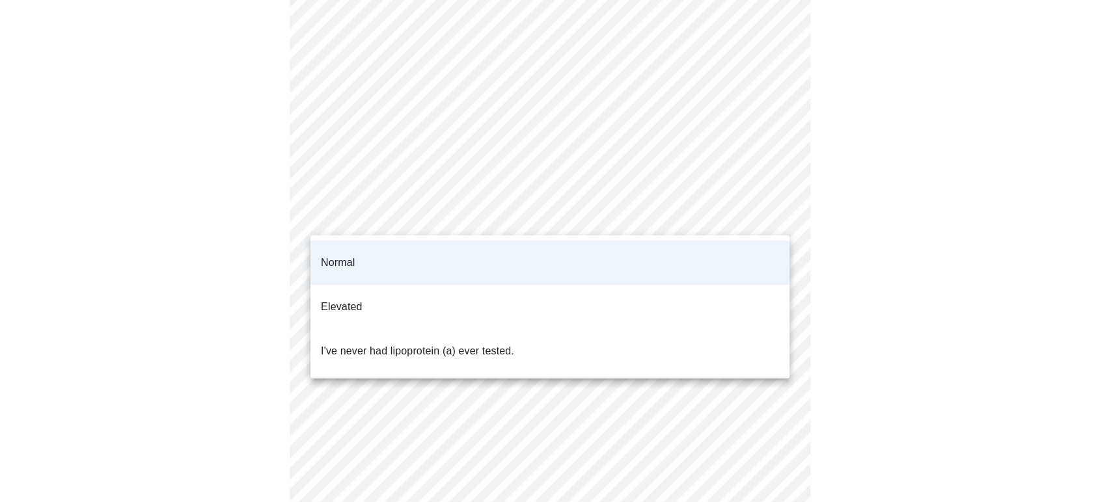
click at [202, 311] on div at bounding box center [555, 251] width 1111 height 502
click at [411, 219] on body "MyMenopauseRx Appointments Messaging Labs Uploads Medications Community Refer a…" at bounding box center [555, 240] width 1101 height 937
click at [240, 275] on div at bounding box center [555, 251] width 1111 height 502
click at [396, 226] on body "MyMenopauseRx Appointments Messaging Labs Uploads Medications Community Refer a…" at bounding box center [555, 240] width 1101 height 937
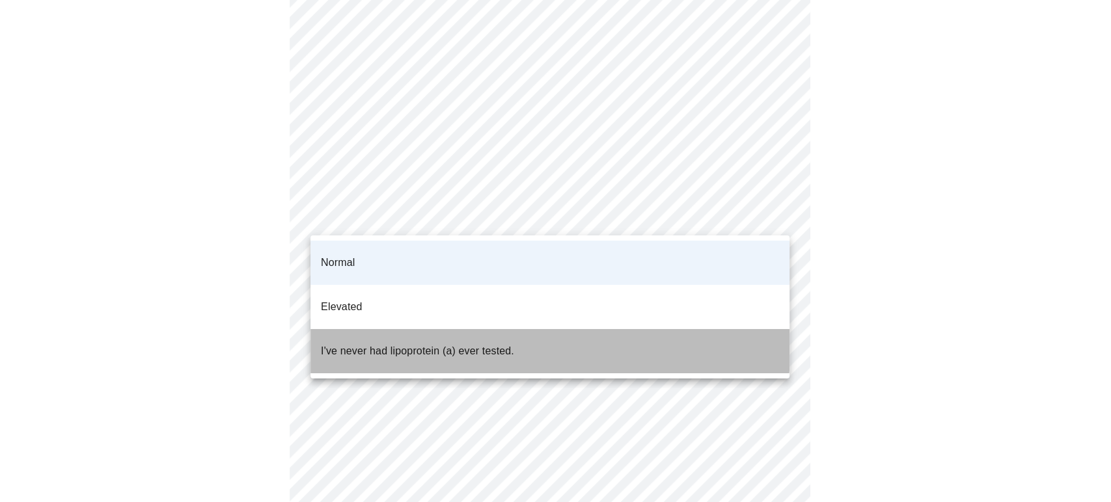
click at [396, 344] on p "I've never had lipoprotein (a) ever tested." at bounding box center [417, 352] width 193 height 16
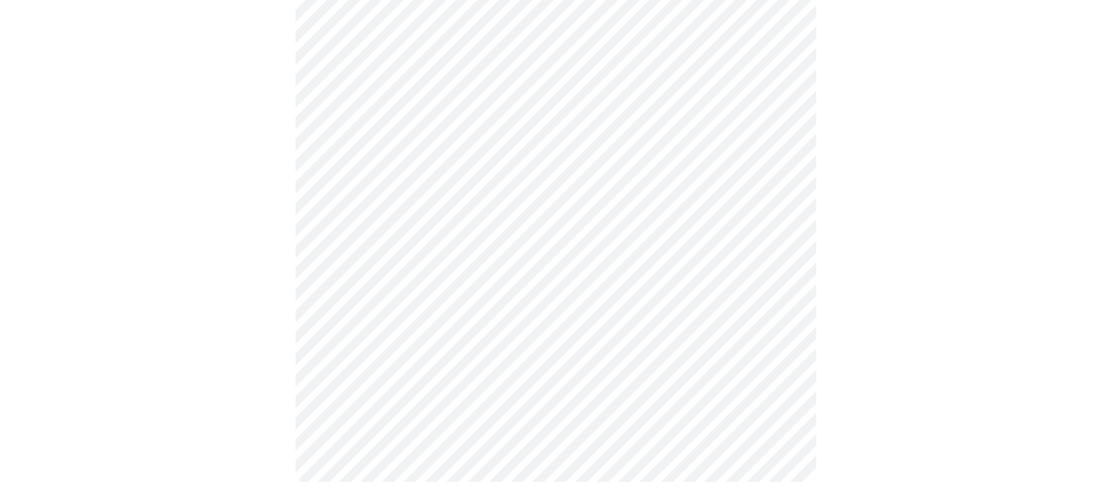
scroll to position [0, 0]
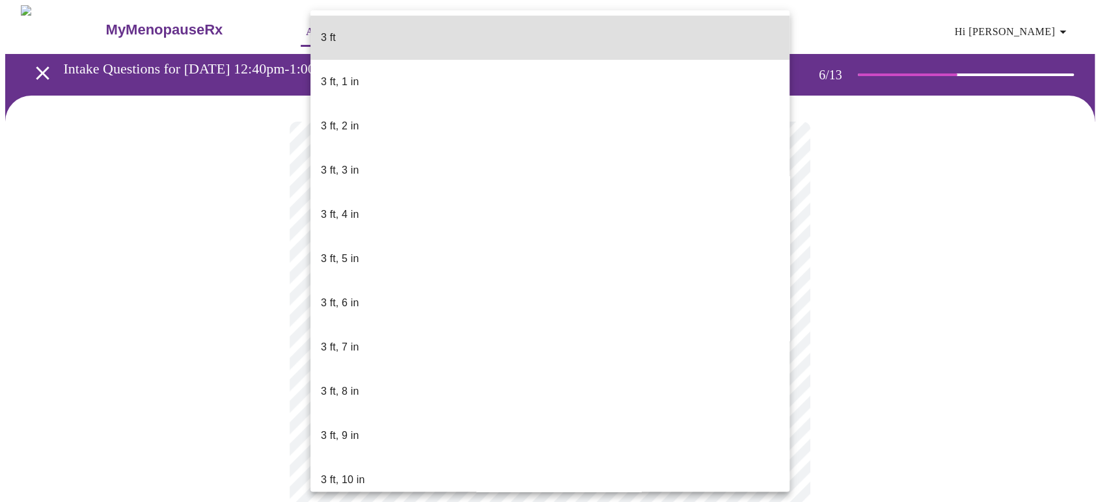
click at [384, 361] on body "MyMenopauseRx Appointments Messaging Labs Uploads Medications Community Refer a…" at bounding box center [555, 346] width 1101 height 682
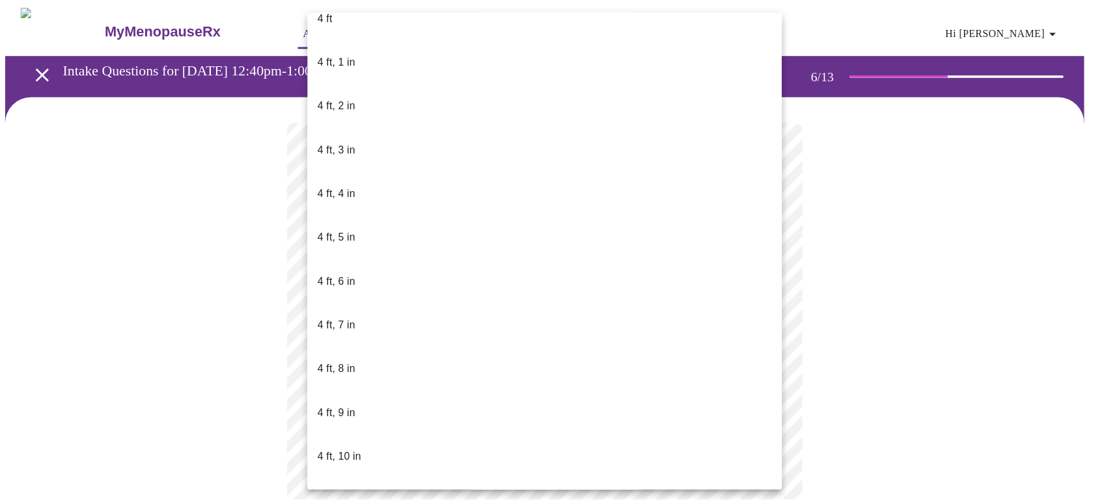
scroll to position [554, 0]
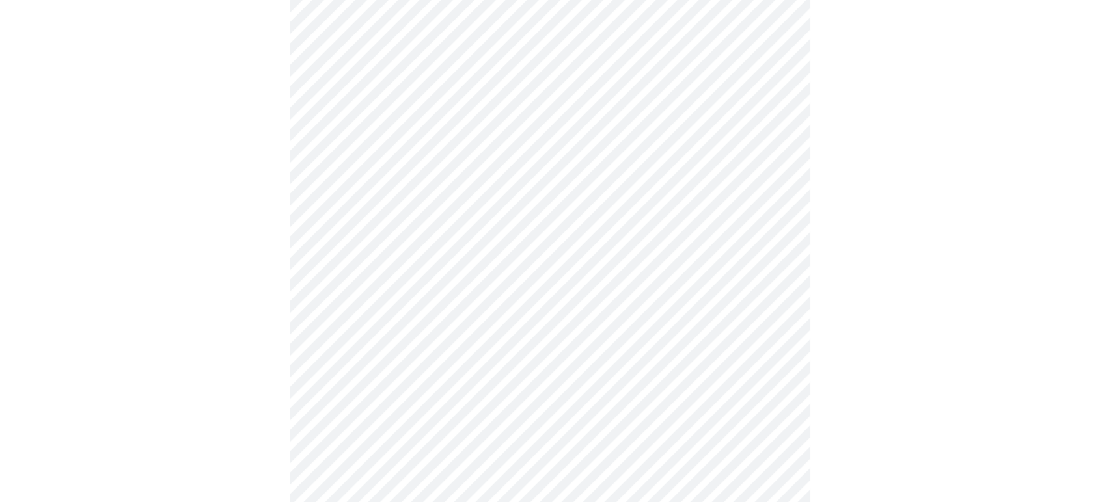
scroll to position [3150, 0]
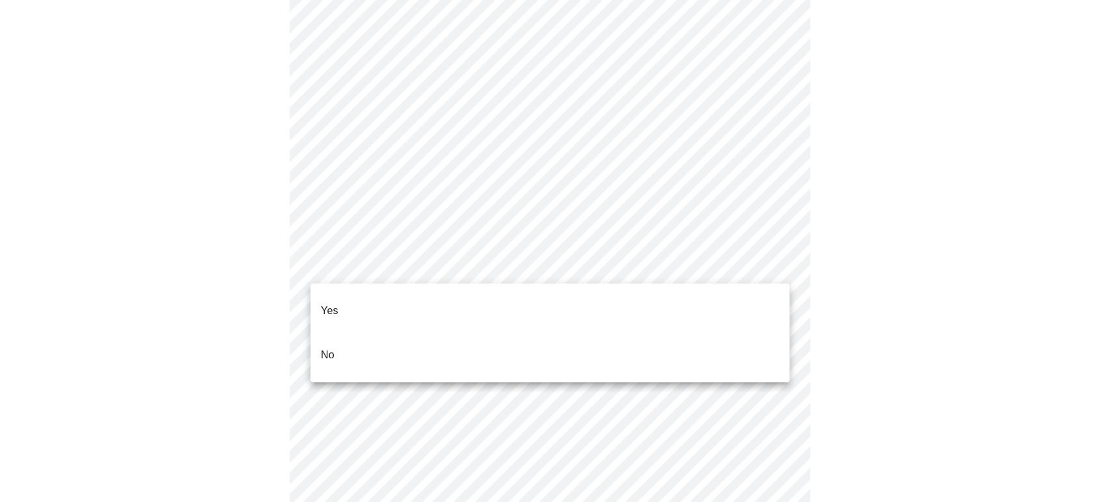
click at [321, 348] on p "No" at bounding box center [328, 356] width 14 height 16
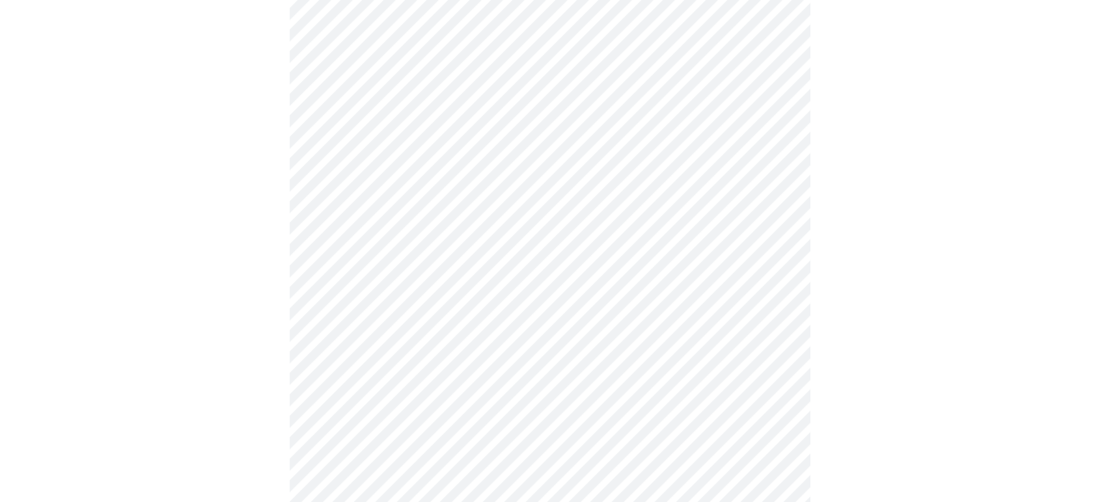
scroll to position [652, 0]
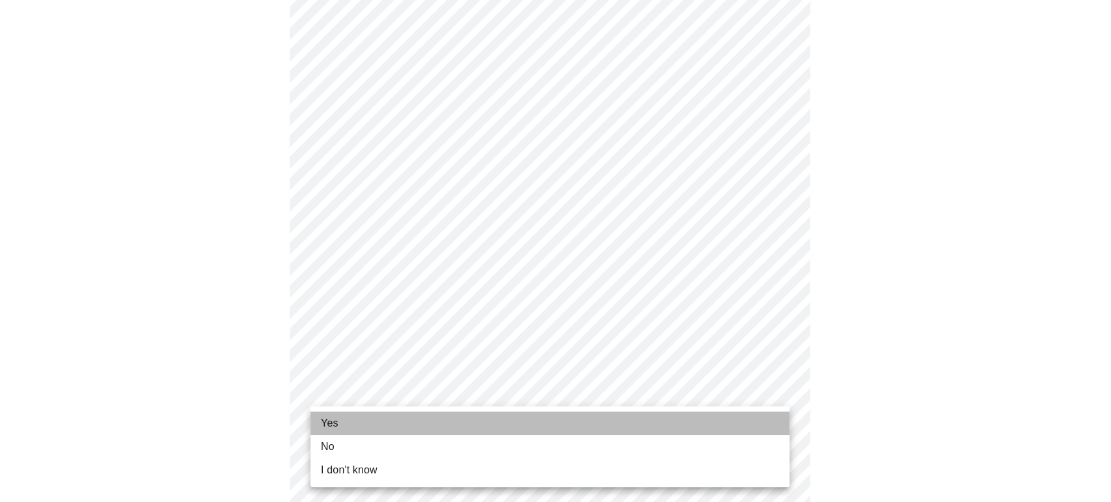
click at [333, 422] on span "Yes" at bounding box center [330, 424] width 18 height 16
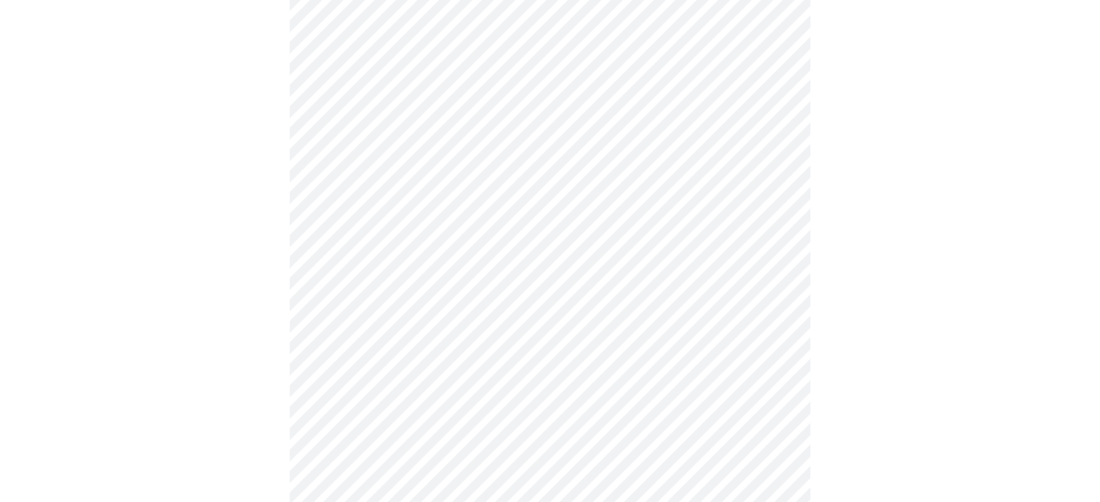
scroll to position [0, 0]
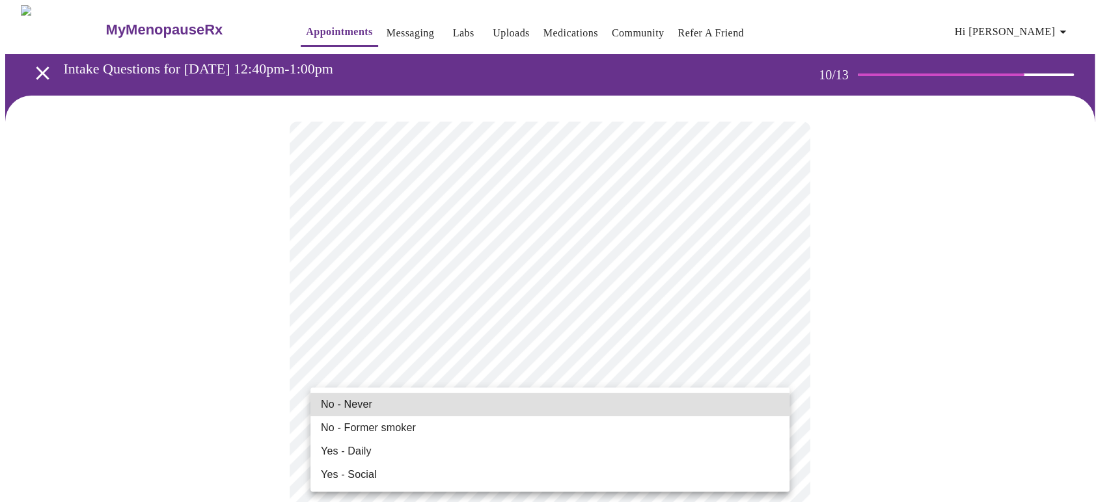
click at [361, 406] on span "No - Never" at bounding box center [346, 405] width 51 height 16
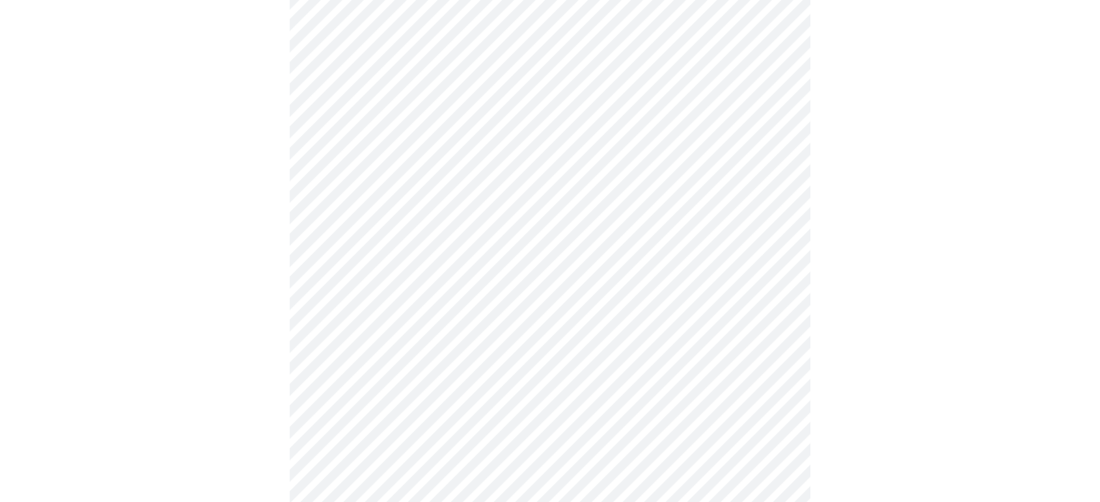
scroll to position [856, 0]
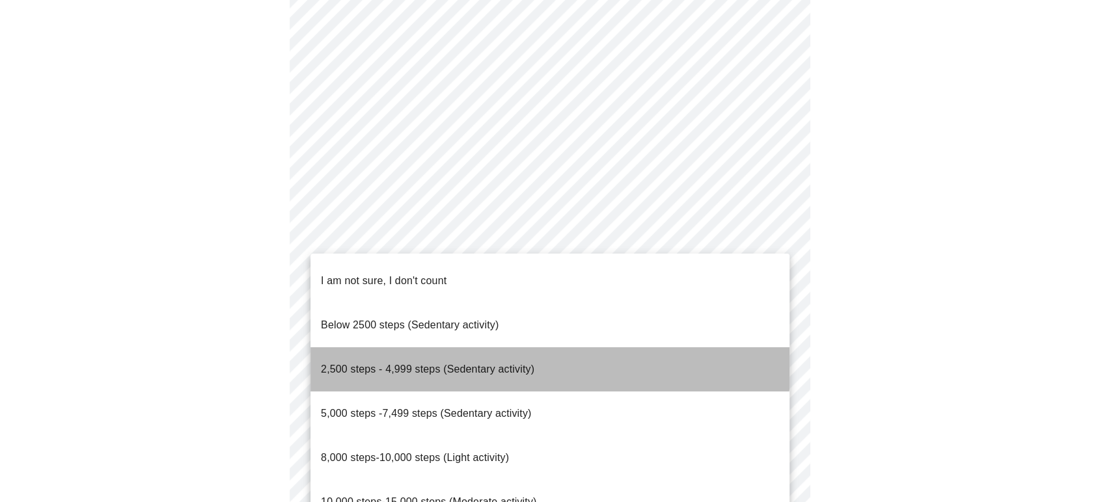
click at [486, 364] on span "2,500 steps - 4,999 steps (Sedentary activity)" at bounding box center [427, 369] width 213 height 11
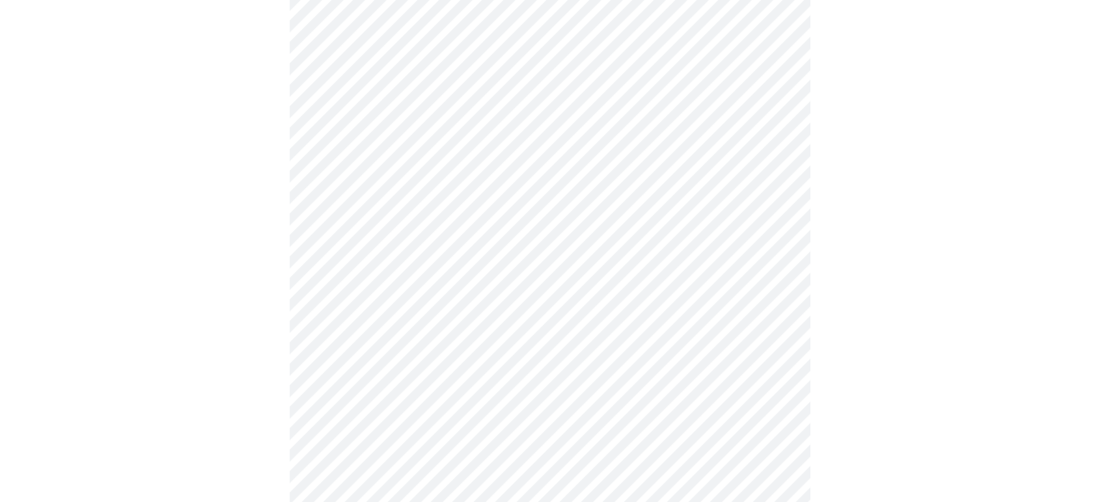
scroll to position [1049, 0]
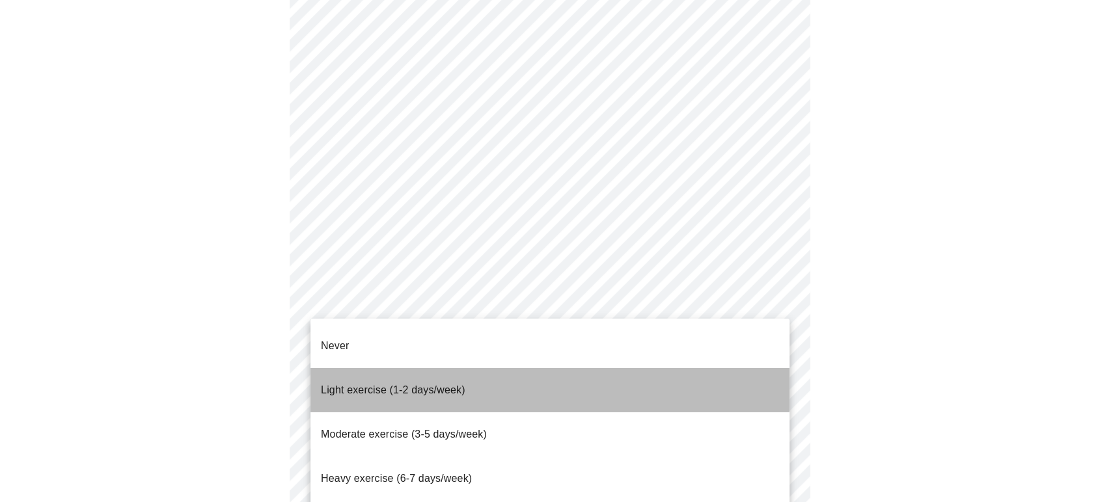
click at [414, 385] on span "Light exercise (1-2 days/week)" at bounding box center [393, 390] width 144 height 11
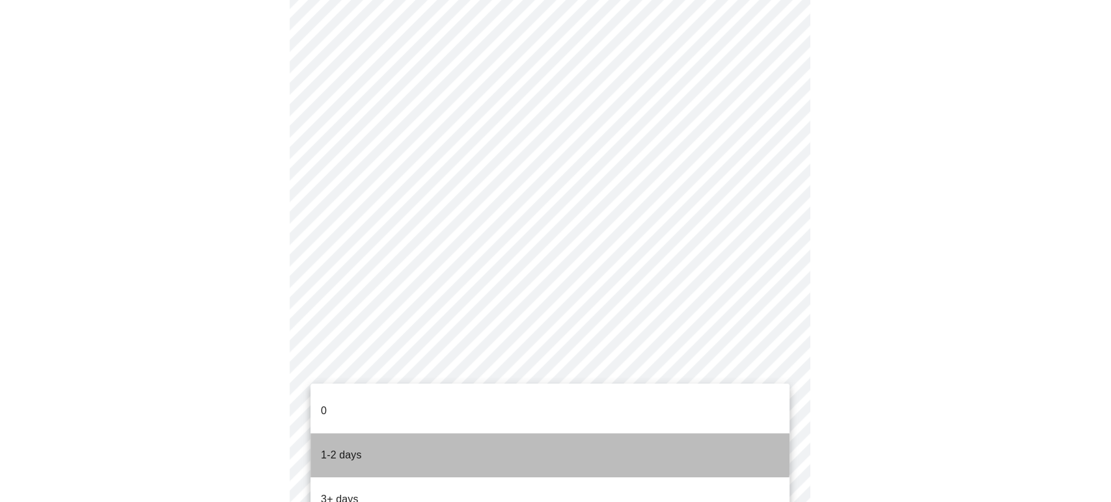
click at [361, 433] on li "1-2 days" at bounding box center [549, 455] width 479 height 44
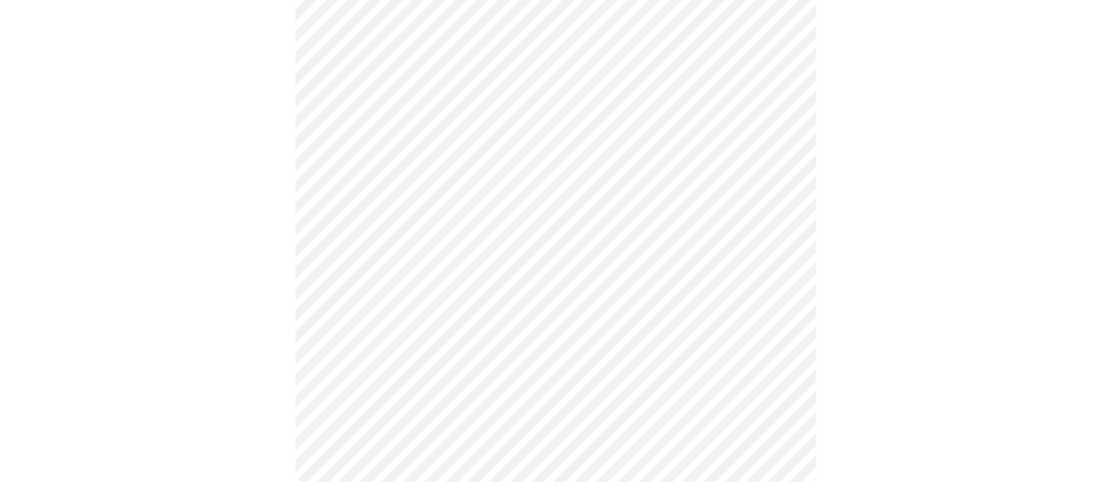
scroll to position [0, 0]
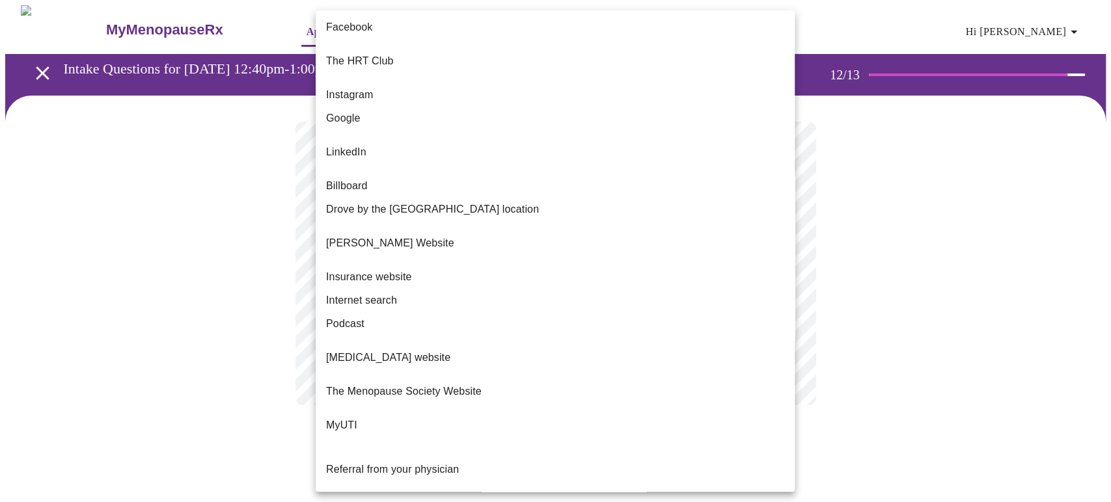
click at [618, 272] on body "MyMenopauseRx Appointments Messaging Labs Uploads Medications Community Refer a…" at bounding box center [555, 218] width 1101 height 426
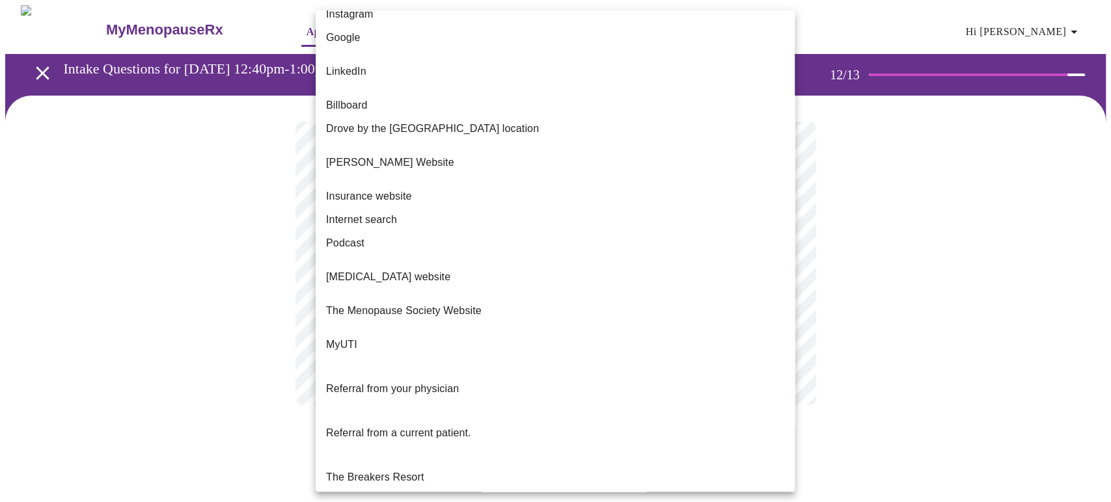
scroll to position [89, 0]
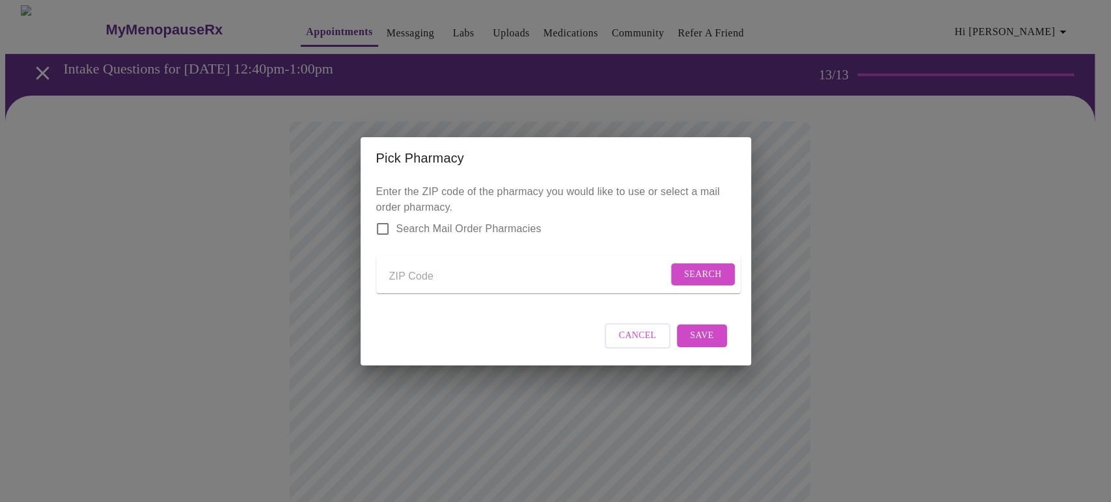
click at [435, 276] on input "Send a message to your care team" at bounding box center [528, 277] width 279 height 21
type input "60506"
click at [717, 266] on button "Search" at bounding box center [703, 275] width 64 height 23
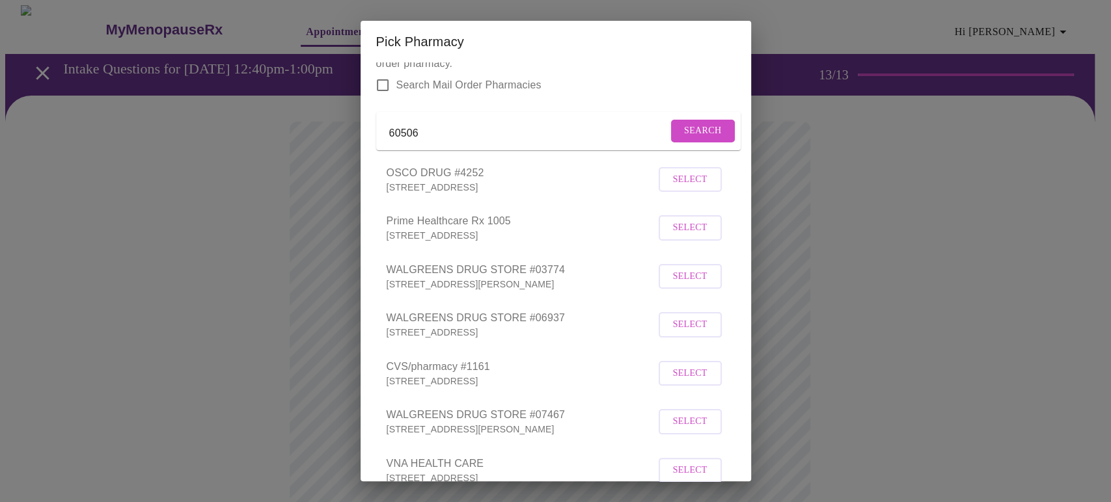
scroll to position [28, 0]
click at [674, 372] on span "Select" at bounding box center [690, 373] width 34 height 16
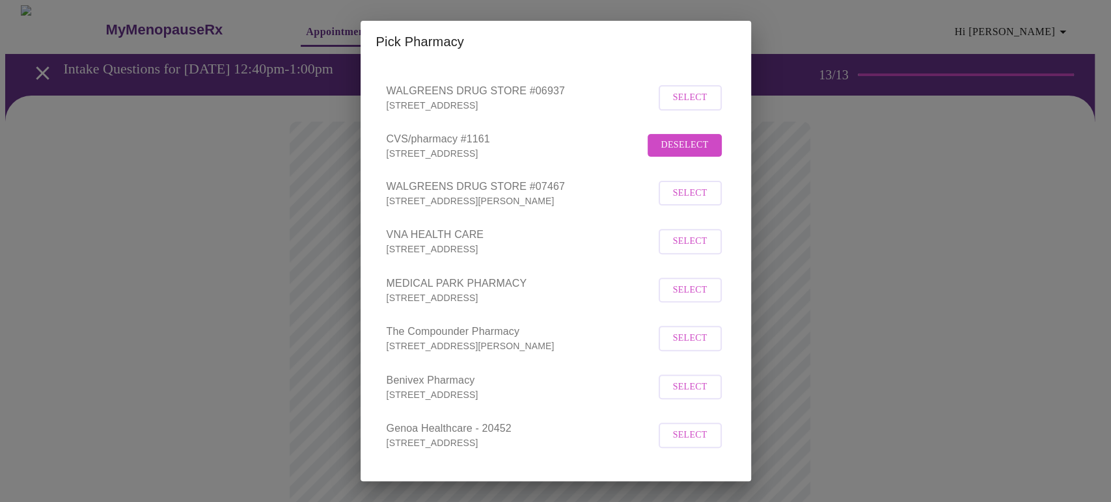
scroll to position [266, 0]
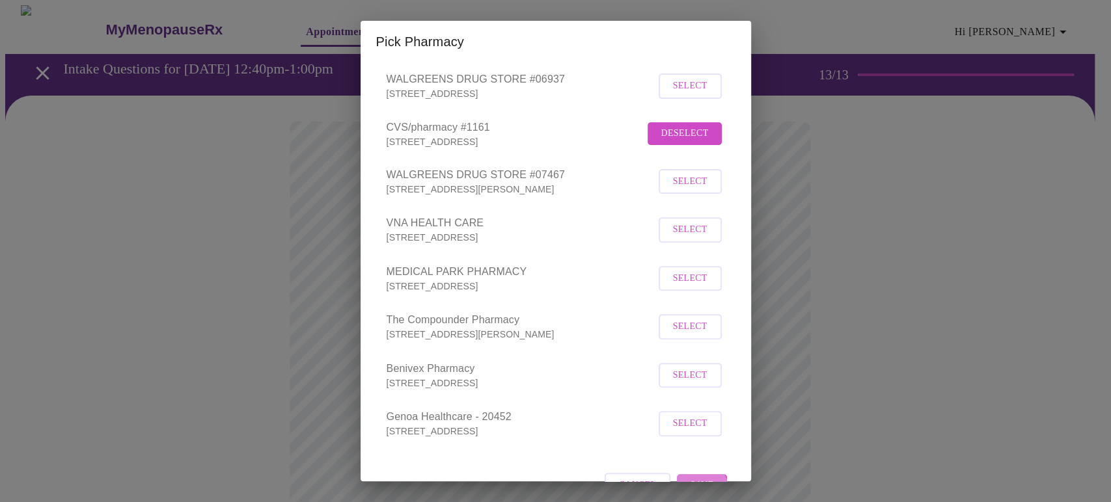
click at [691, 478] on span "Save" at bounding box center [701, 486] width 23 height 16
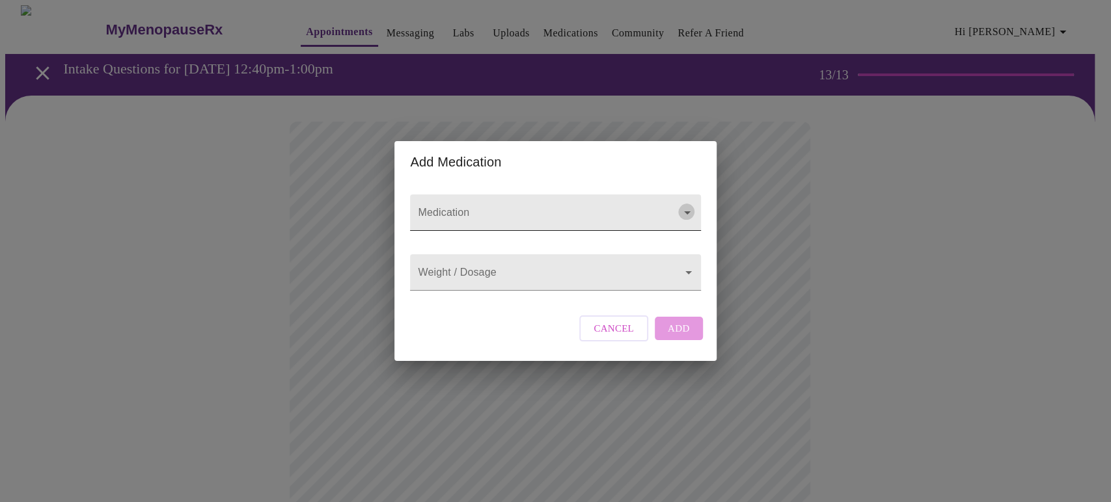
click at [682, 205] on icon "Open" at bounding box center [687, 213] width 16 height 16
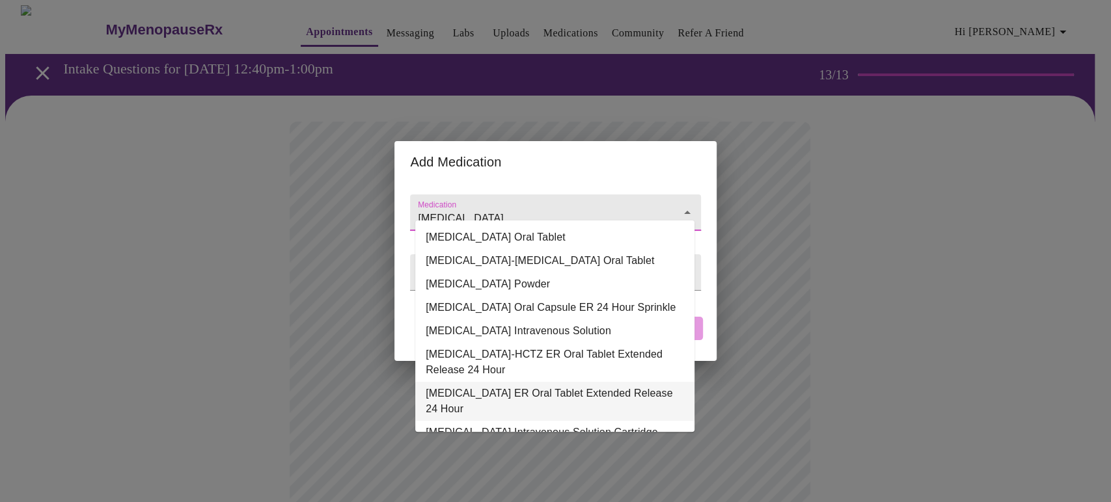
click at [525, 382] on li "Metoprolol Succinate ER Oral Tablet Extended Release 24 Hour" at bounding box center [554, 401] width 279 height 39
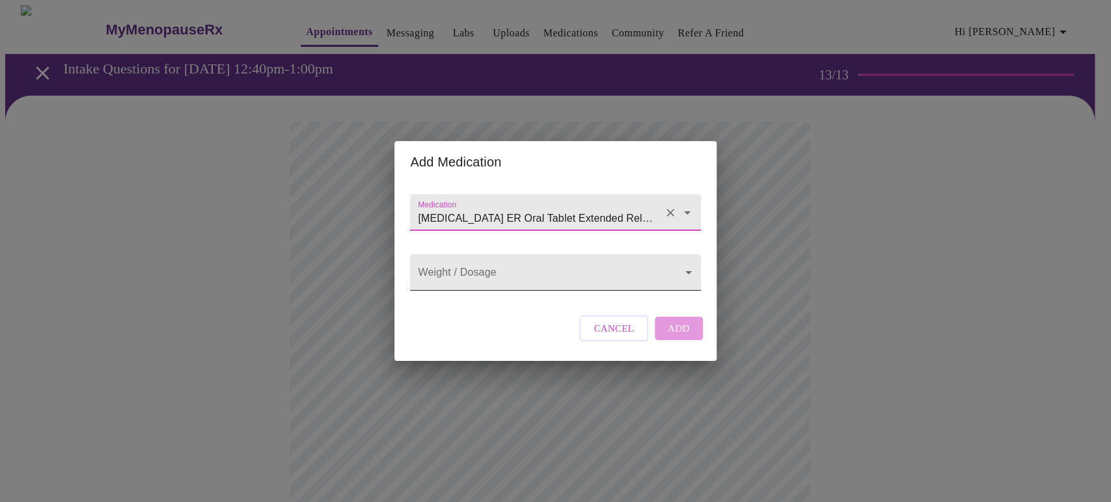
type input "Metoprolol Succinate ER Oral Tablet Extended Release 24 Hour"
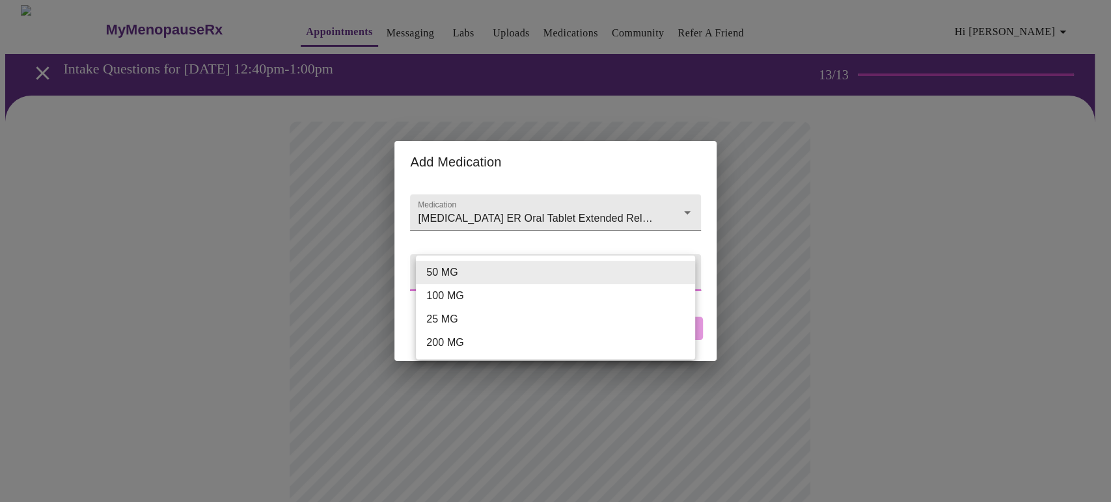
click at [612, 265] on body "MyMenopauseRx Appointments Messaging Labs Uploads Medications Community Refer a…" at bounding box center [555, 486] width 1101 height 963
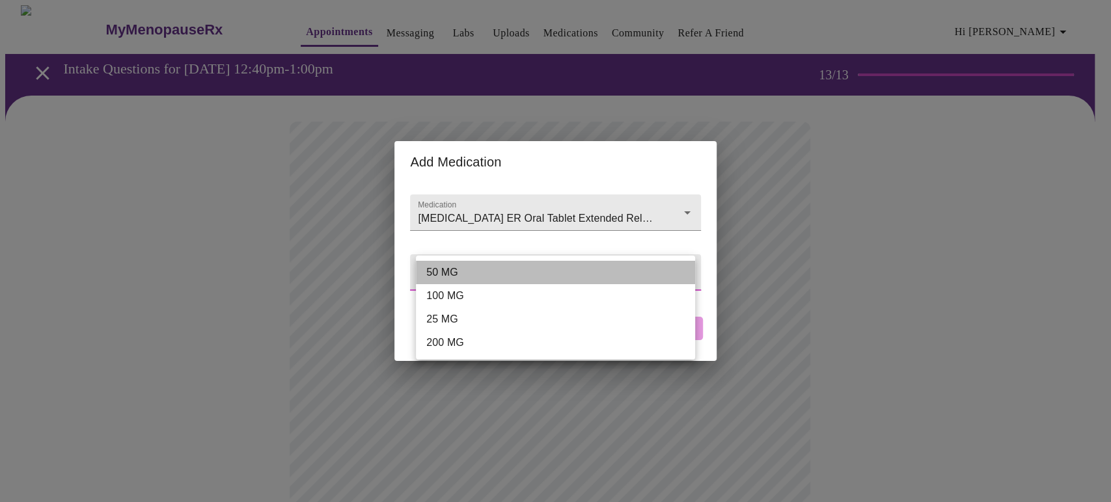
click at [463, 267] on li "50 MG" at bounding box center [555, 272] width 279 height 23
type input "50 MG"
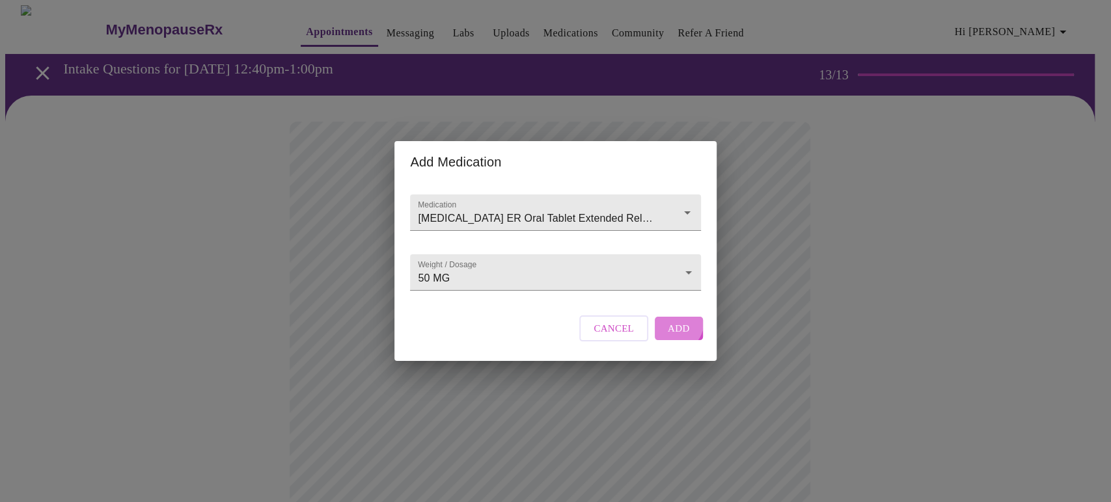
click at [674, 335] on span "Add" at bounding box center [679, 328] width 22 height 17
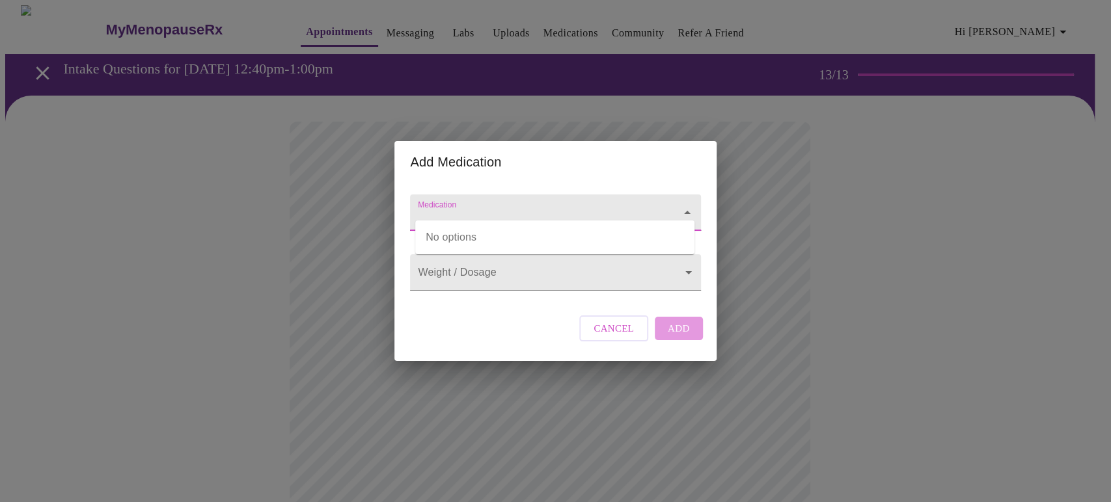
click at [444, 208] on input "Medication" at bounding box center [536, 219] width 243 height 24
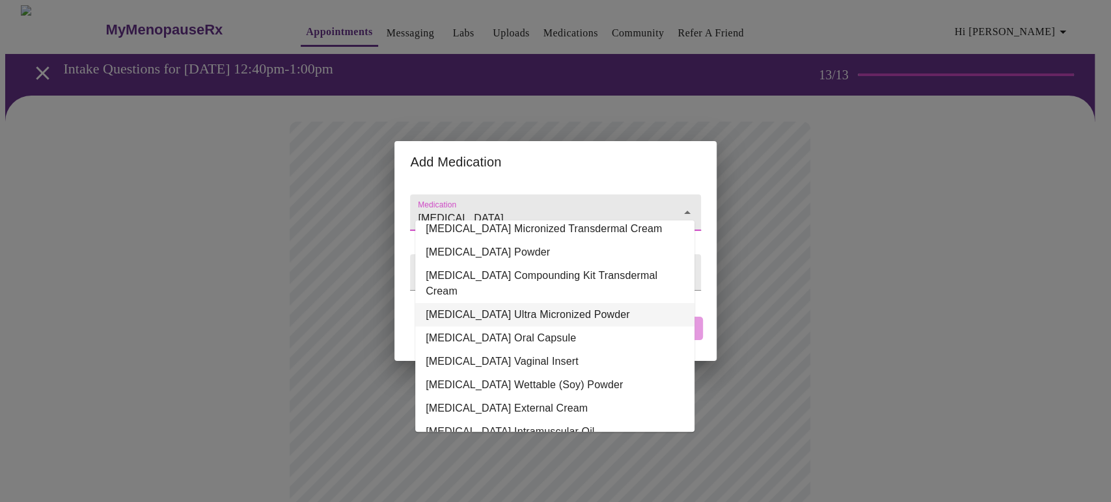
scroll to position [174, 0]
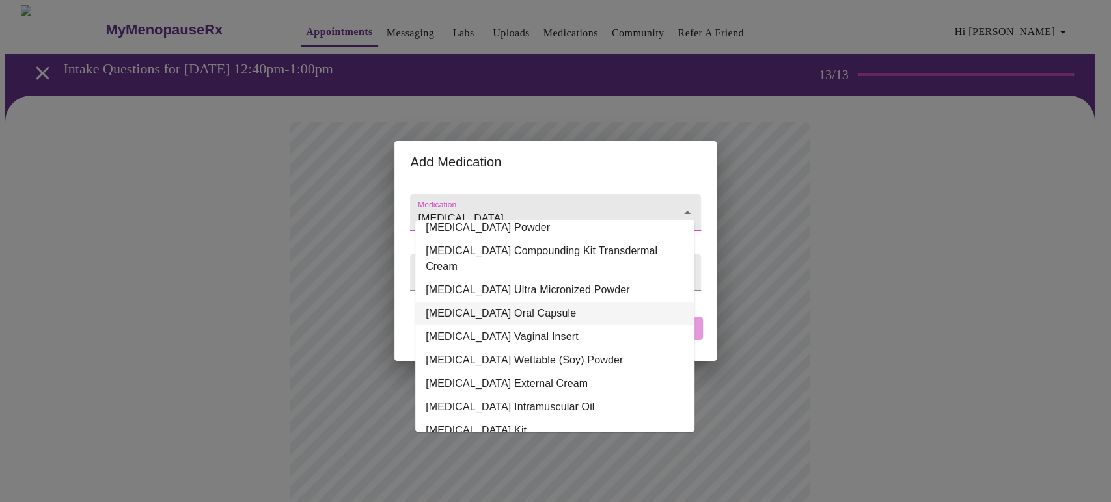
click at [492, 302] on li "Progesterone Oral Capsule" at bounding box center [554, 313] width 279 height 23
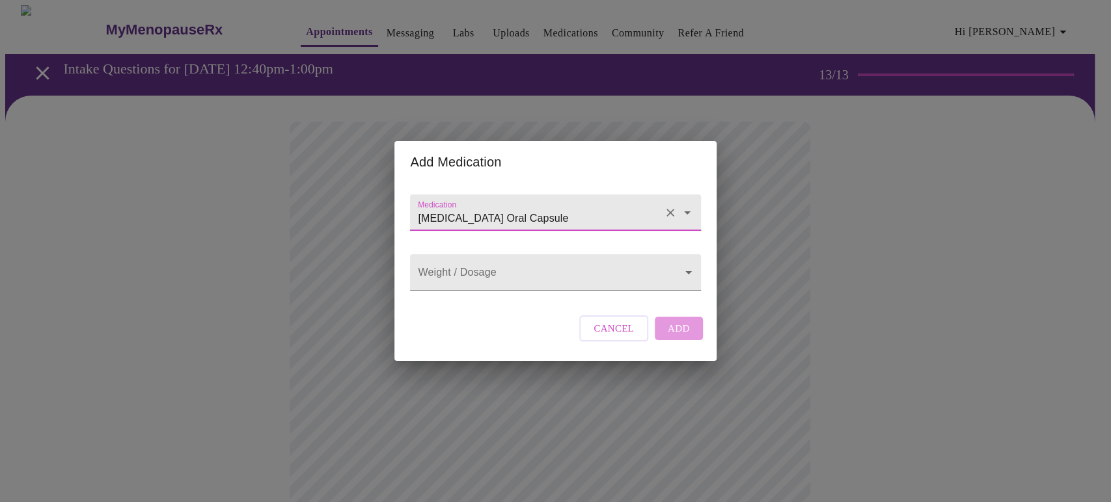
type input "Progesterone Oral Capsule"
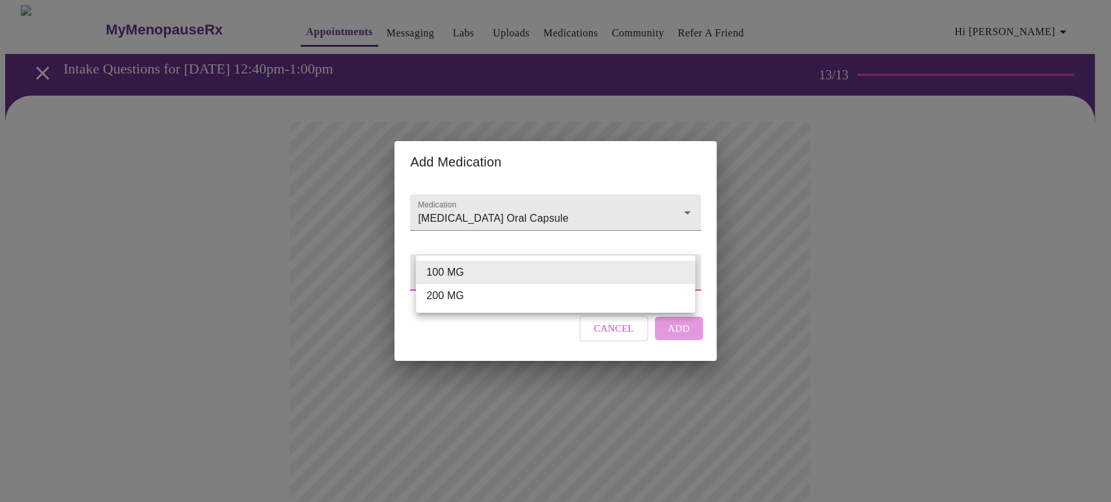
click at [492, 277] on body "MyMenopauseRx Appointments Messaging Labs Uploads Medications Community Refer a…" at bounding box center [555, 500] width 1101 height 991
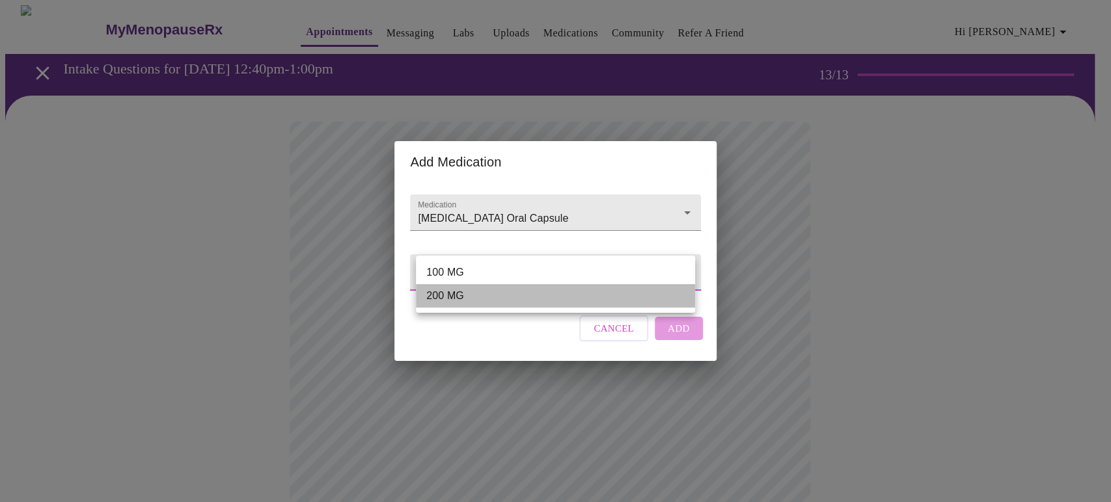
click at [459, 292] on li "200 MG" at bounding box center [555, 295] width 279 height 23
type input "200 MG"
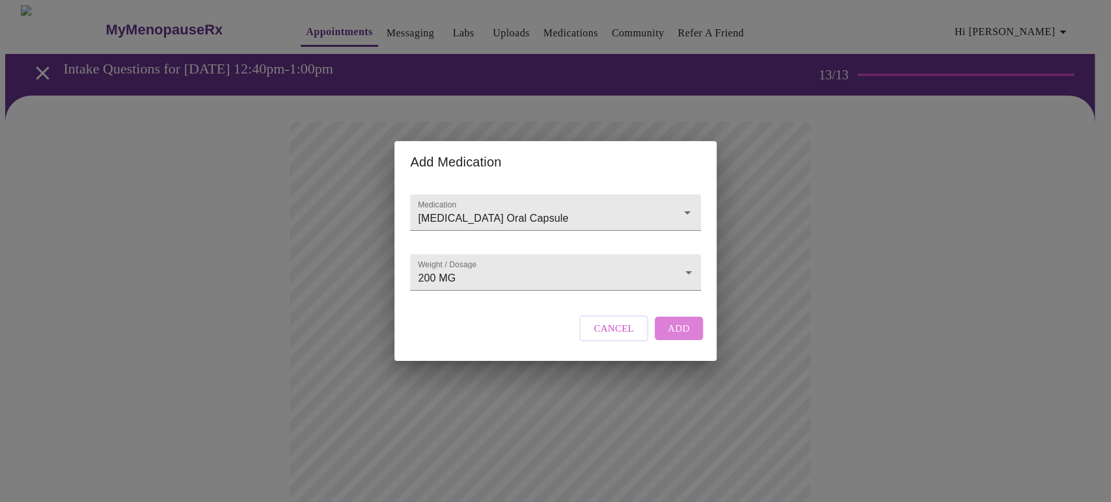
click at [682, 337] on span "Add" at bounding box center [679, 328] width 22 height 17
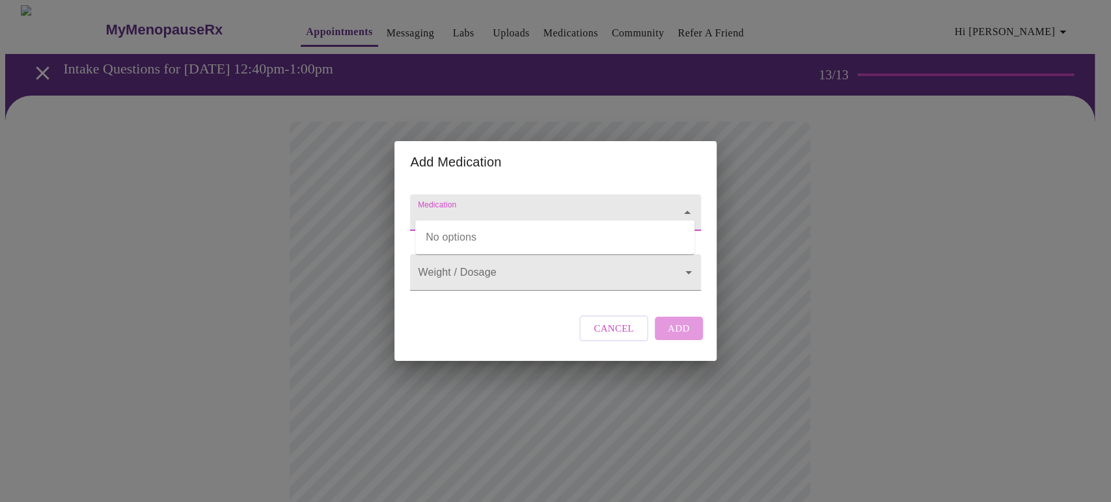
click at [454, 207] on input "Medication" at bounding box center [536, 219] width 243 height 24
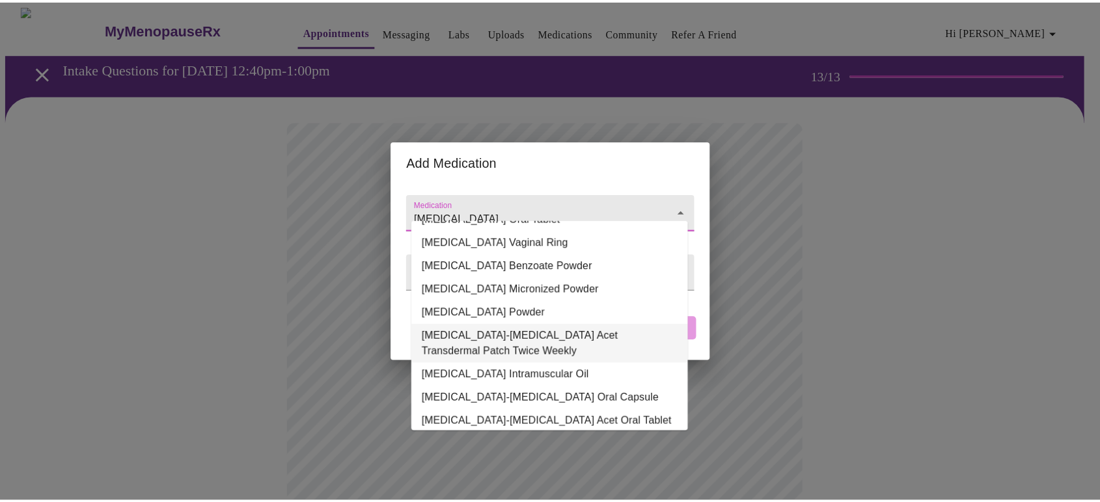
scroll to position [102, 0]
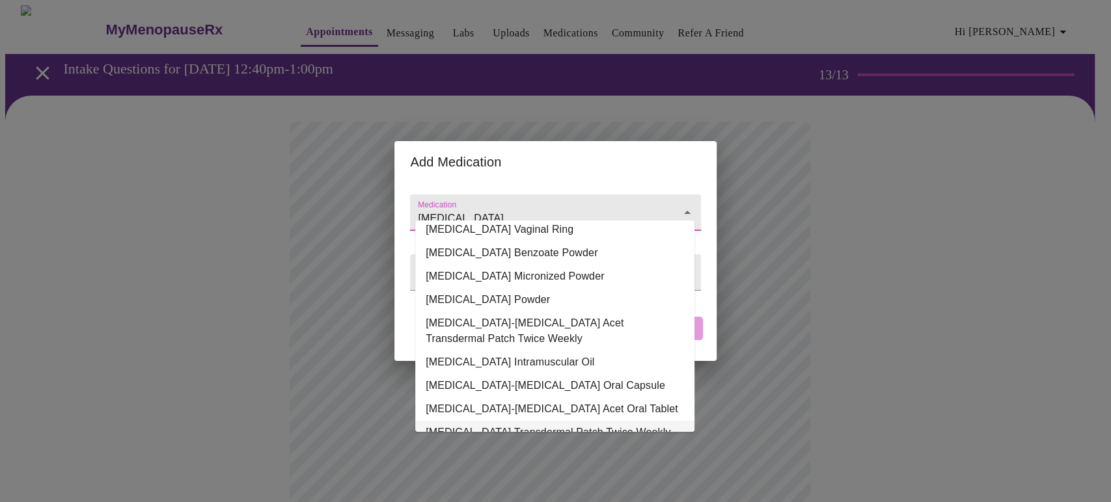
click at [505, 421] on li "Estradiol Transdermal Patch Twice Weekly" at bounding box center [554, 432] width 279 height 23
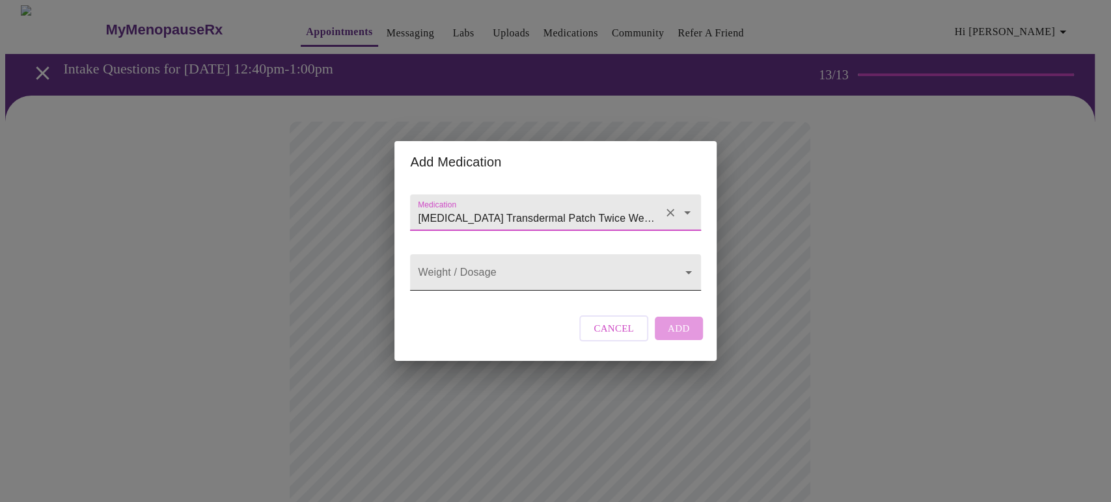
type input "Estradiol Transdermal Patch Twice Weekly"
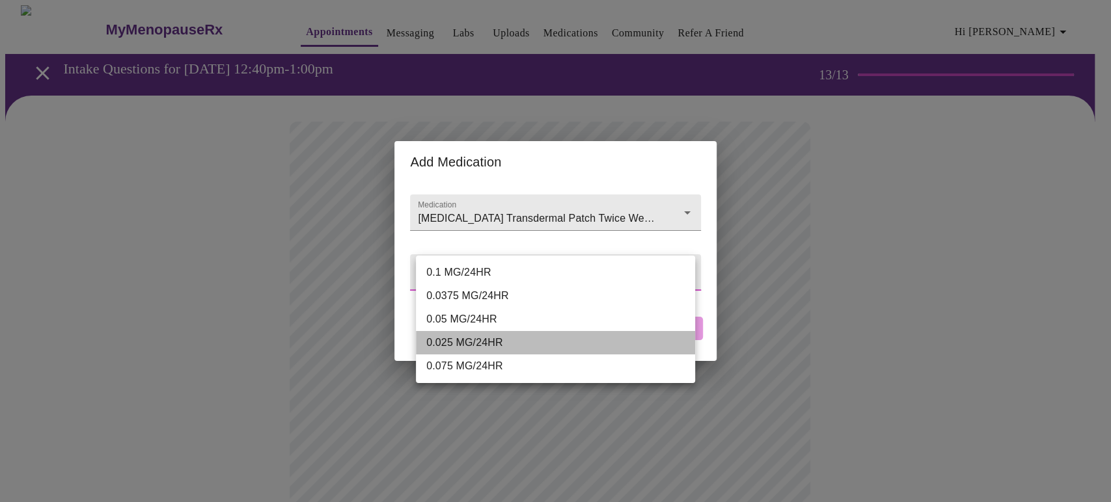
click at [486, 335] on li "0.025 MG/24HR" at bounding box center [555, 342] width 279 height 23
type input "0.025 MG/24HR"
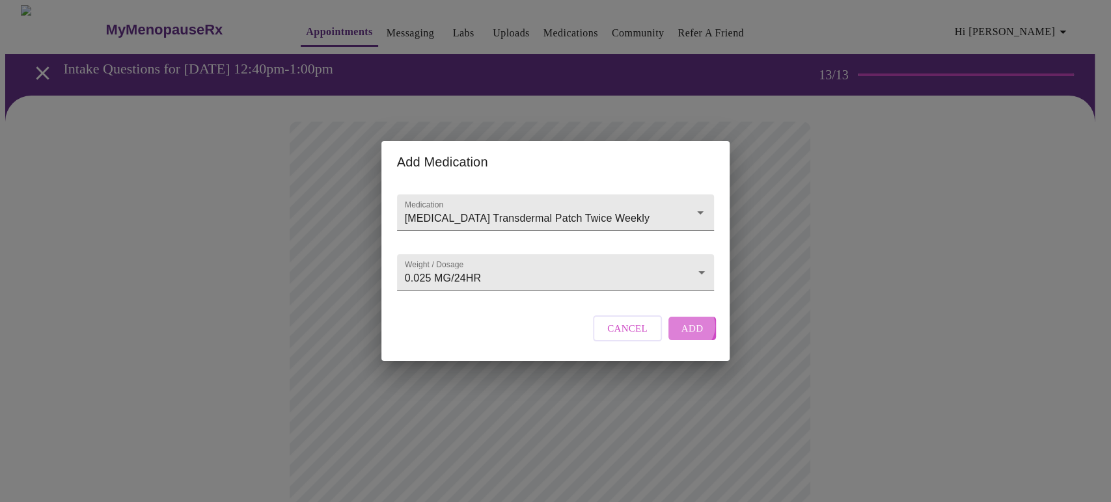
click at [682, 337] on span "Add" at bounding box center [692, 328] width 22 height 17
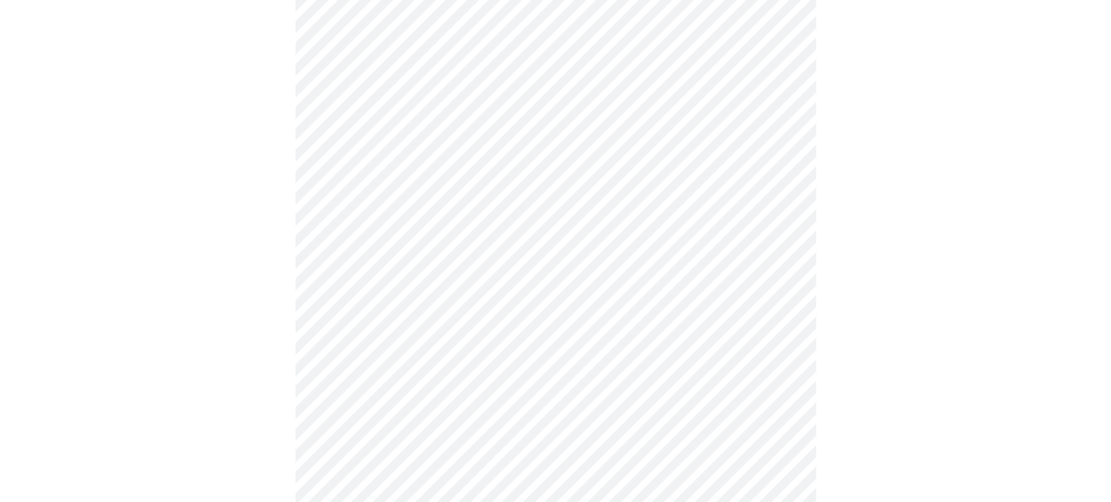
scroll to position [144, 0]
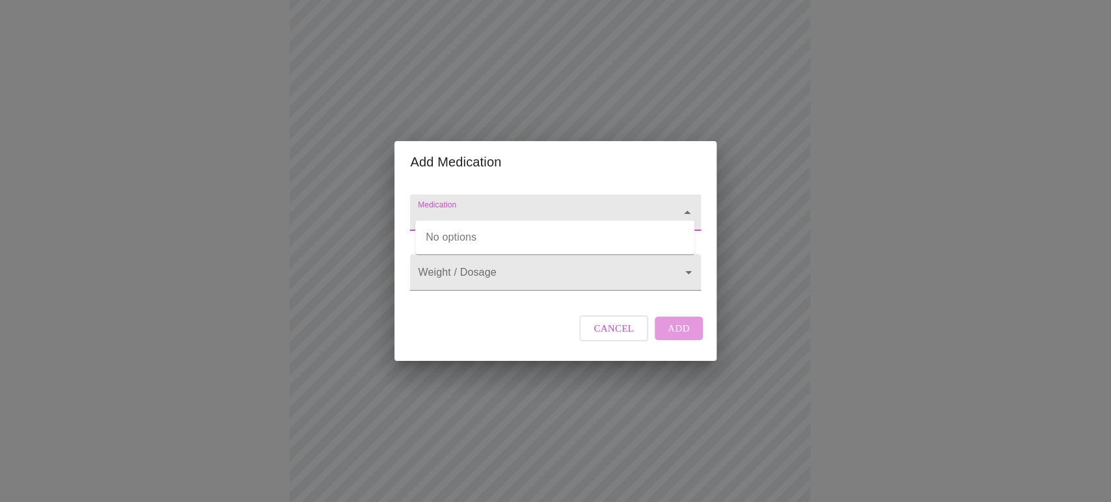
click at [512, 207] on input "Medication" at bounding box center [536, 219] width 243 height 24
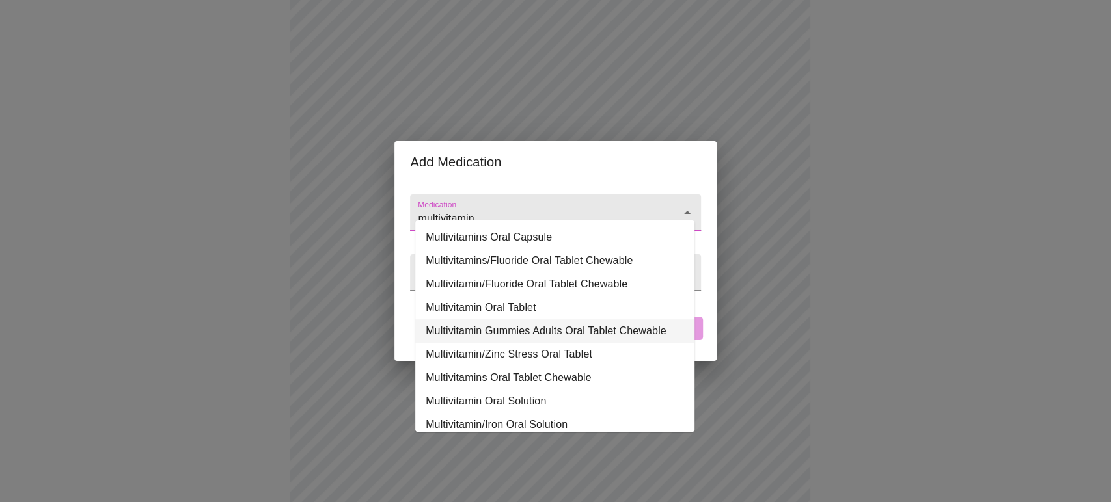
click at [579, 321] on li "Multivitamin Gummies Adults Oral Tablet Chewable" at bounding box center [554, 331] width 279 height 23
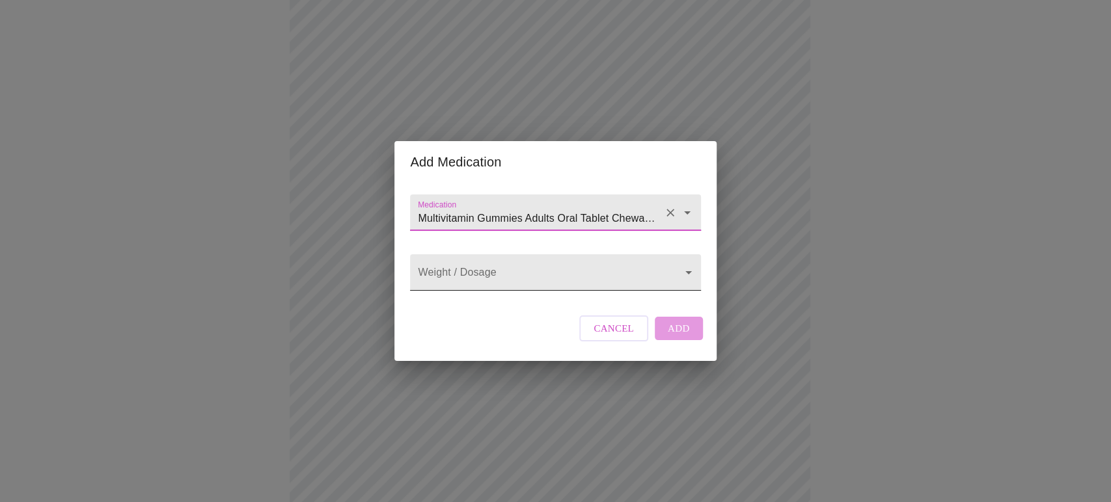
type input "Multivitamin Gummies Adults Oral Tablet Chewable"
click at [548, 278] on body "MyMenopauseRx Appointments Messaging Labs Uploads Medications Community Refer a…" at bounding box center [555, 402] width 1101 height 1082
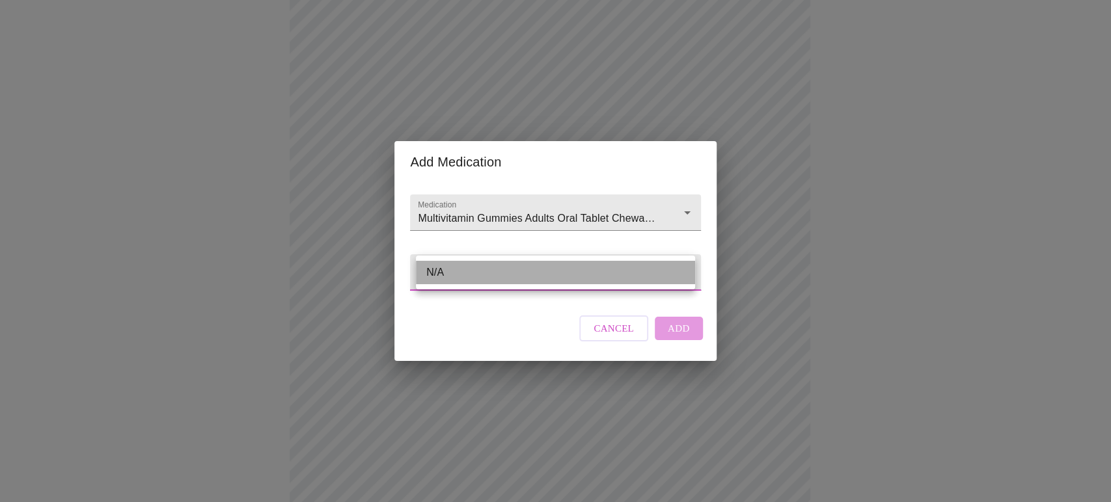
click at [548, 278] on li "N/A" at bounding box center [555, 272] width 279 height 23
type input "N/A"
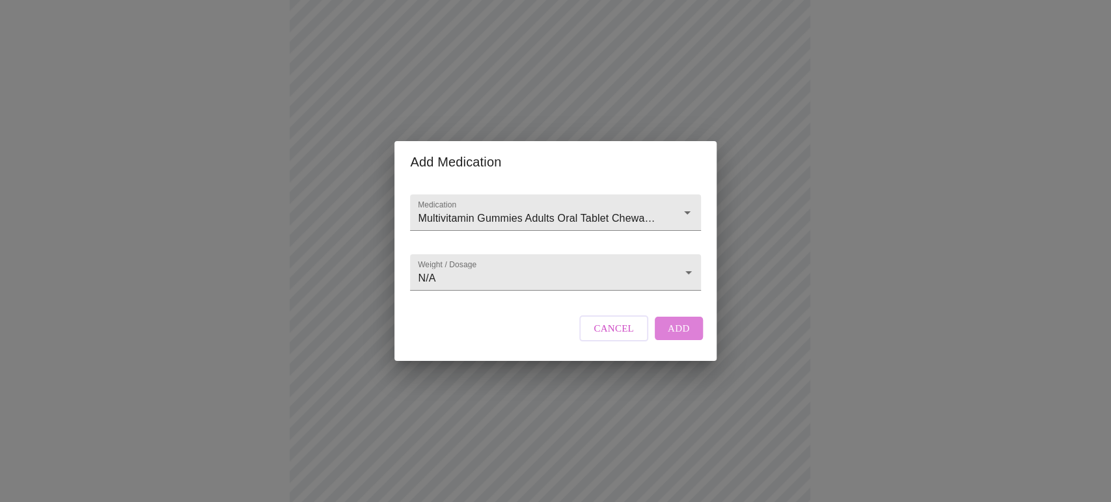
click at [678, 337] on span "Add" at bounding box center [679, 328] width 22 height 17
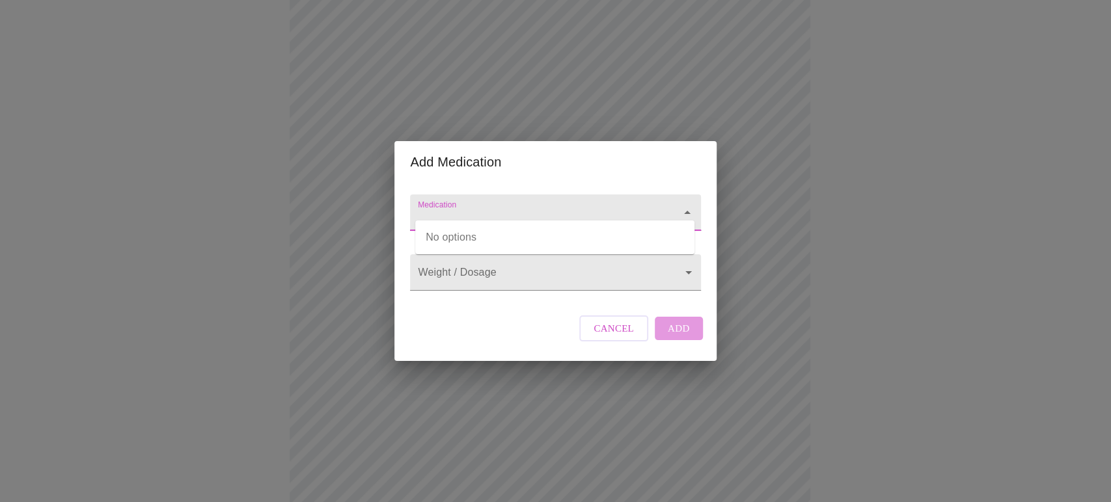
click at [472, 207] on input "Medication" at bounding box center [536, 219] width 243 height 24
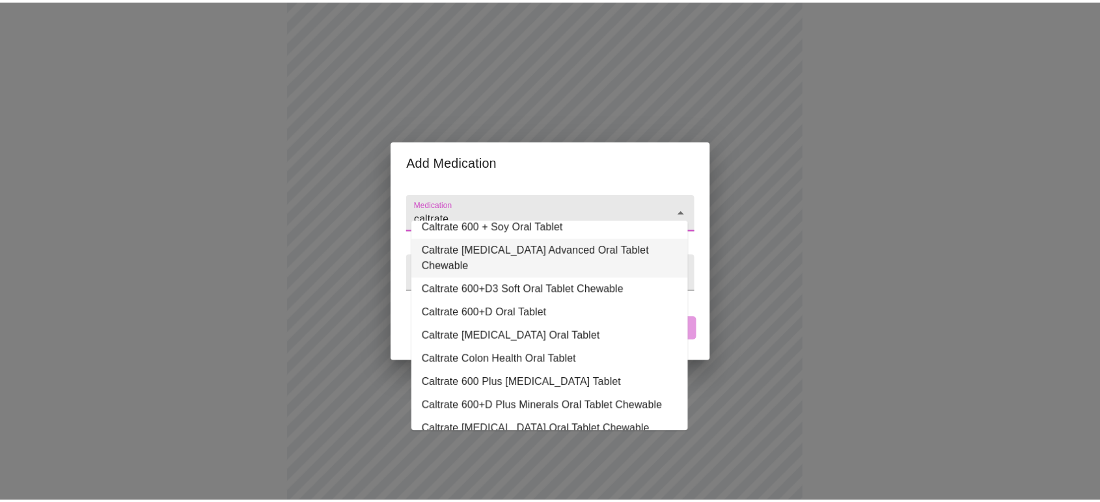
scroll to position [152, 0]
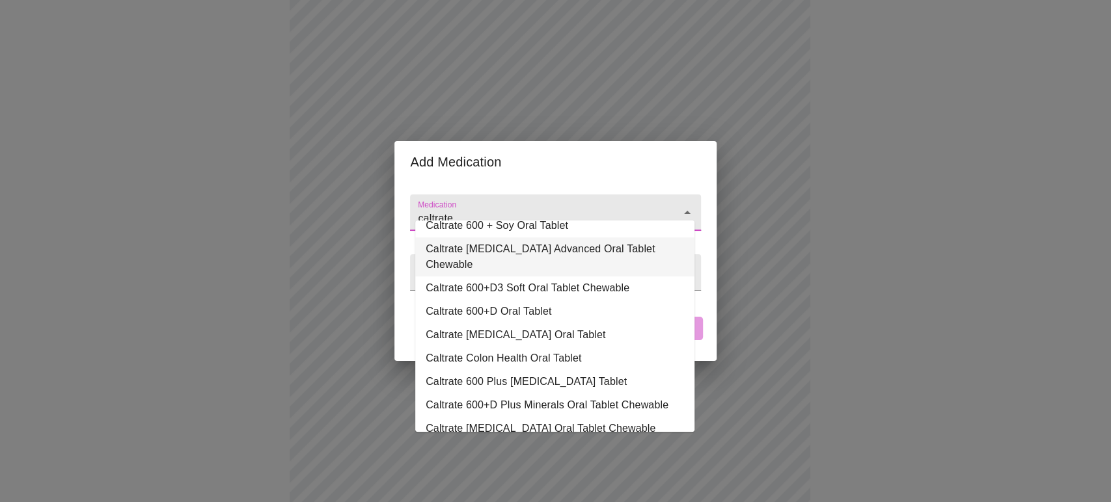
click at [531, 238] on li "Caltrate Bone Health Advanced Oral Tablet Chewable" at bounding box center [554, 257] width 279 height 39
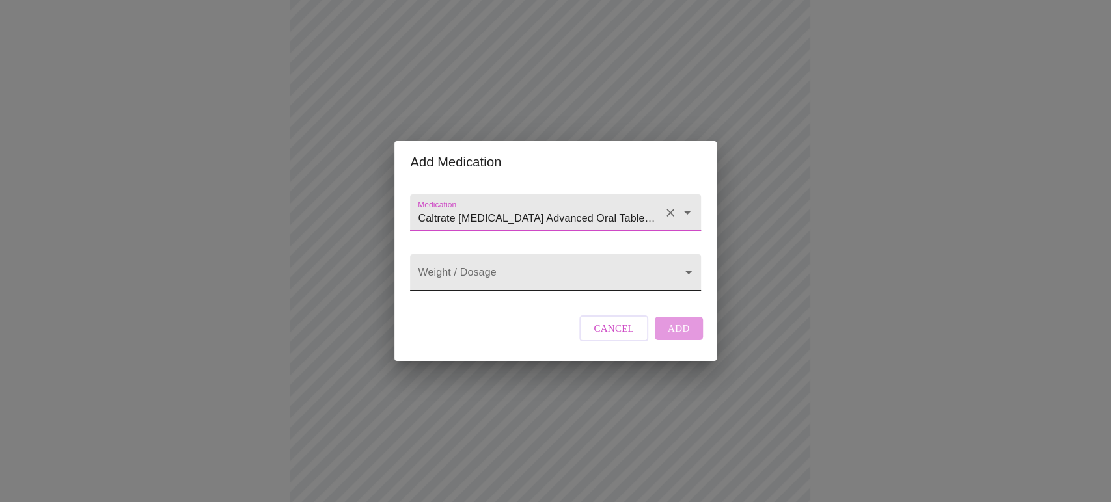
type input "Caltrate Bone Health Advanced Oral Tablet Chewable"
click at [514, 273] on body "MyMenopauseRx Appointments Messaging Labs Uploads Medications Community Refer a…" at bounding box center [555, 425] width 1101 height 1128
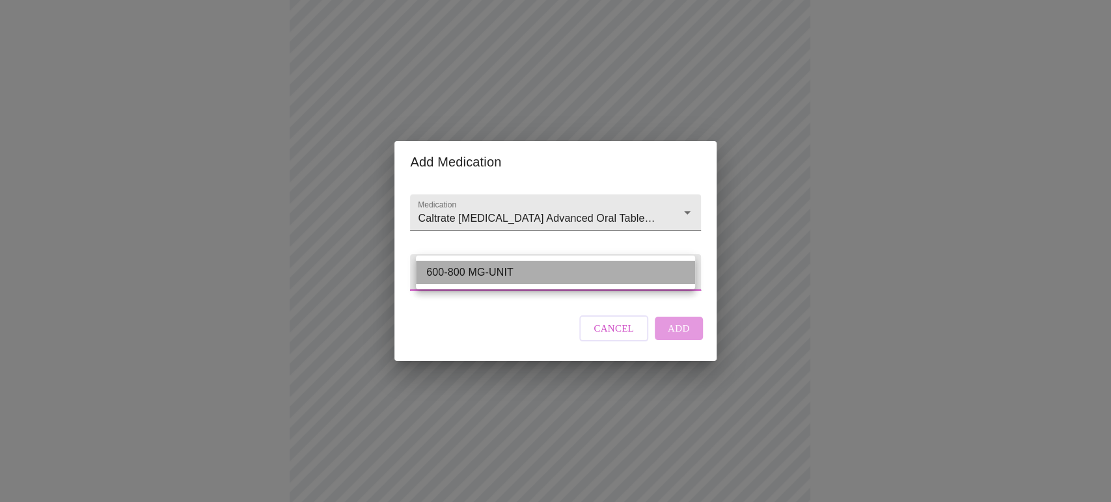
click at [514, 273] on li "600-800 MG-UNIT" at bounding box center [555, 272] width 279 height 23
type input "600-800 MG-UNIT"
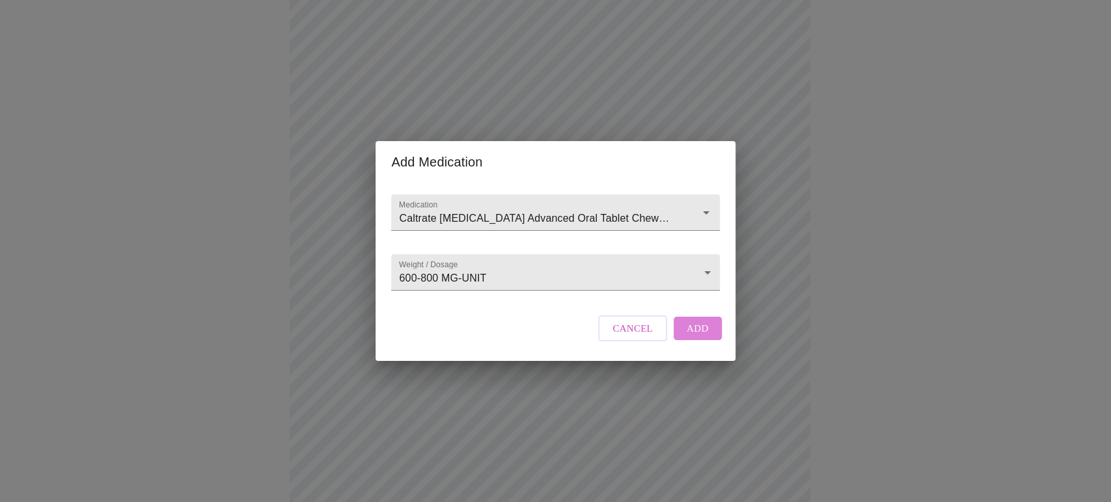
click at [691, 335] on span "Add" at bounding box center [698, 328] width 22 height 17
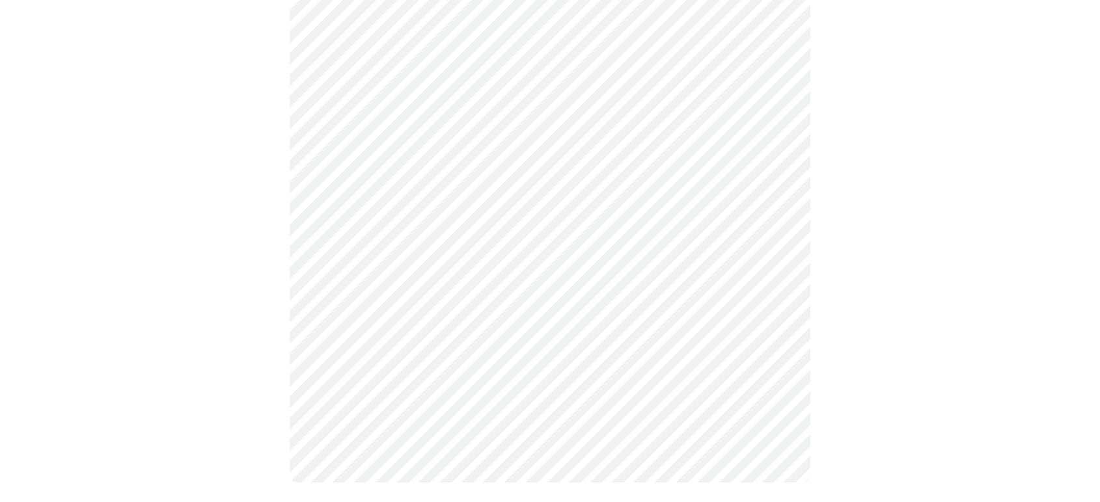
scroll to position [671, 0]
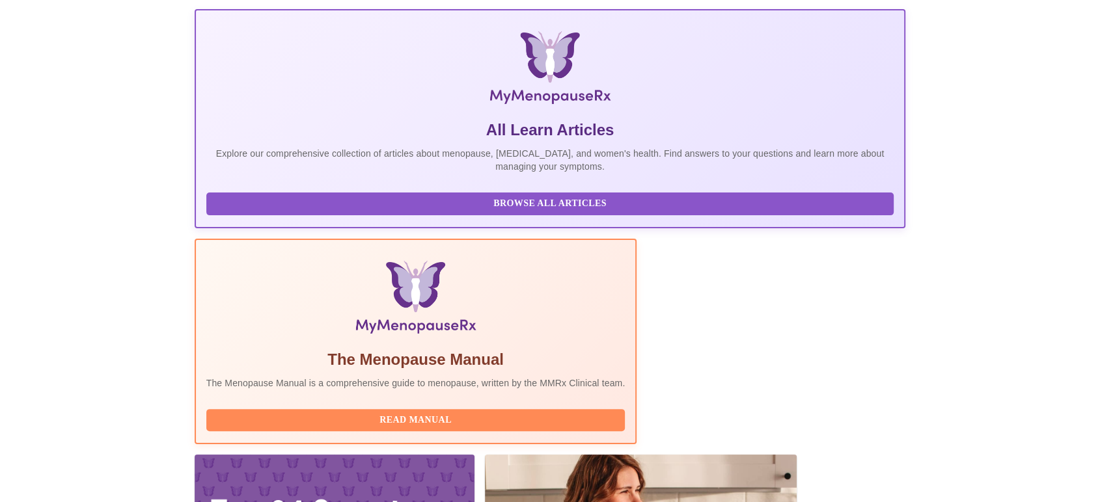
scroll to position [253, 0]
